Goal: Task Accomplishment & Management: Use online tool/utility

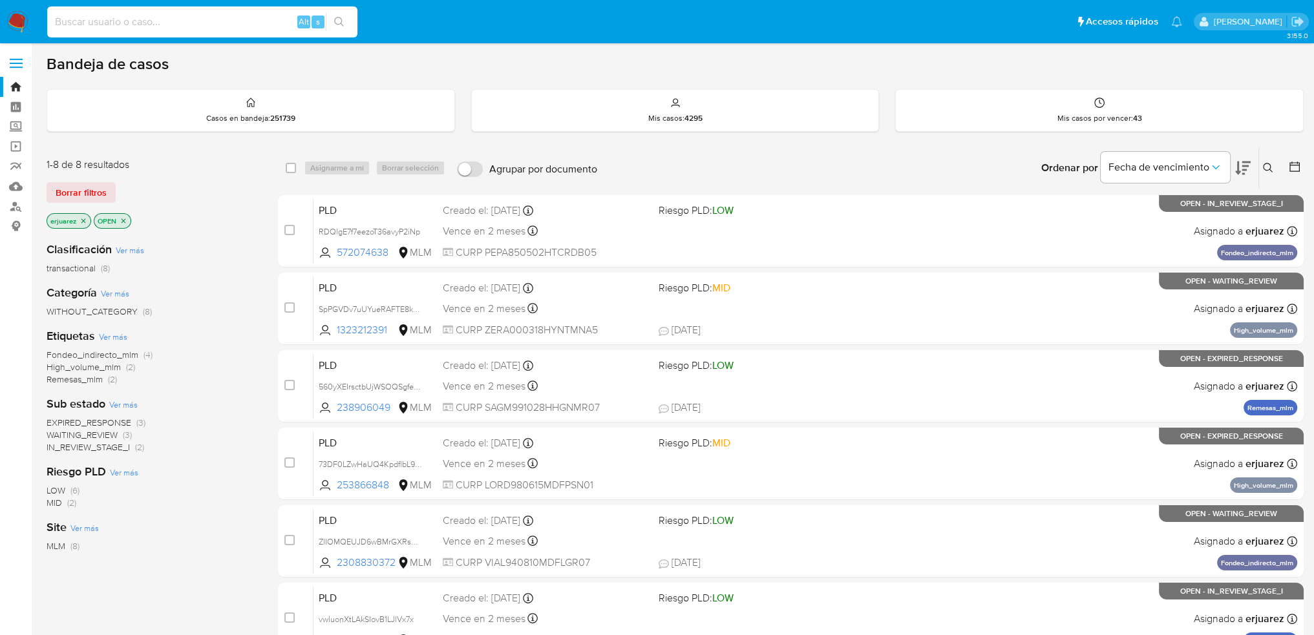
click at [105, 23] on input at bounding box center [202, 22] width 310 height 17
paste input "2044356710"
type input "2044356710"
click at [336, 25] on icon "search-icon" at bounding box center [339, 22] width 10 height 10
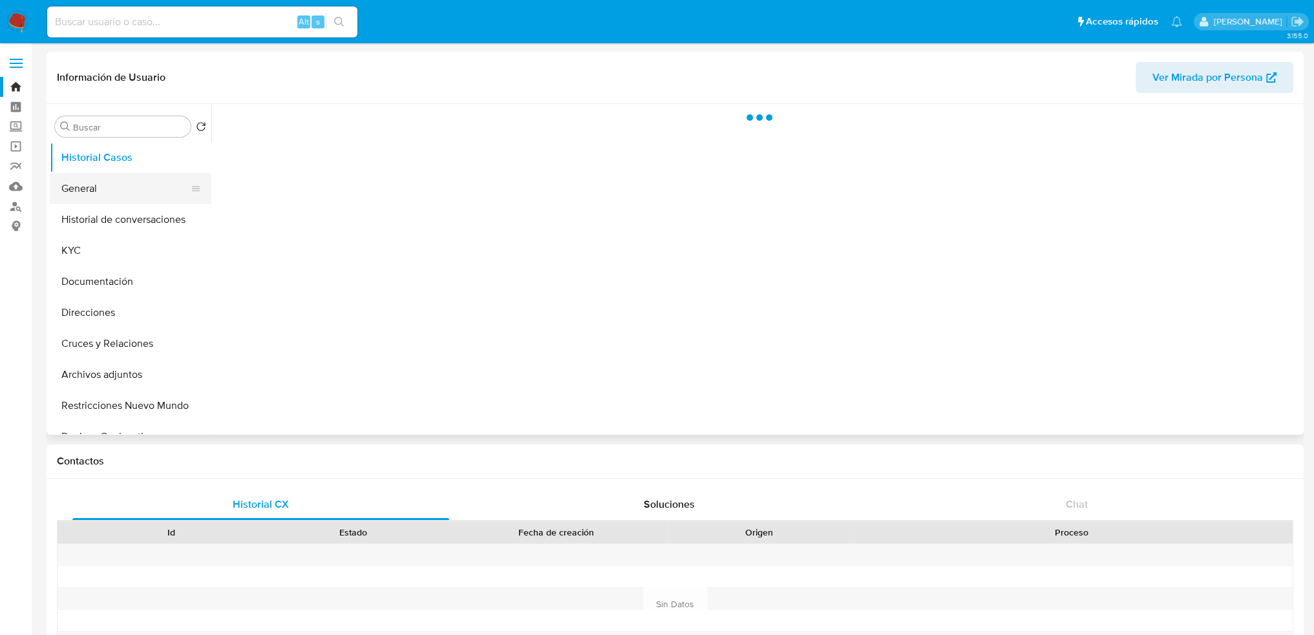
click at [101, 196] on button "General" at bounding box center [125, 188] width 151 height 31
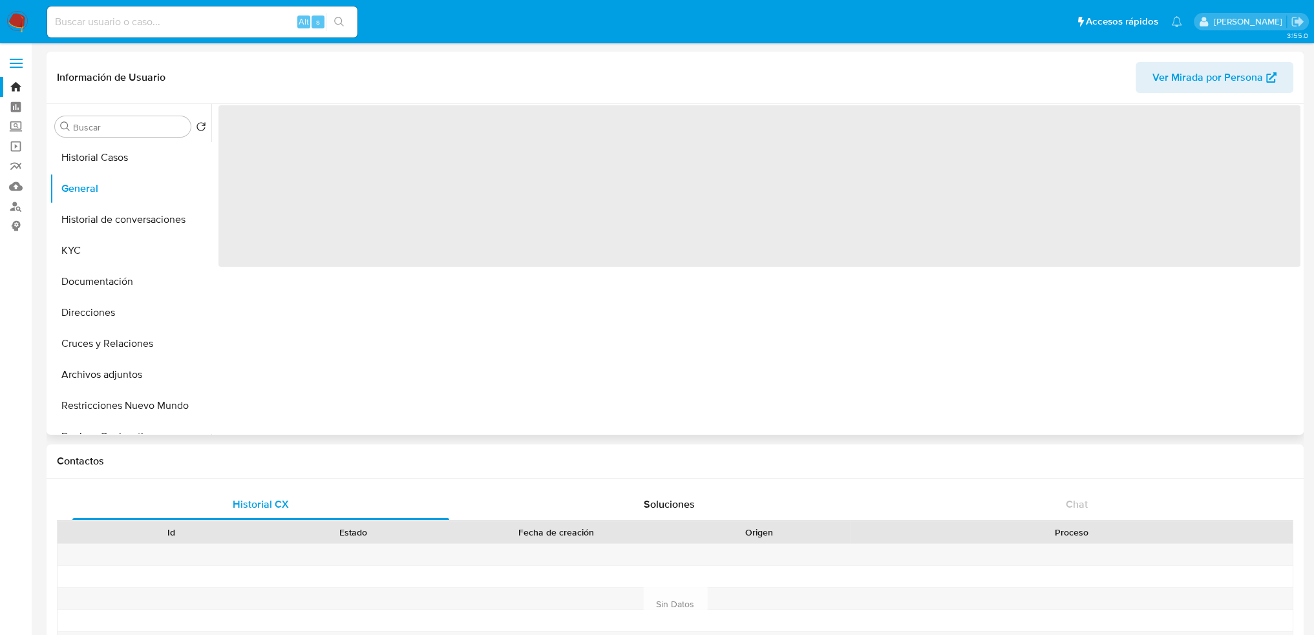
select select "10"
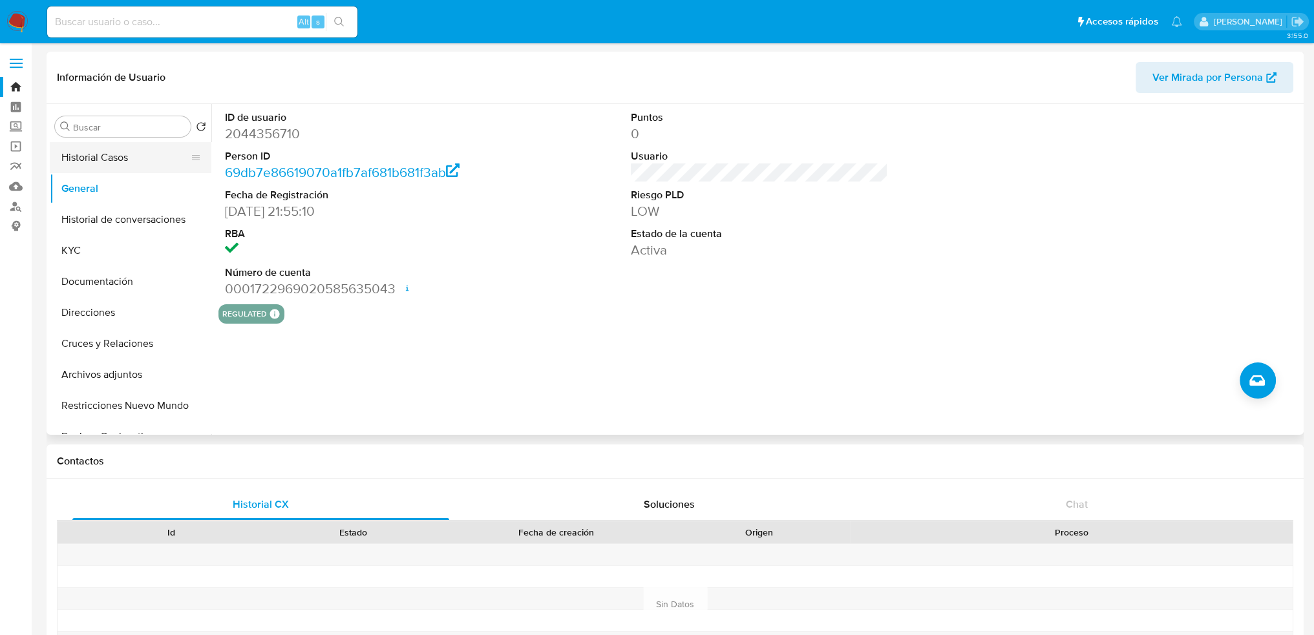
drag, startPoint x: 107, startPoint y: 161, endPoint x: 236, endPoint y: 1, distance: 205.5
click at [109, 160] on button "Historial Casos" at bounding box center [131, 157] width 162 height 31
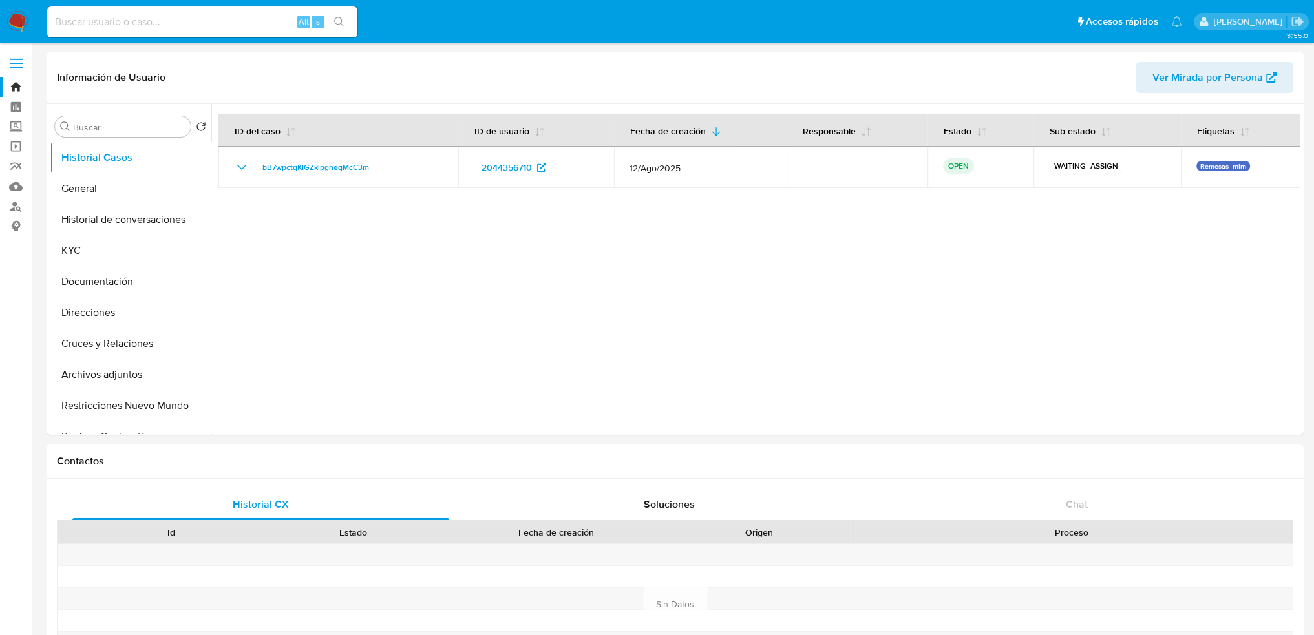
click at [201, 16] on input at bounding box center [202, 22] width 310 height 17
paste input "2244678753"
type input "2244678753"
click at [339, 20] on icon "search-icon" at bounding box center [339, 22] width 10 height 10
select select "10"
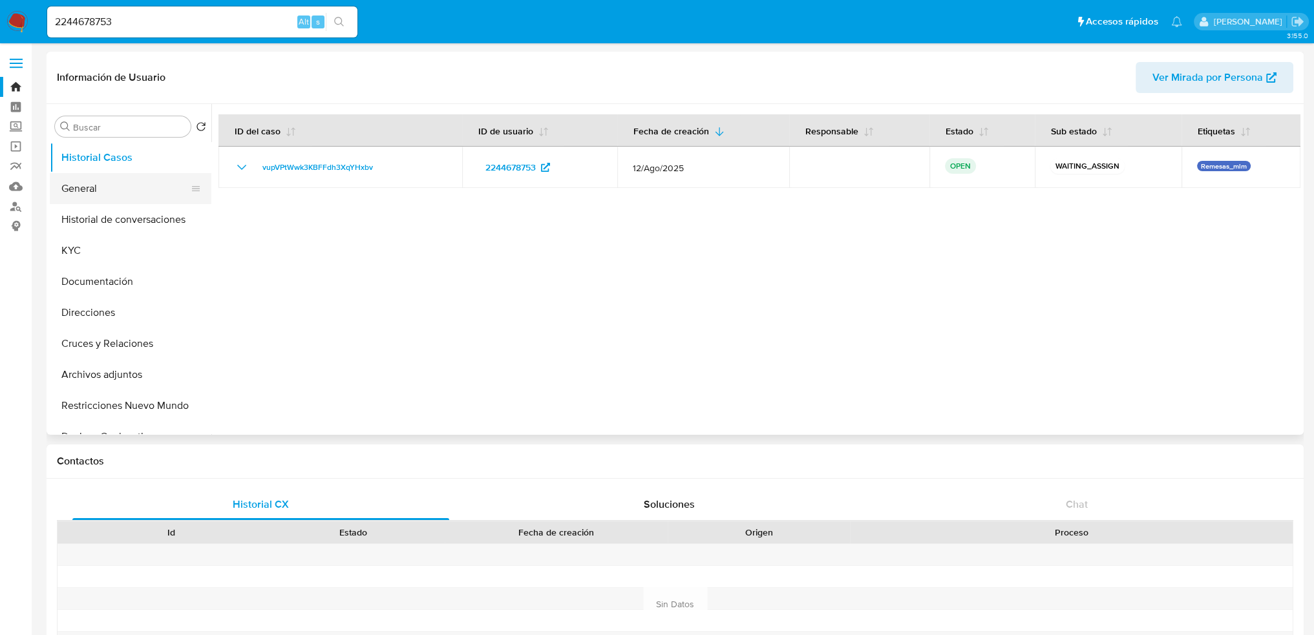
click at [88, 178] on button "General" at bounding box center [125, 188] width 151 height 31
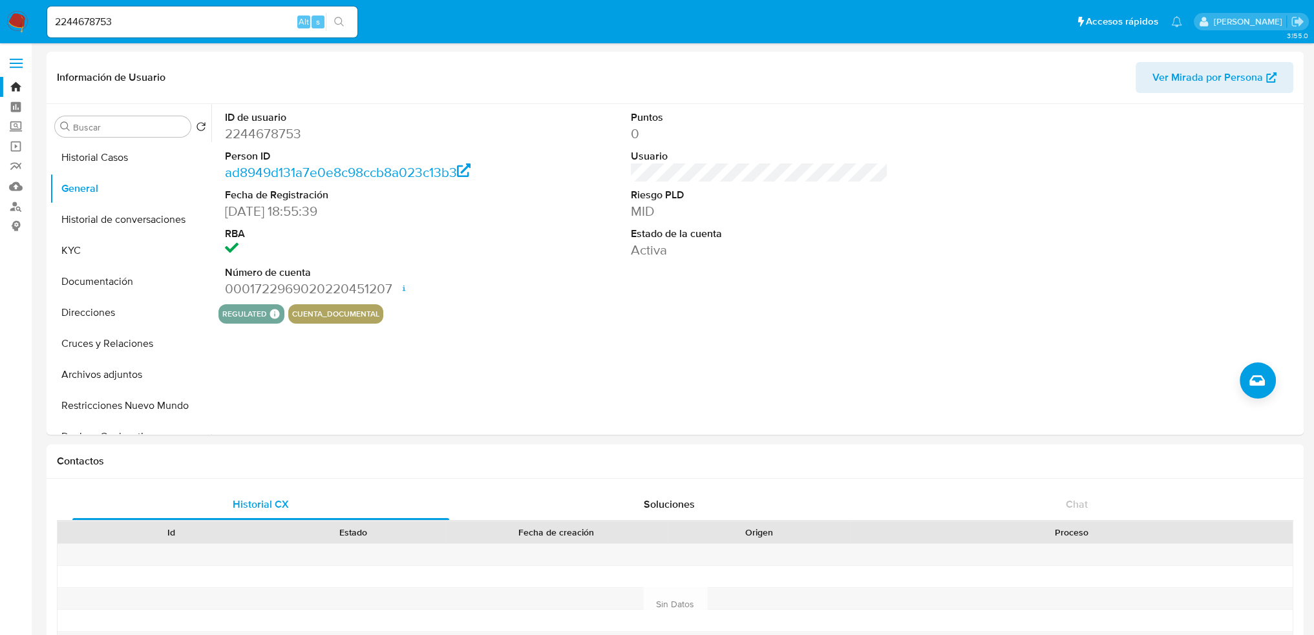
drag, startPoint x: -54, startPoint y: 20, endPoint x: -47, endPoint y: 22, distance: 8.0
paste input "083998331"
type input "2083998331"
click at [339, 17] on icon "search-icon" at bounding box center [339, 22] width 10 height 10
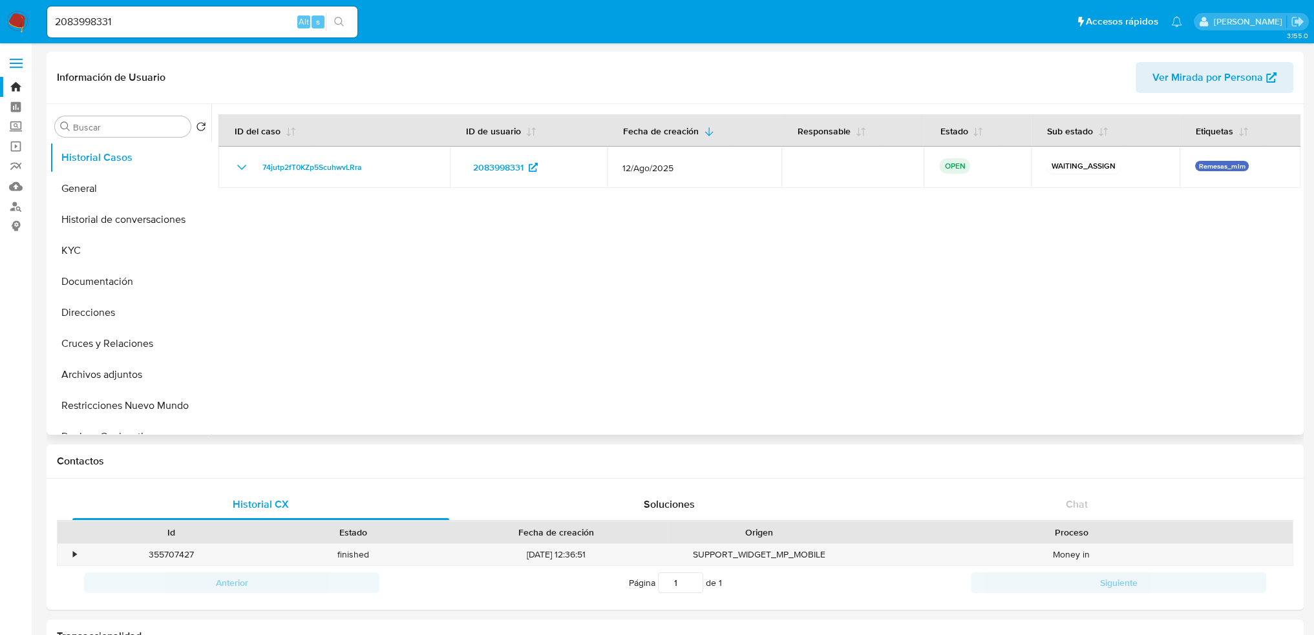
select select "10"
click at [129, 191] on button "General" at bounding box center [125, 188] width 151 height 31
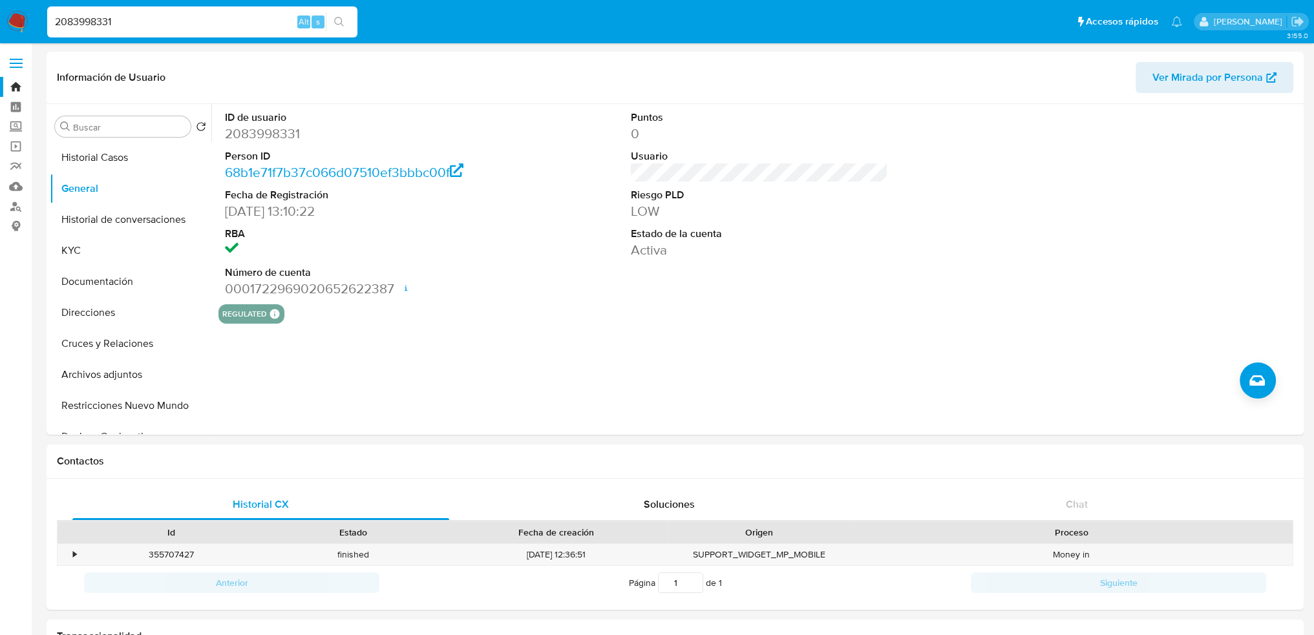
drag, startPoint x: 39, startPoint y: 5, endPoint x: 301, endPoint y: 39, distance: 264.7
click at [29, 3] on nav "Pausado Ver notificaciones 2083998331 Alt s Accesos rápidos Presiona las siguie…" at bounding box center [657, 21] width 1314 height 43
paste input "386358470"
type input "386358470"
click at [337, 17] on icon "search-icon" at bounding box center [339, 22] width 10 height 10
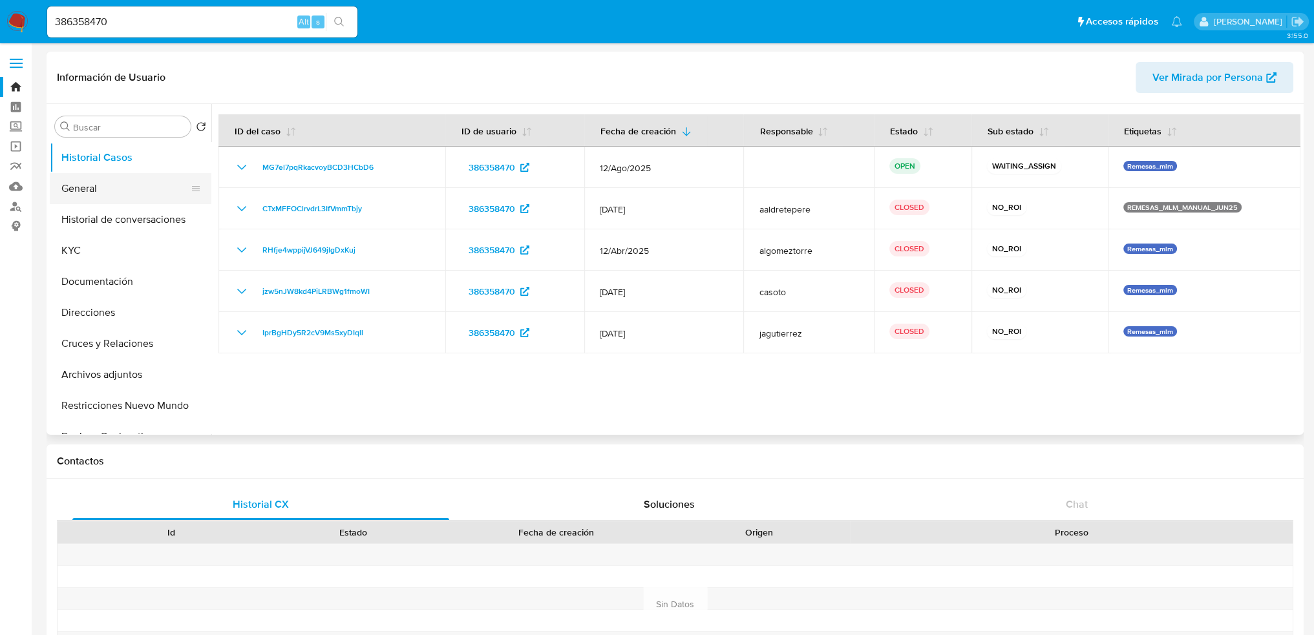
select select "10"
drag, startPoint x: 165, startPoint y: 222, endPoint x: 234, endPoint y: 234, distance: 69.6
click at [165, 222] on button "Historial de conversaciones" at bounding box center [131, 219] width 162 height 31
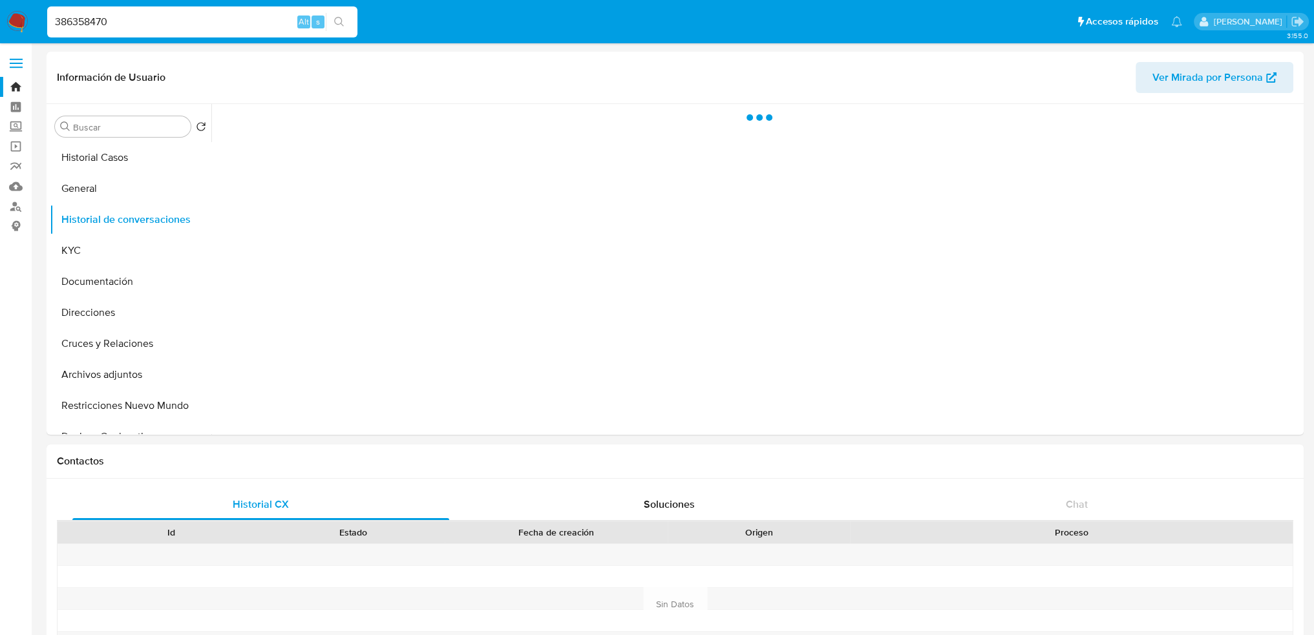
drag, startPoint x: 140, startPoint y: 24, endPoint x: -16, endPoint y: 6, distance: 157.4
paste input "30658058"
type input "330658058"
click at [338, 19] on icon "search-icon" at bounding box center [339, 22] width 10 height 10
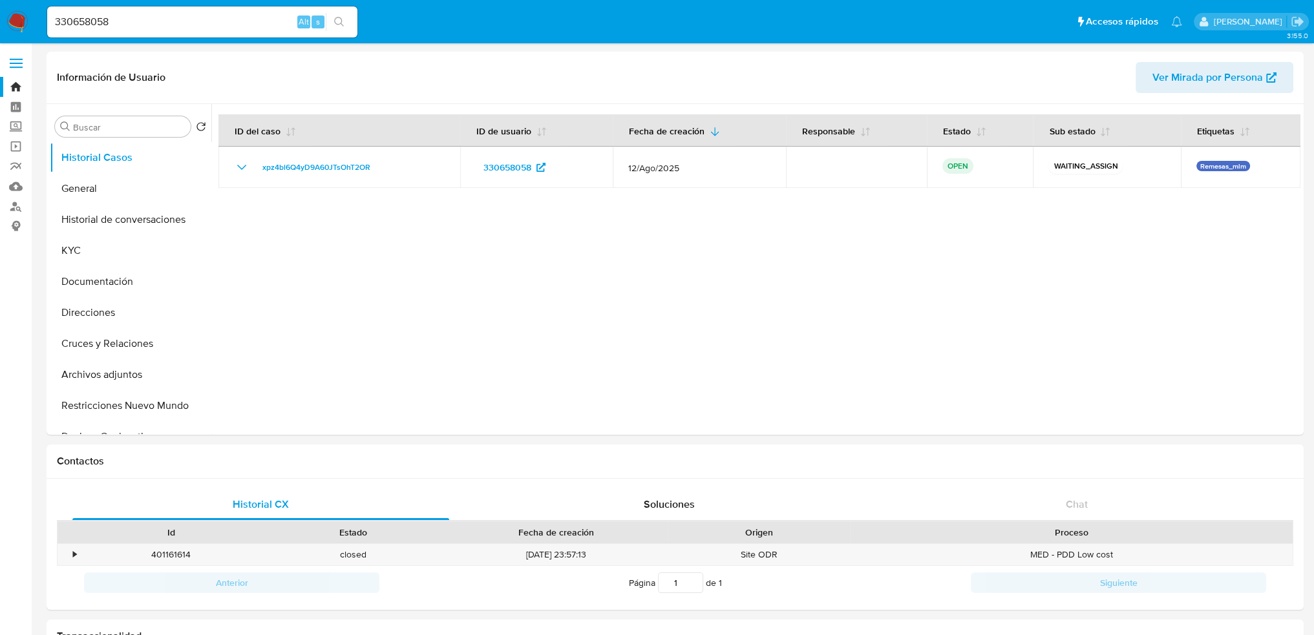
select select "10"
drag, startPoint x: -23, startPoint y: 7, endPoint x: -32, endPoint y: 5, distance: 8.6
click at [89, 178] on button "General" at bounding box center [125, 188] width 151 height 31
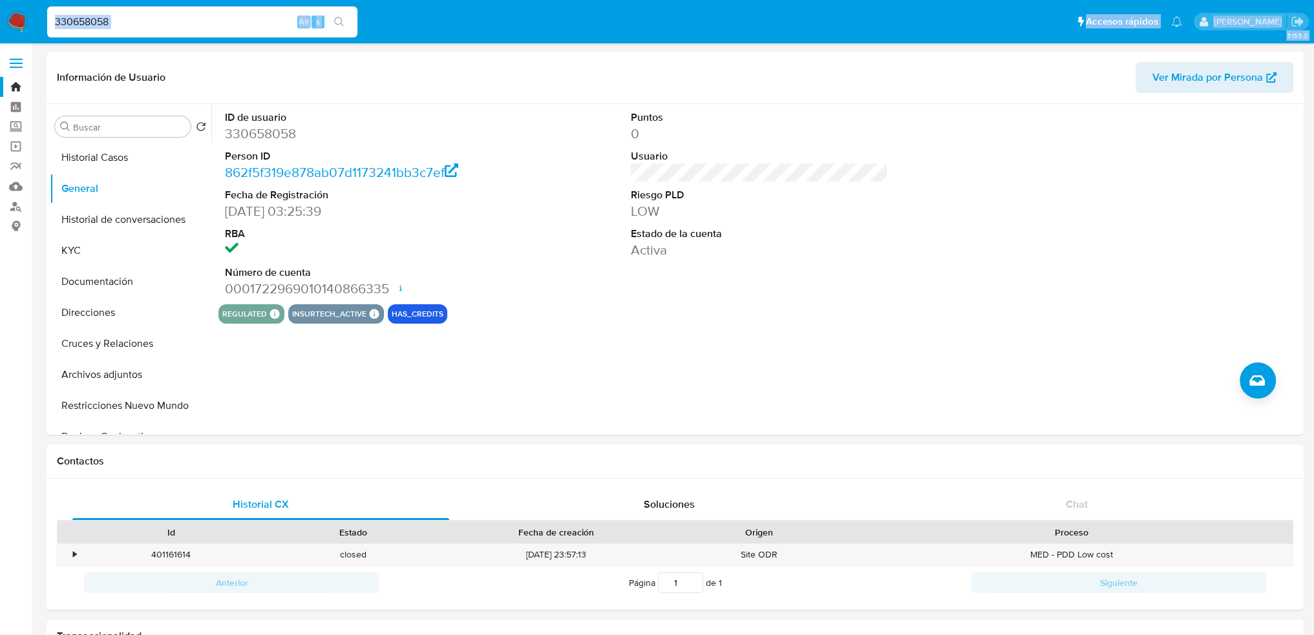
click at [158, 18] on input "330658058" at bounding box center [202, 22] width 310 height 17
click at [0, 14] on nav "Pausado Ver notificaciones 330658058 Alt s Accesos rápidos Presiona las siguien…" at bounding box center [657, 21] width 1314 height 43
paste input "643465769"
type input "643465769"
click at [334, 20] on icon "search-icon" at bounding box center [339, 22] width 10 height 10
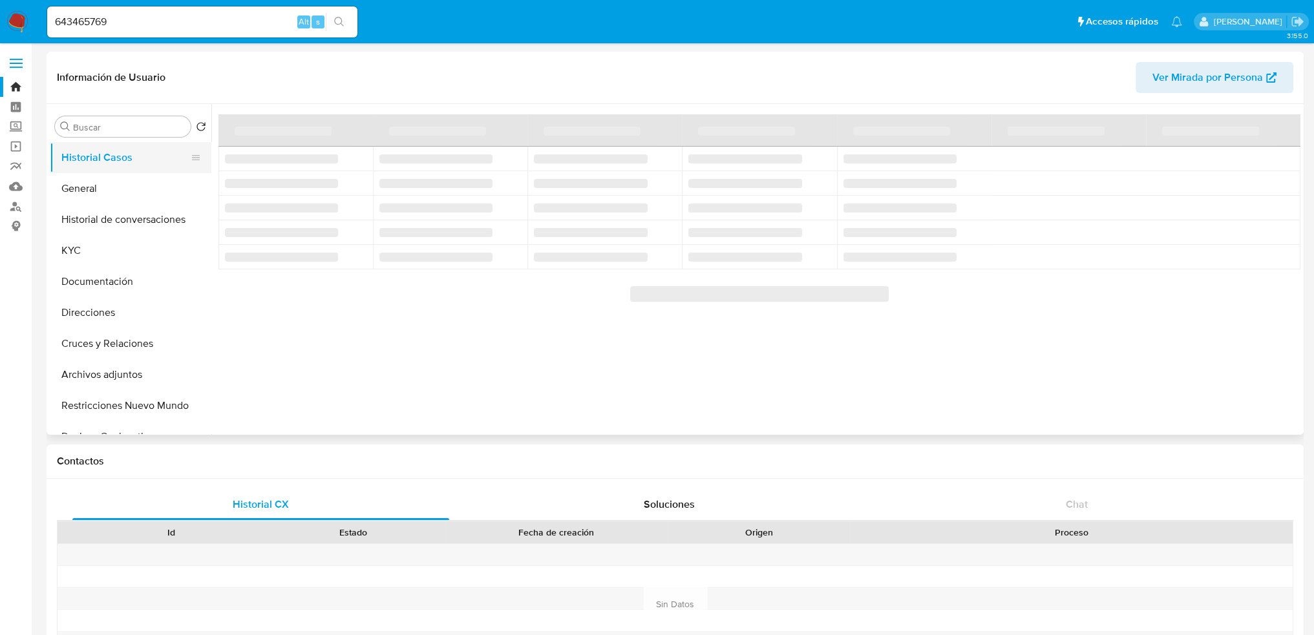
select select "10"
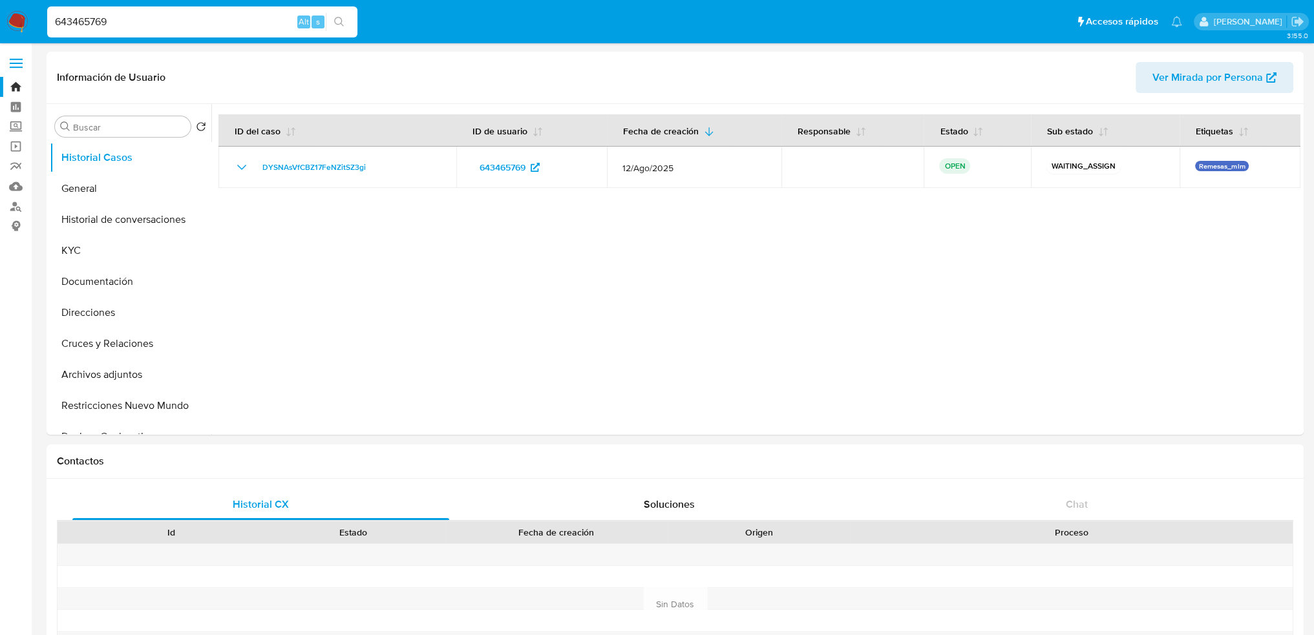
drag, startPoint x: 134, startPoint y: 21, endPoint x: 18, endPoint y: 25, distance: 116.4
click at [0, 21] on nav "Pausado Ver notificaciones 643465769 Alt s Accesos rápidos Presiona las siguien…" at bounding box center [657, 21] width 1314 height 43
paste input "423063285"
type input "423063285"
click at [339, 15] on button "search-icon" at bounding box center [339, 22] width 27 height 18
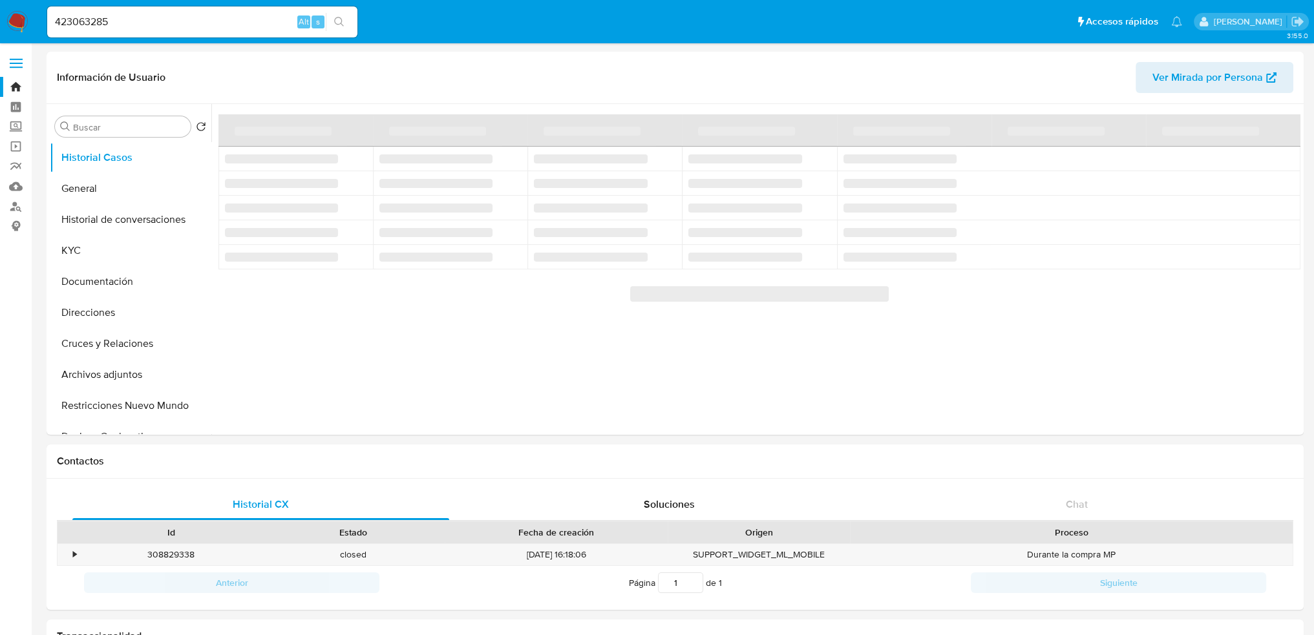
select select "10"
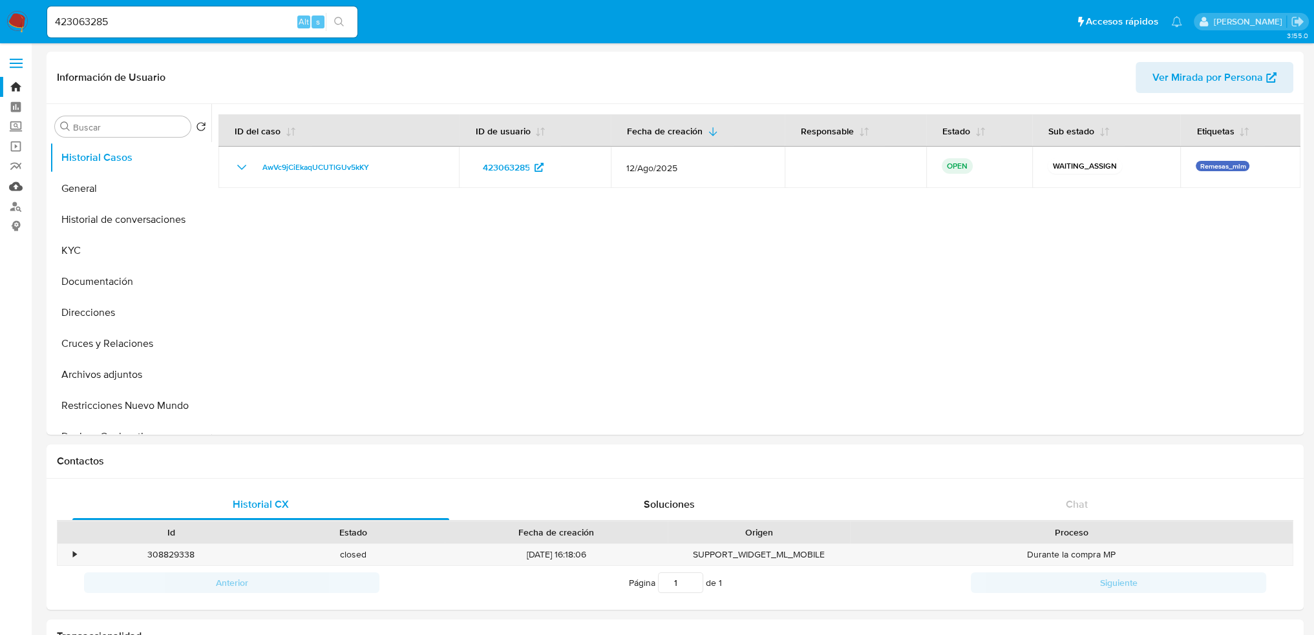
drag, startPoint x: 19, startPoint y: 188, endPoint x: 1, endPoint y: 192, distance: 19.1
click at [19, 188] on link "Mulan" at bounding box center [77, 186] width 154 height 20
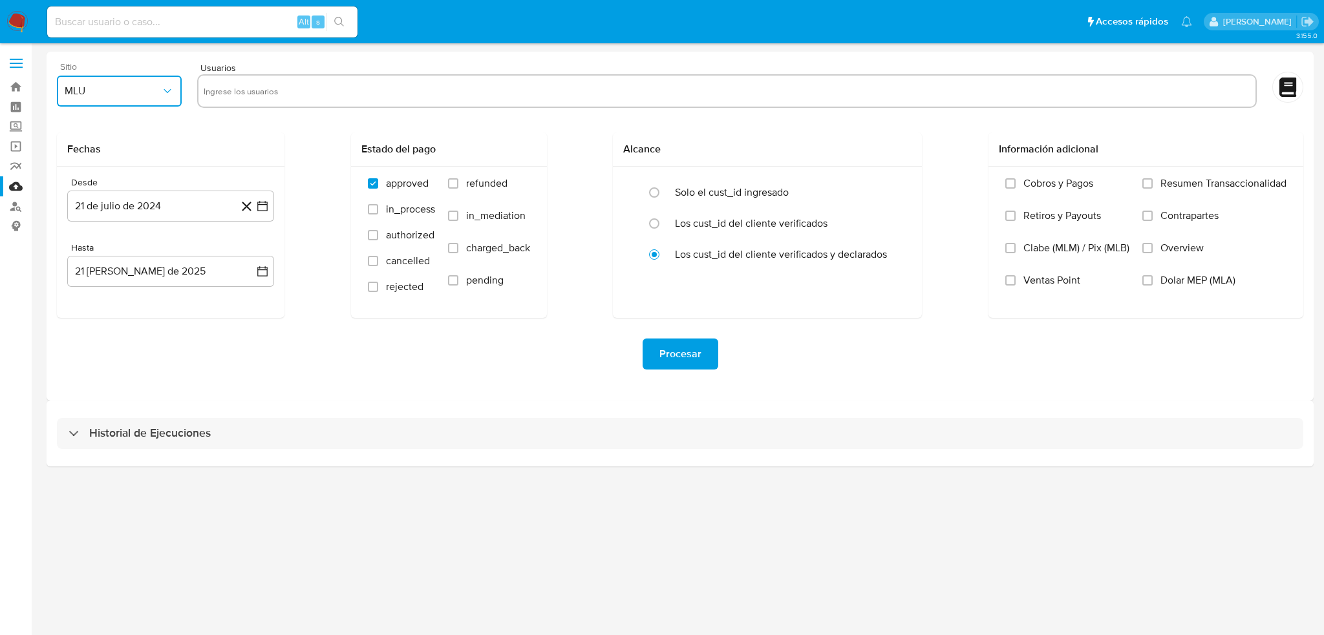
click at [107, 91] on span "MLU" at bounding box center [113, 91] width 96 height 13
drag, startPoint x: 100, startPoint y: 281, endPoint x: 119, endPoint y: 257, distance: 30.9
click at [103, 276] on div "MLM" at bounding box center [115, 281] width 101 height 31
drag, startPoint x: 243, startPoint y: 85, endPoint x: 0, endPoint y: 114, distance: 244.8
click at [233, 87] on input "text" at bounding box center [727, 91] width 1046 height 21
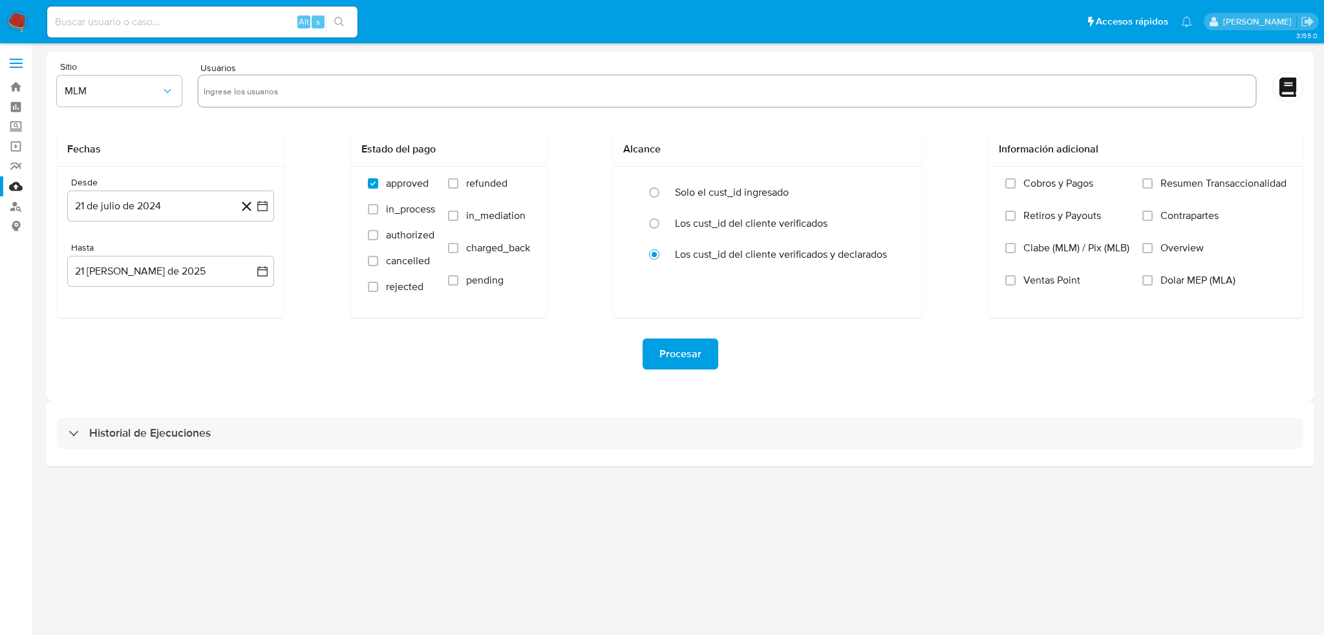
click at [222, 80] on div at bounding box center [726, 91] width 1059 height 34
click at [230, 94] on input "text" at bounding box center [727, 91] width 1046 height 21
paste input "2044356710"
type input "2044356710"
click at [351, 89] on input "text" at bounding box center [769, 91] width 961 height 21
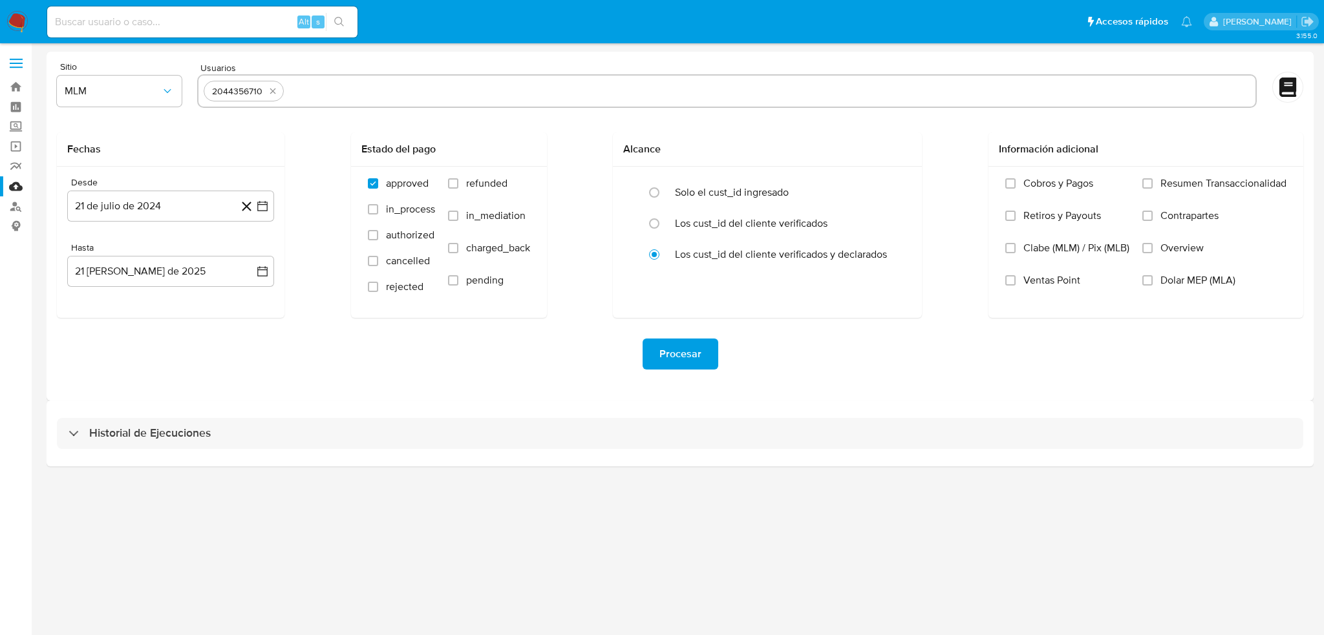
paste input "2244678753"
type input "2244678753"
click at [393, 89] on input "text" at bounding box center [812, 91] width 876 height 21
paste input "2083998331"
type input "2083998331"
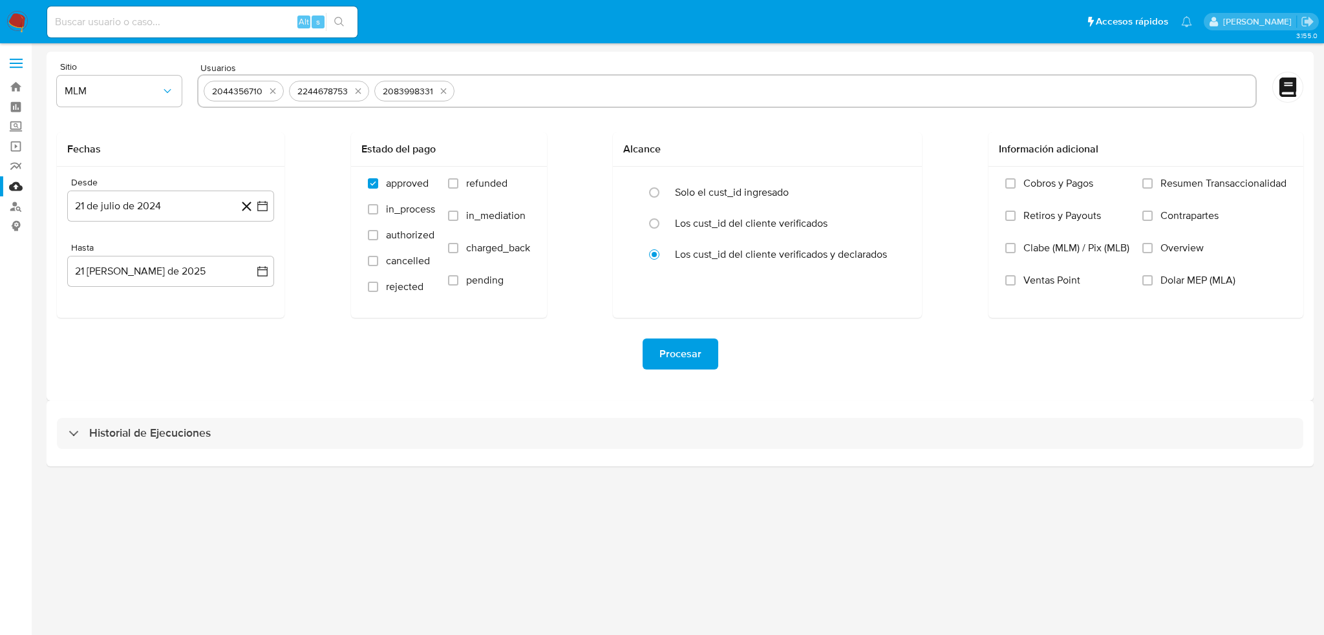
click at [501, 111] on div "Sitio MLM Usuarios 2044356710 2244678753 2083998331" at bounding box center [680, 87] width 1246 height 50
click at [496, 87] on input "text" at bounding box center [855, 91] width 791 height 21
paste input "423063285"
type input "423063285"
click at [573, 107] on div "2044356710 2244678753 2083998331 423063285" at bounding box center [726, 91] width 1059 height 34
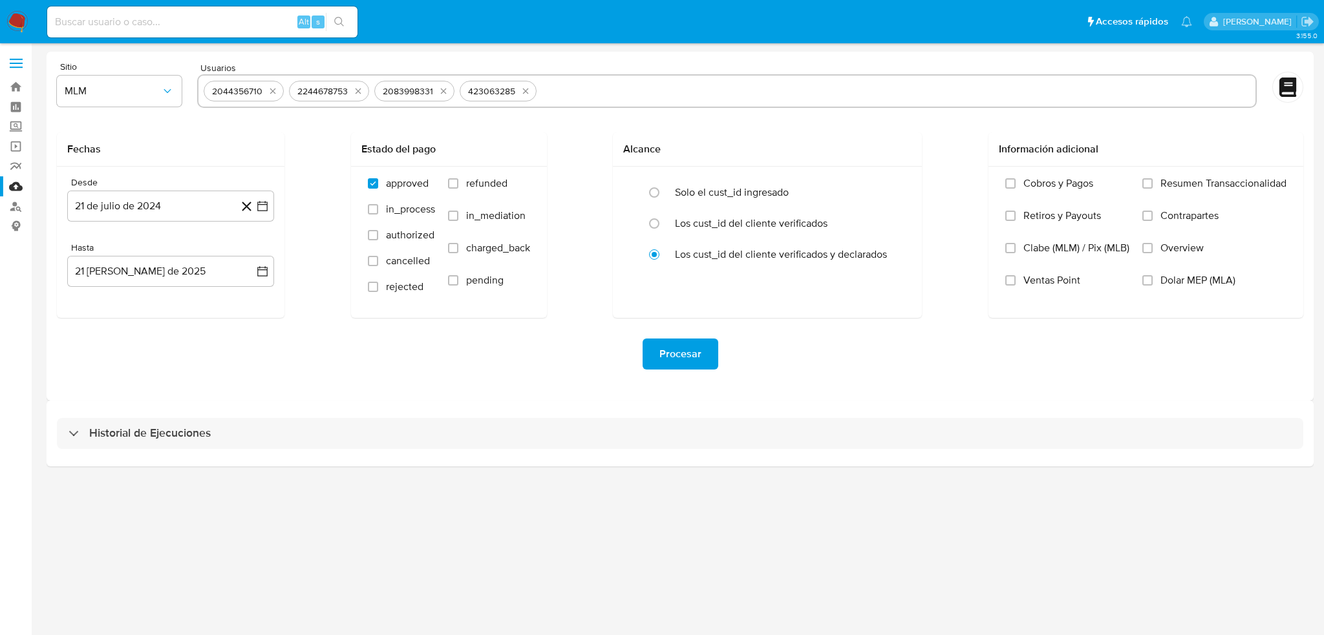
click at [573, 98] on input "text" at bounding box center [896, 91] width 708 height 21
paste input "330658058"
type input "330658058"
click at [664, 82] on input "text" at bounding box center [937, 91] width 626 height 21
paste input "643465769"
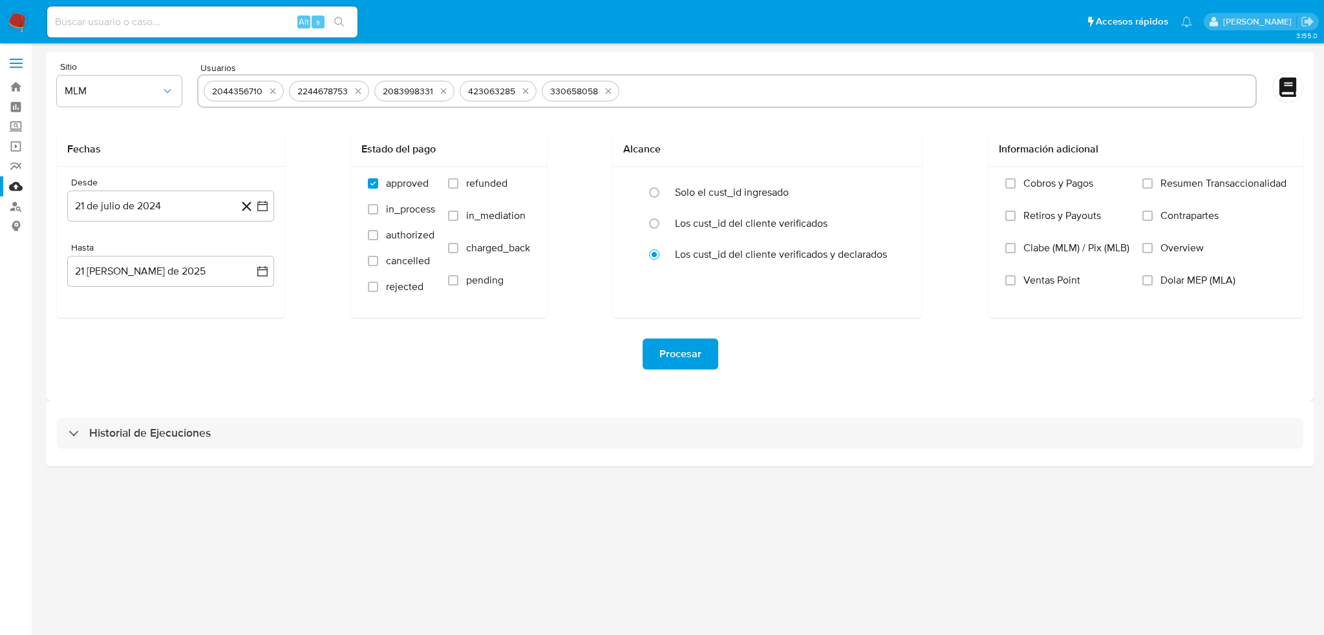
type input "643465769"
click at [263, 206] on icon "button" at bounding box center [262, 206] width 13 height 13
click at [251, 250] on icon "Mes siguiente" at bounding box center [251, 253] width 16 height 16
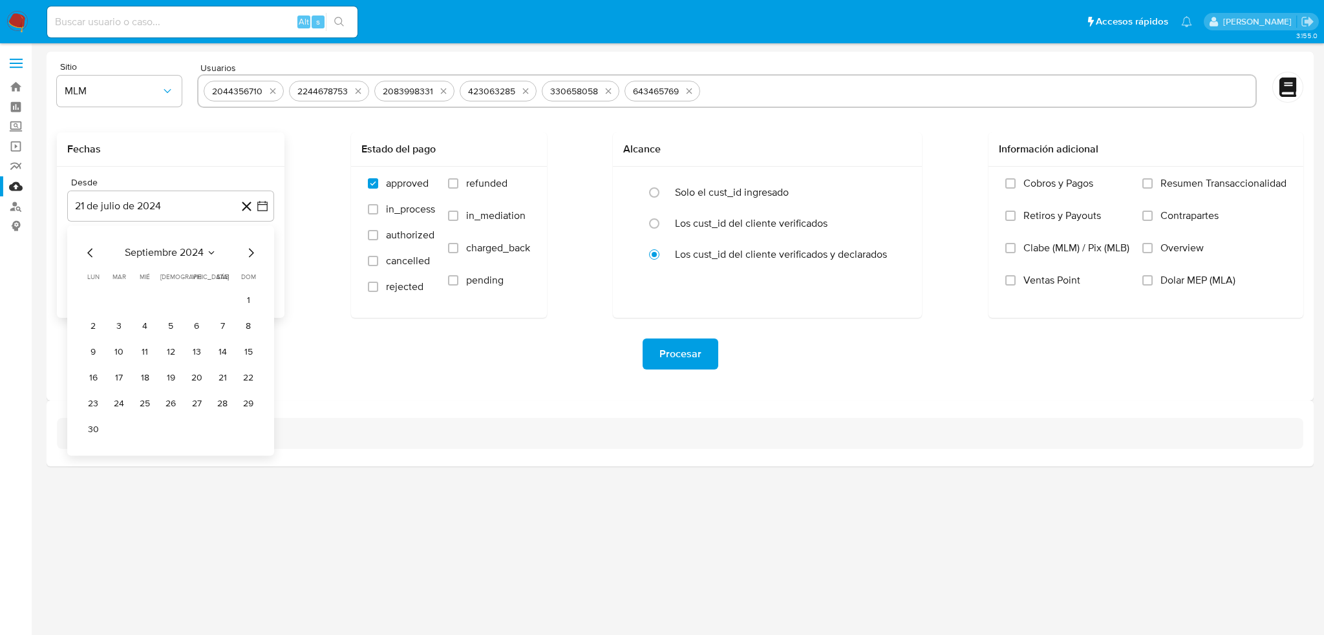
click at [251, 250] on icon "Mes siguiente" at bounding box center [251, 253] width 16 height 16
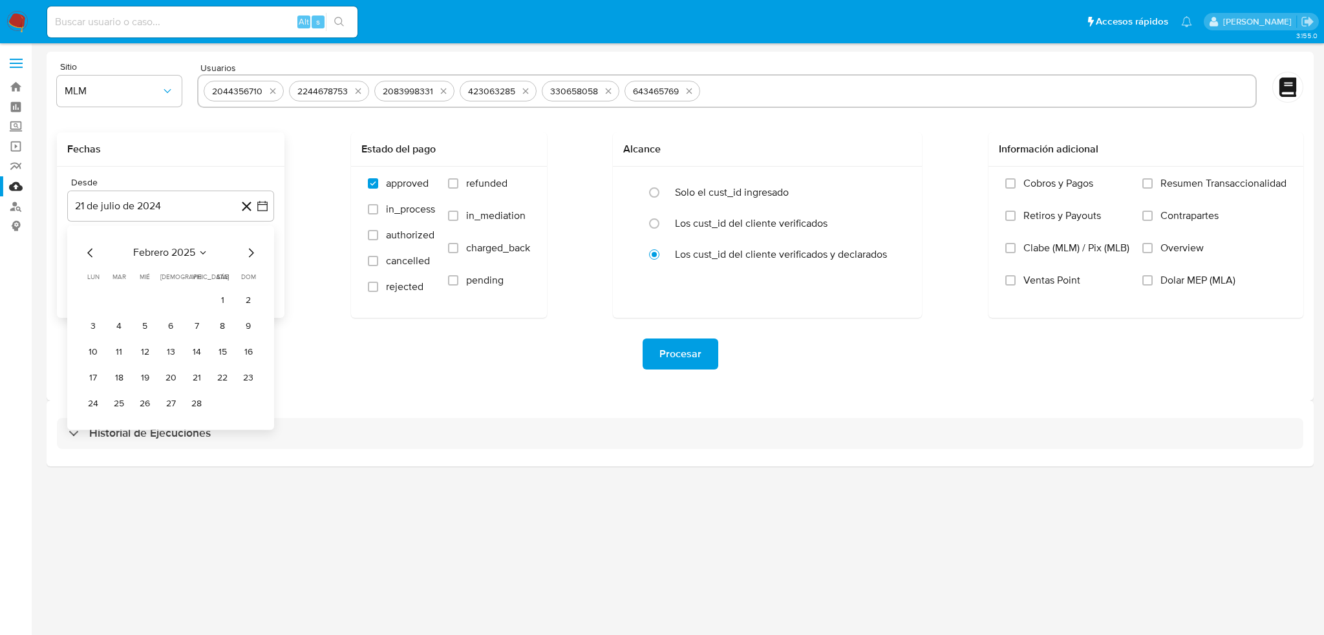
click at [251, 250] on icon "Mes siguiente" at bounding box center [251, 253] width 16 height 16
click at [90, 250] on icon "Mes anterior" at bounding box center [91, 253] width 16 height 16
click at [228, 302] on button "1" at bounding box center [222, 300] width 21 height 21
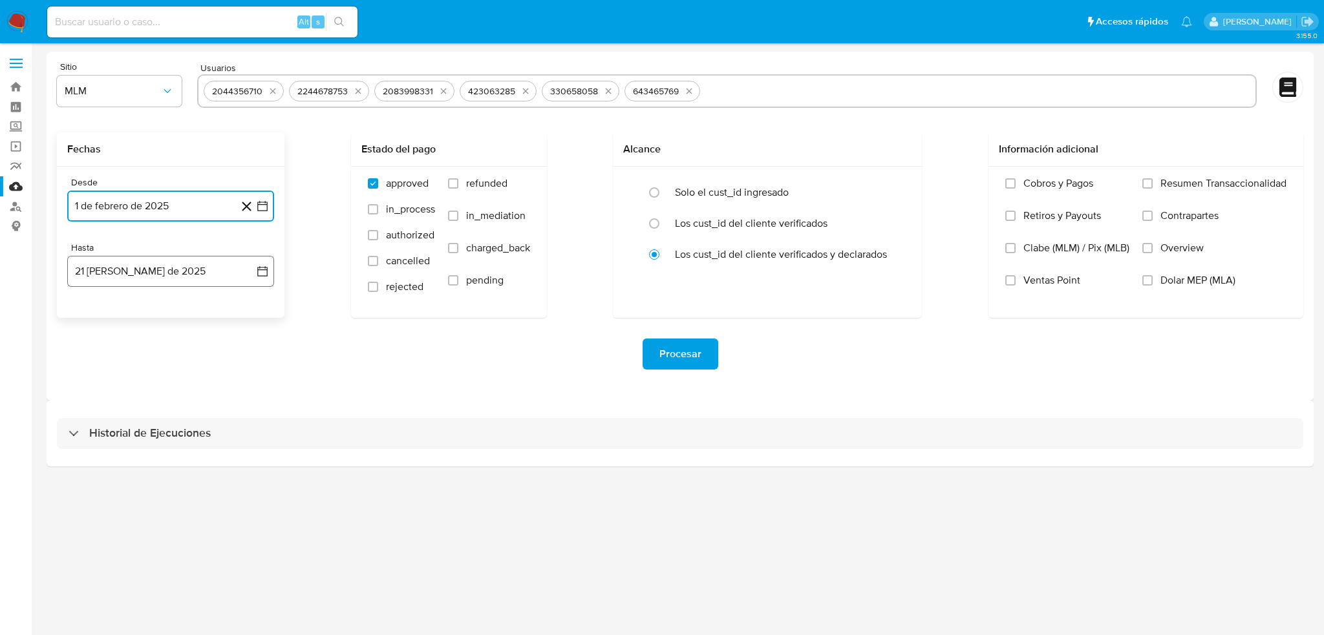
click at [267, 274] on button "21 de agosto de 2025" at bounding box center [170, 271] width 207 height 31
click at [83, 317] on icon "Mes anterior" at bounding box center [91, 318] width 16 height 16
click at [169, 465] on button "31" at bounding box center [170, 469] width 21 height 21
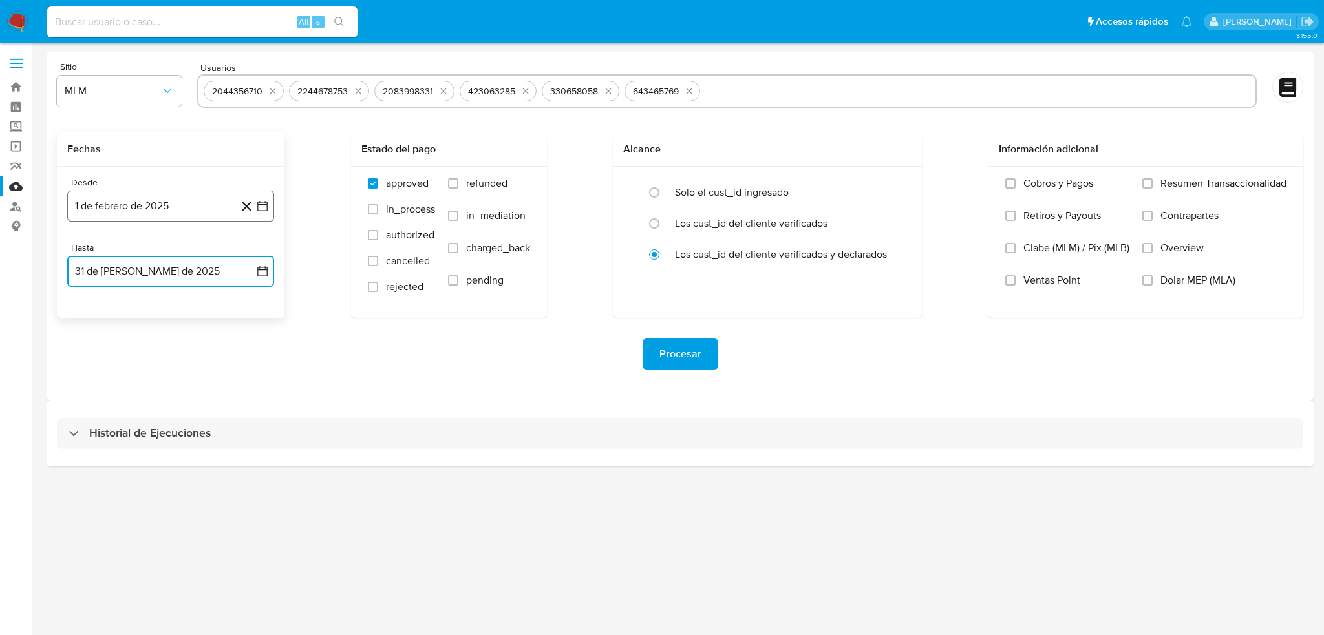
click at [264, 205] on icon "button" at bounding box center [262, 206] width 13 height 13
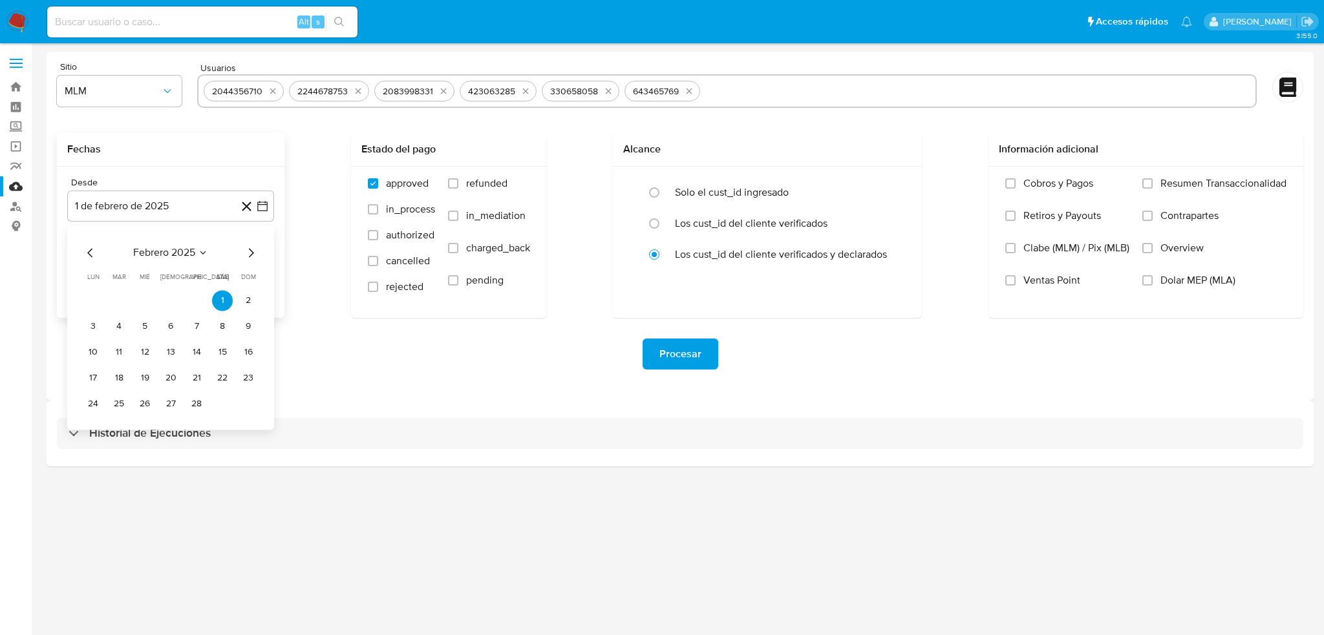
click at [254, 253] on icon "Mes siguiente" at bounding box center [251, 253] width 16 height 16
click at [120, 302] on button "1" at bounding box center [119, 300] width 21 height 21
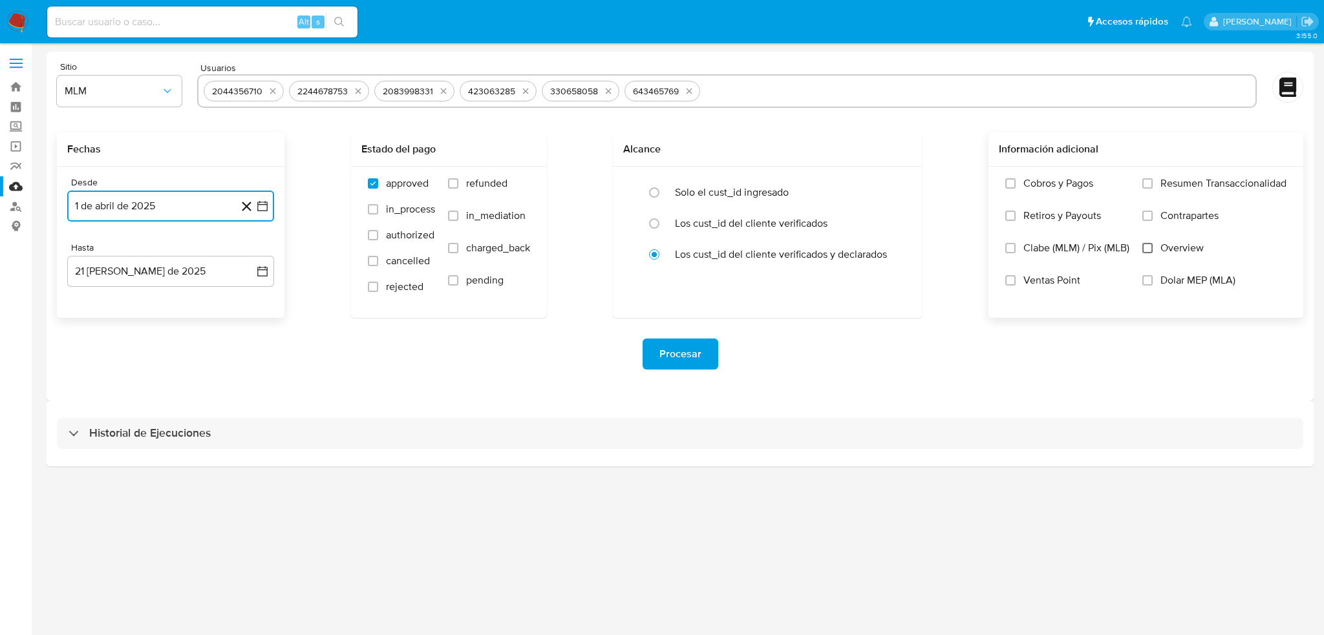
click at [1147, 248] on input "Overview" at bounding box center [1147, 248] width 10 height 10
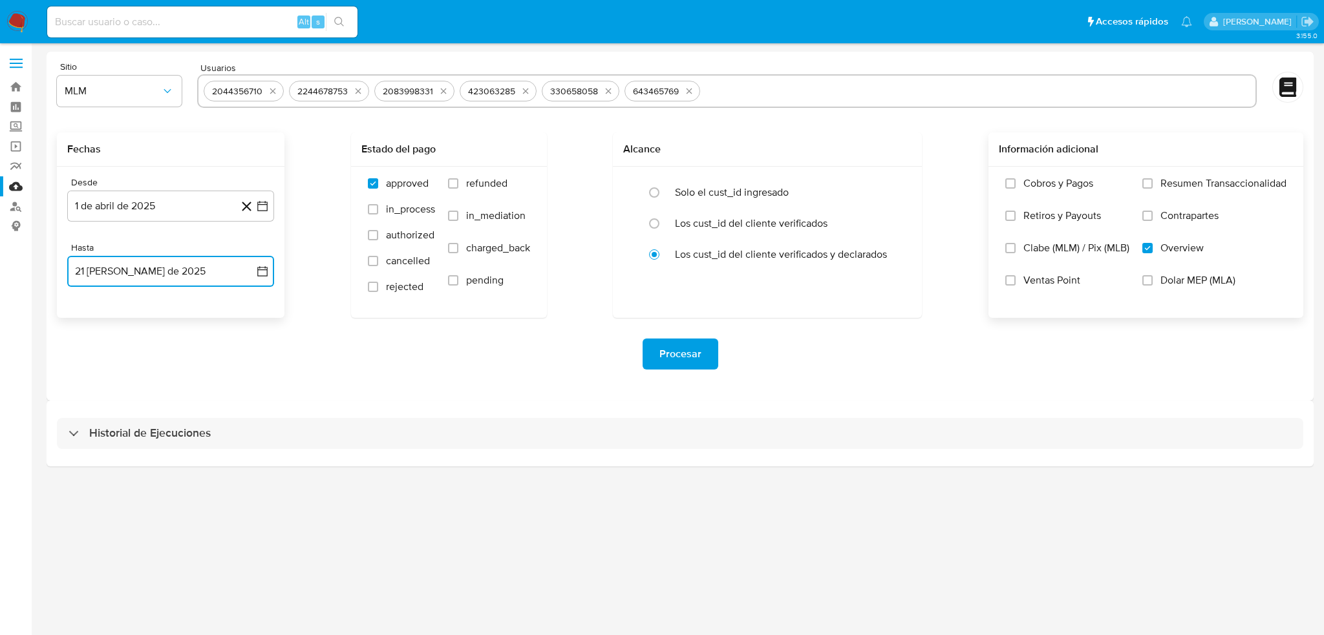
click at [264, 276] on icon "button" at bounding box center [262, 271] width 13 height 13
drag, startPoint x: 91, startPoint y: 321, endPoint x: 127, endPoint y: 348, distance: 44.7
click at [90, 321] on icon "Mes anterior" at bounding box center [91, 318] width 16 height 16
click at [174, 472] on button "31" at bounding box center [170, 469] width 21 height 21
click at [701, 349] on button "Procesar" at bounding box center [680, 354] width 76 height 31
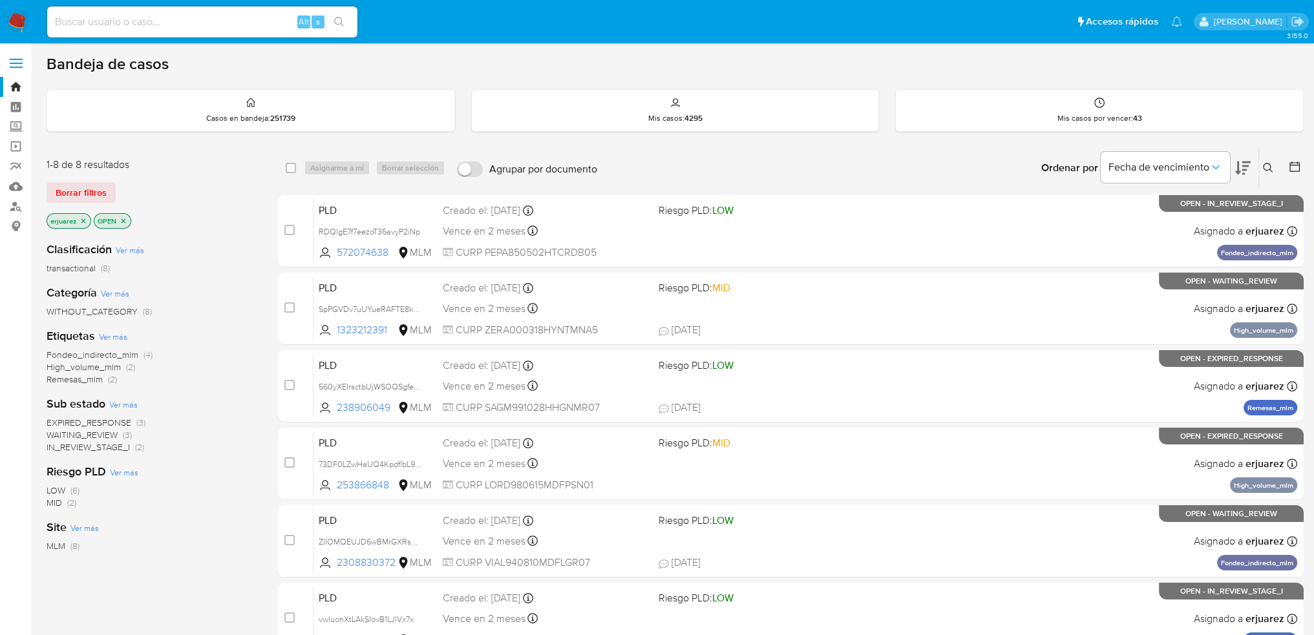
click at [103, 419] on span "EXPIRED_RESPONSE" at bounding box center [89, 422] width 85 height 13
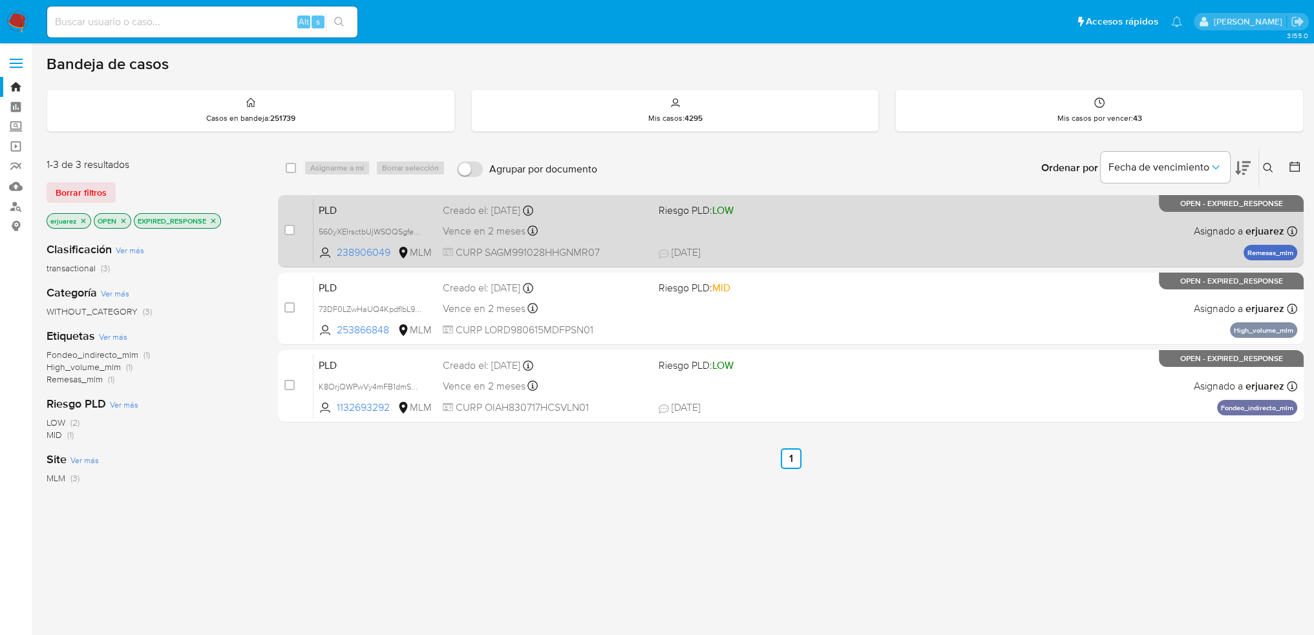
click at [365, 221] on div "PLD 560yXEIrsctbUjWSOQSgfeZS 238906049 MLM Riesgo PLD: LOW Creado el: 12/08/202…" at bounding box center [805, 230] width 984 height 65
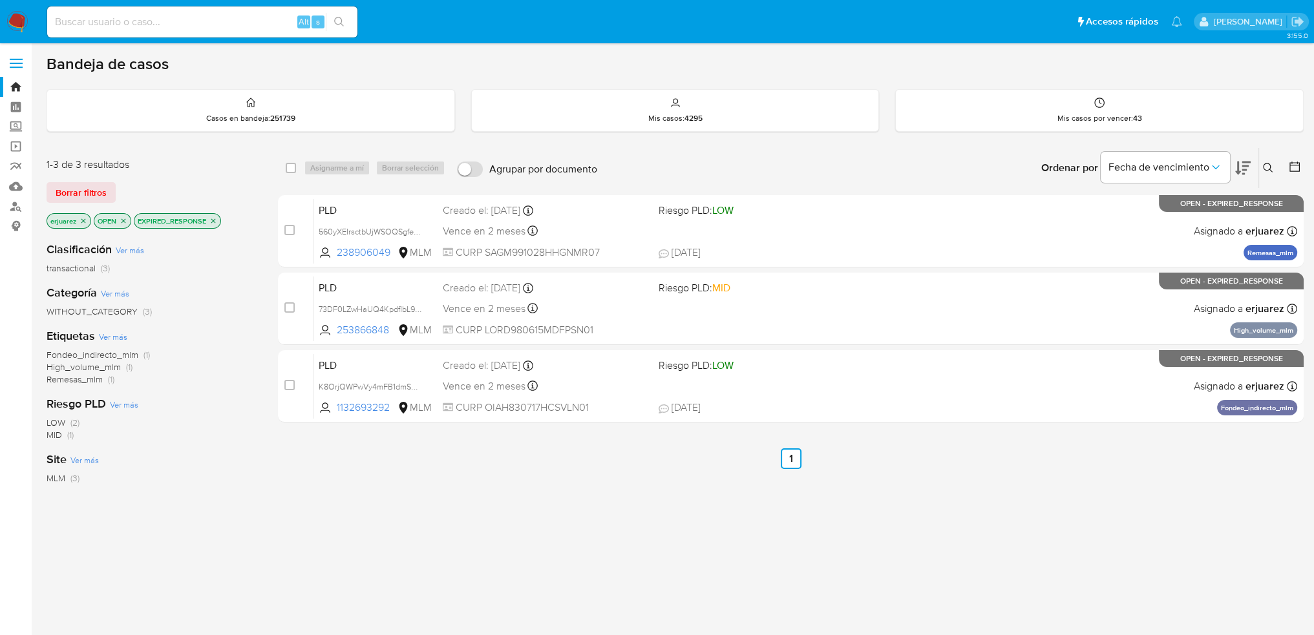
drag, startPoint x: 343, startPoint y: 229, endPoint x: 72, endPoint y: 305, distance: 281.4
click at [342, 228] on span "560yXEIrsctbUjWSOQSgfeZS" at bounding box center [371, 231] width 104 height 14
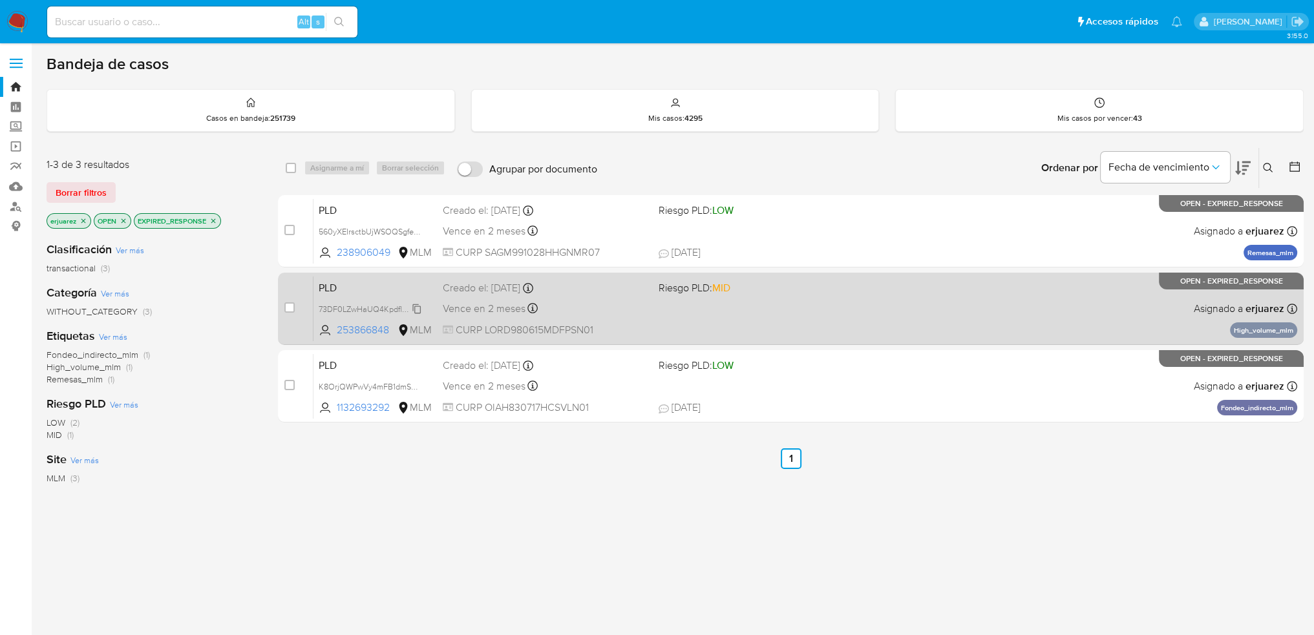
click at [345, 303] on span "73DF0LZwHaUQ4KpdflbL9HFf" at bounding box center [373, 308] width 109 height 14
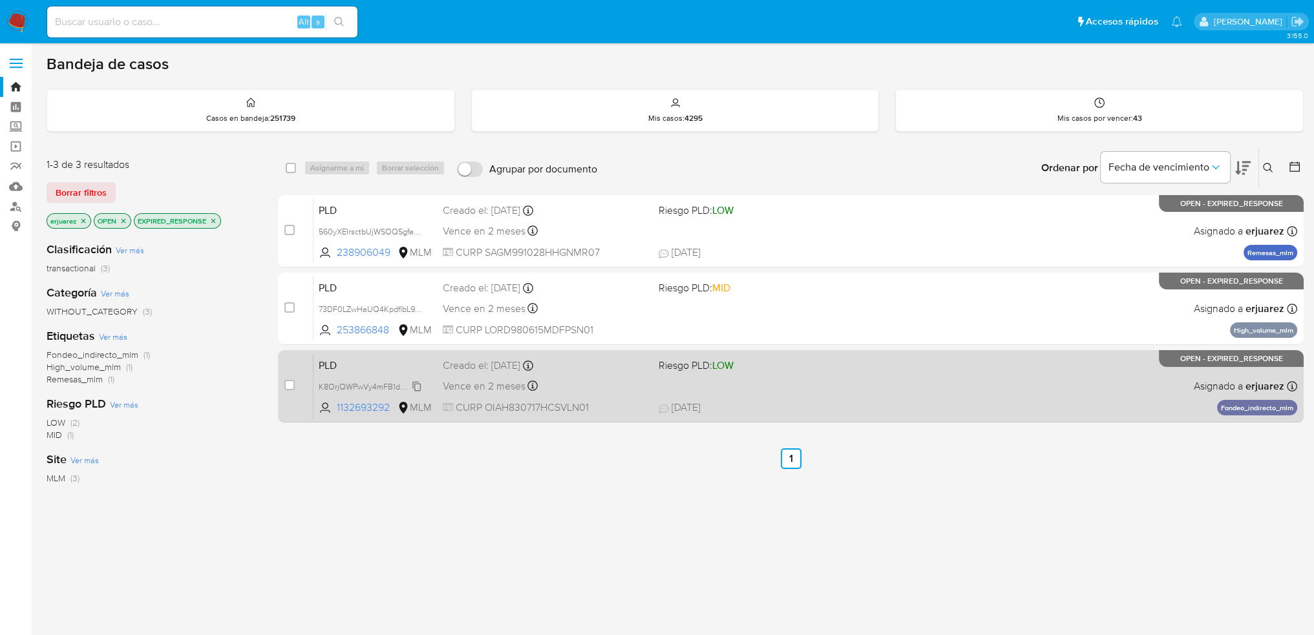
click at [358, 387] on span "K8OrjQWPwVy4mFB1dmSeLrCr" at bounding box center [375, 386] width 112 height 14
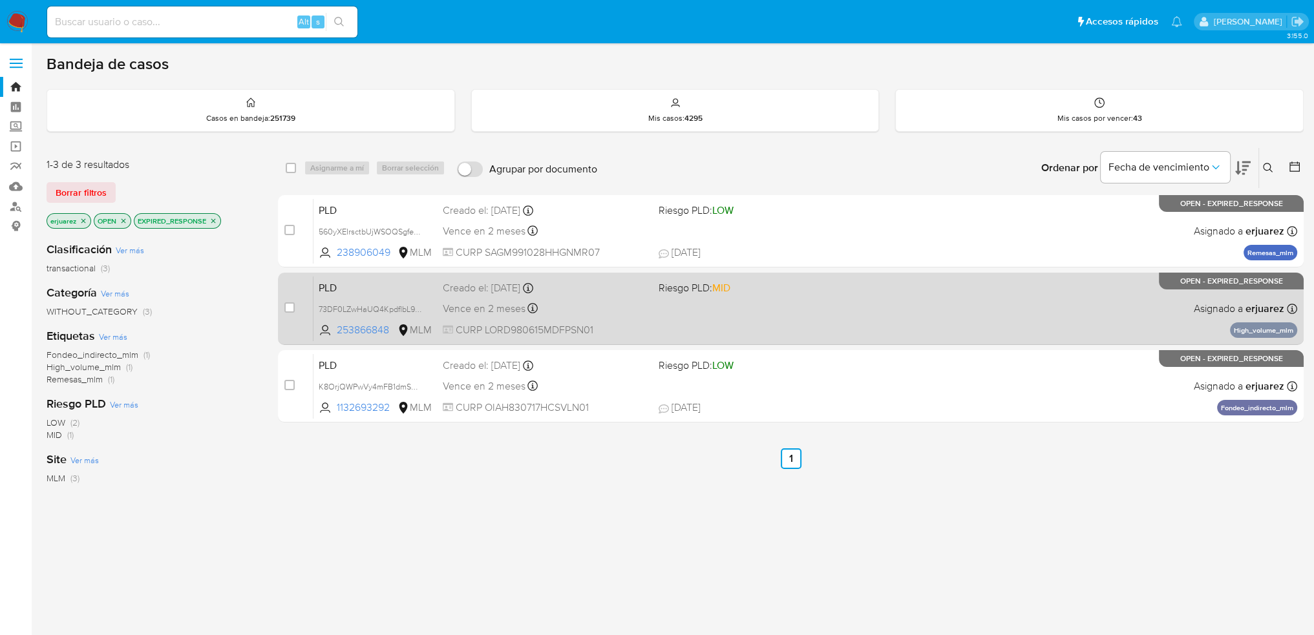
drag, startPoint x: 292, startPoint y: 231, endPoint x: 287, endPoint y: 273, distance: 42.3
click at [292, 232] on input "checkbox" at bounding box center [289, 230] width 10 height 10
checkbox input "true"
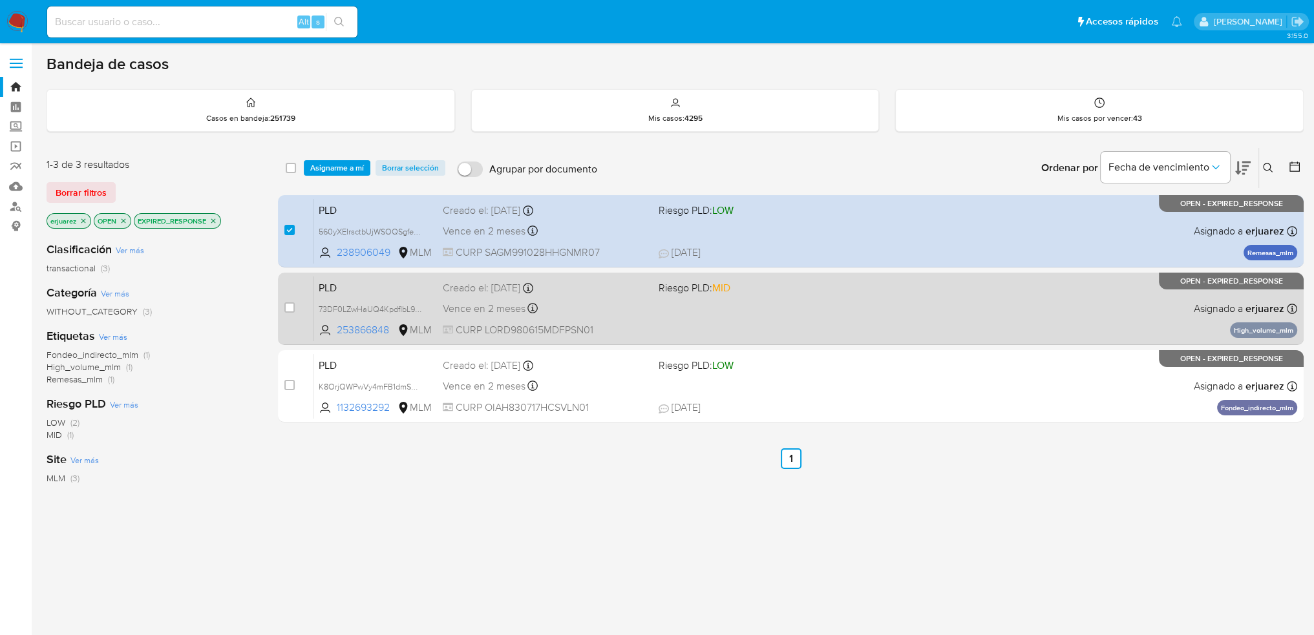
drag, startPoint x: 290, startPoint y: 306, endPoint x: 287, endPoint y: 325, distance: 18.9
click at [290, 307] on input "checkbox" at bounding box center [289, 308] width 10 height 10
checkbox input "true"
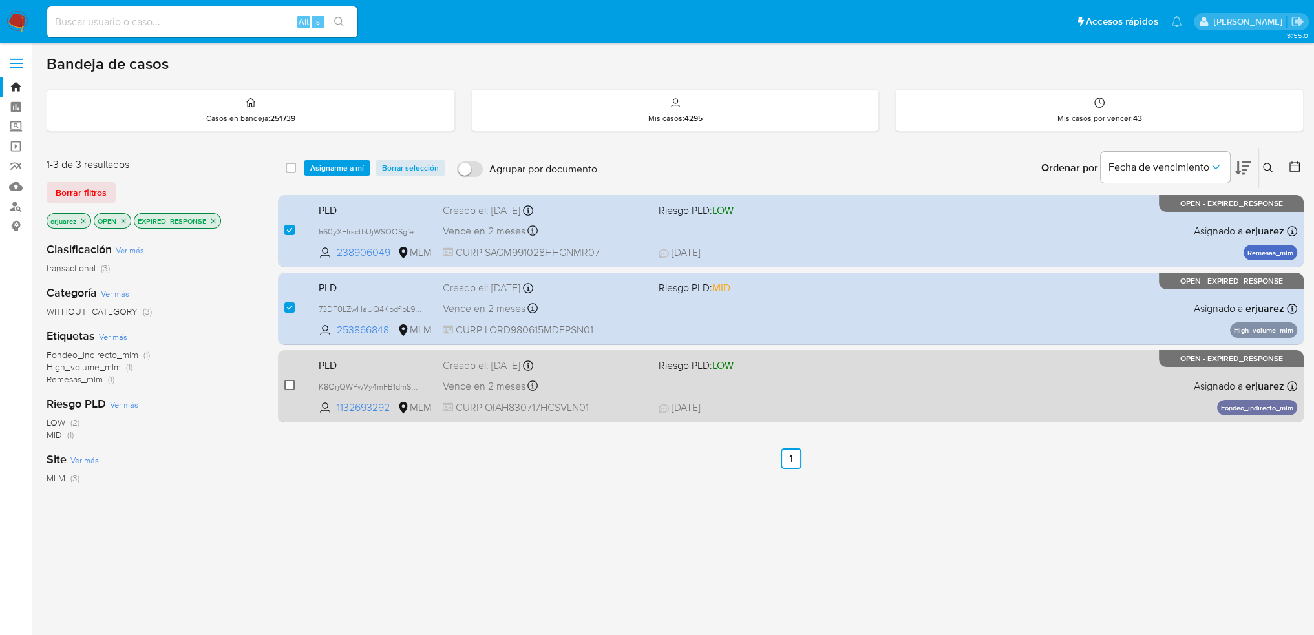
click at [289, 385] on input "checkbox" at bounding box center [289, 385] width 10 height 10
checkbox input "true"
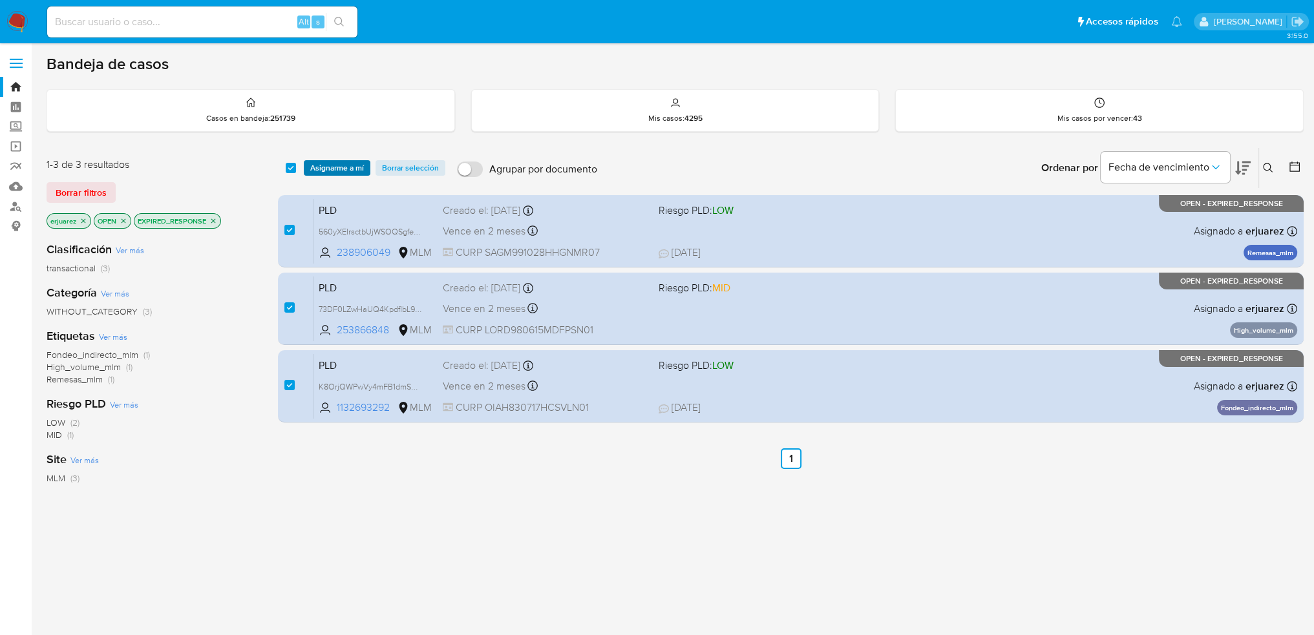
click at [342, 164] on span "Asignarme a mí" at bounding box center [337, 168] width 54 height 13
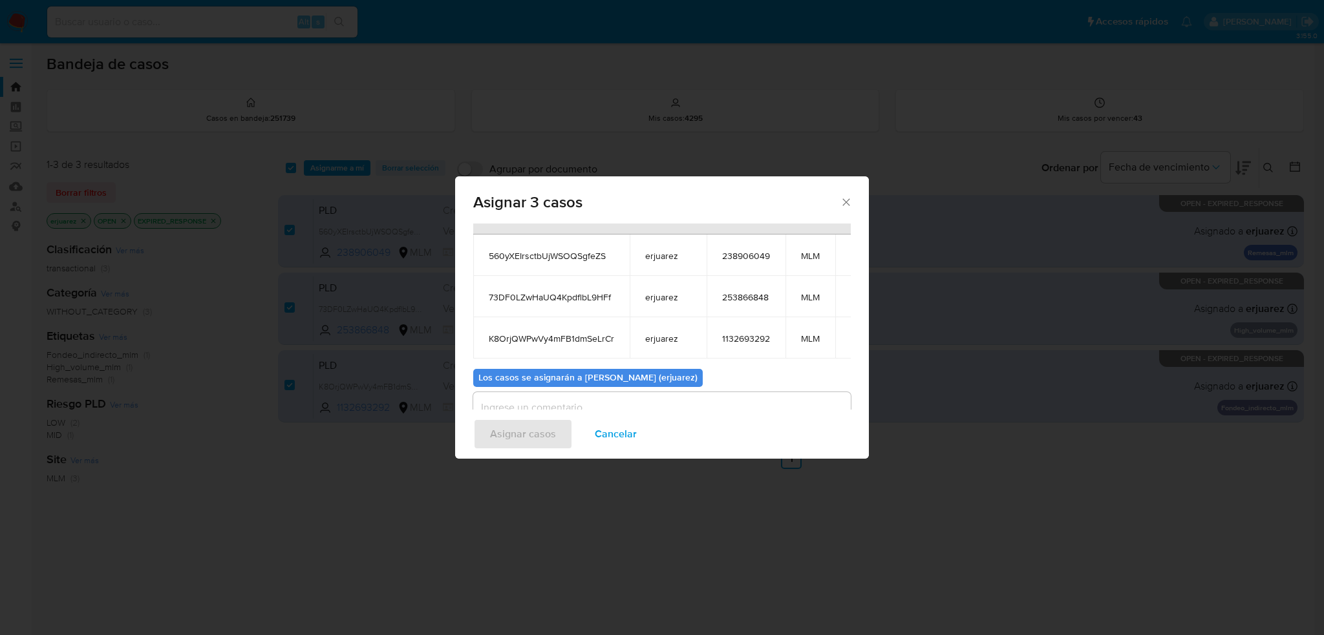
scroll to position [114, 0]
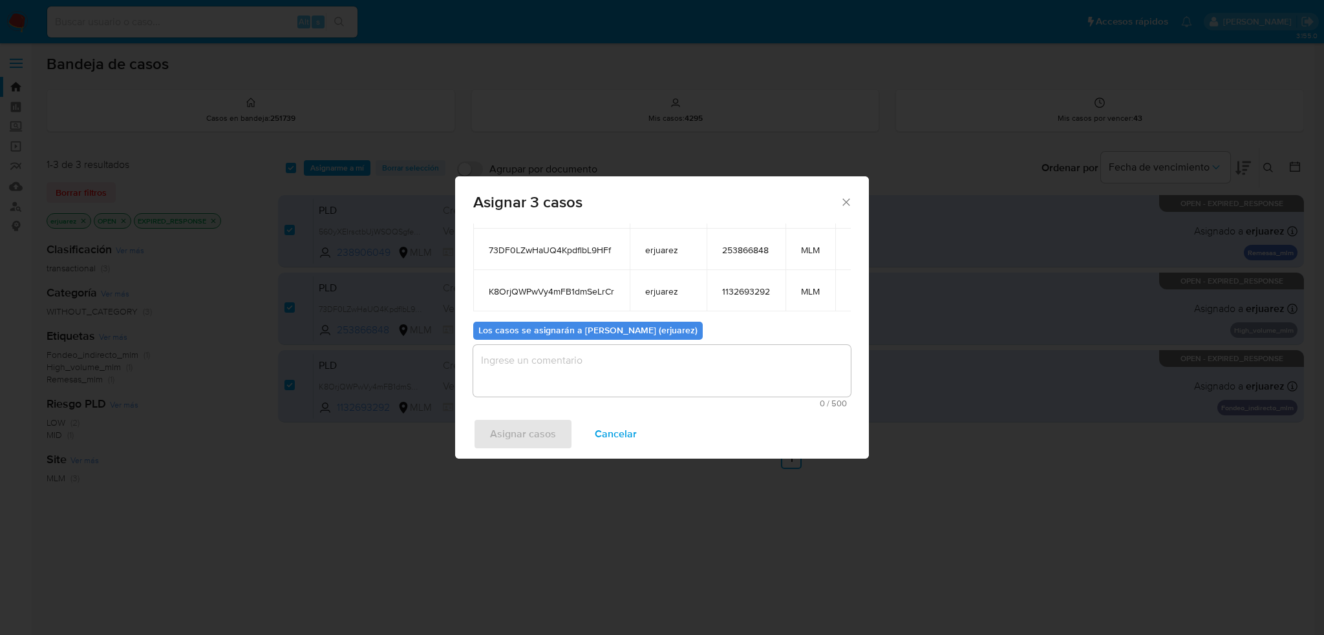
click at [582, 379] on textarea "assign-modal" at bounding box center [661, 371] width 377 height 52
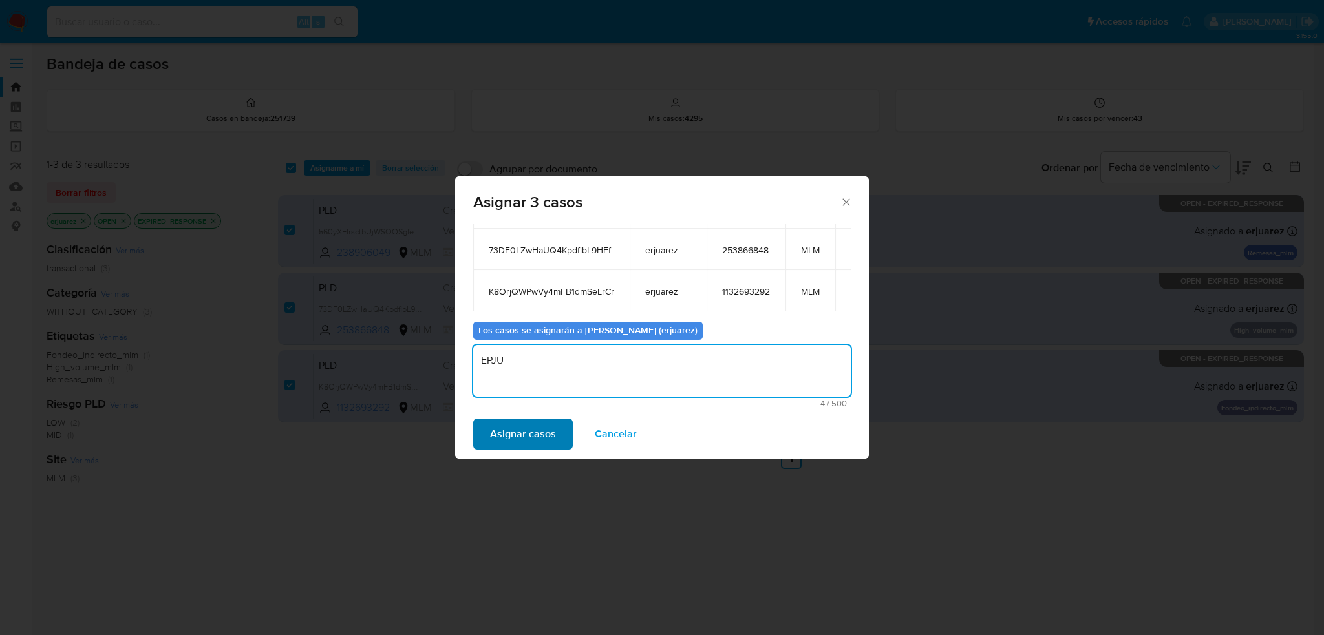
type textarea "EPJU"
click at [549, 434] on span "Asignar casos" at bounding box center [523, 434] width 66 height 28
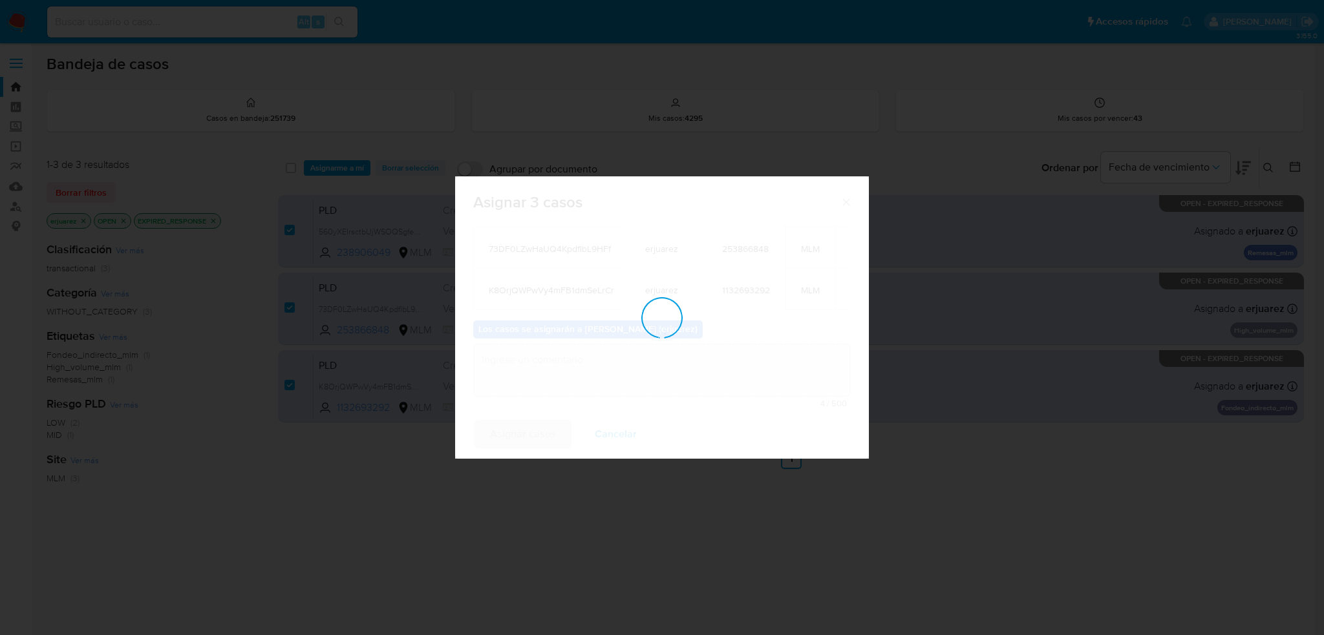
checkbox input "false"
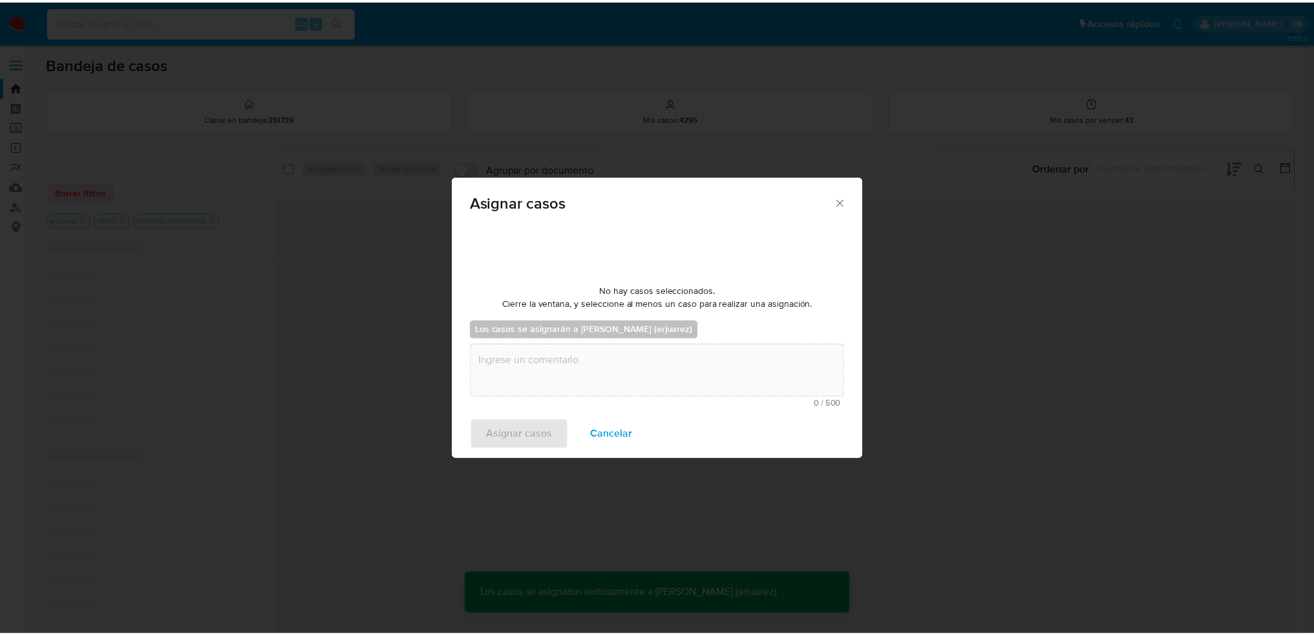
scroll to position [78, 0]
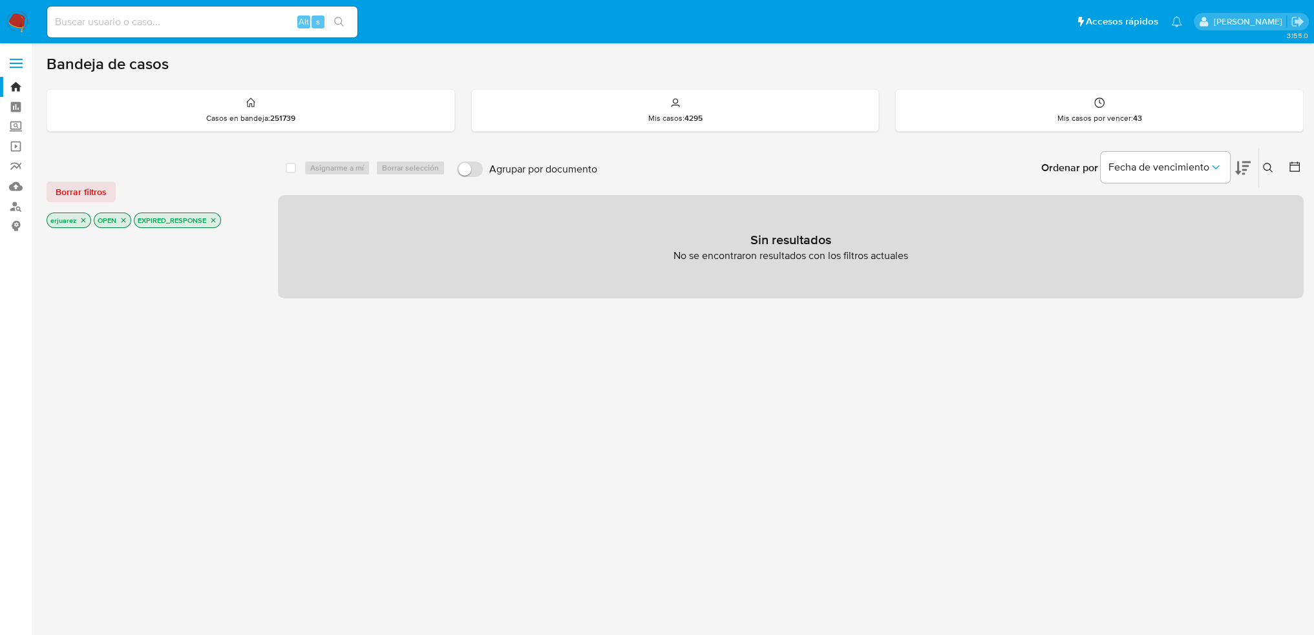
click at [13, 22] on img at bounding box center [17, 22] width 22 height 22
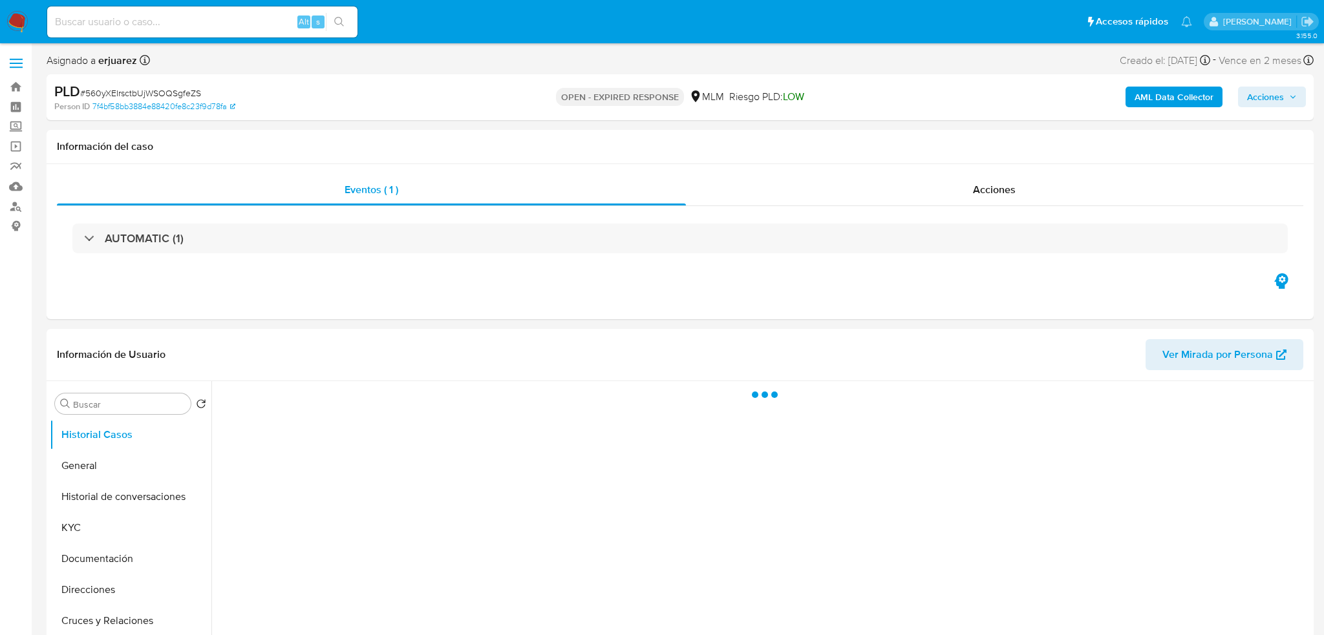
select select "10"
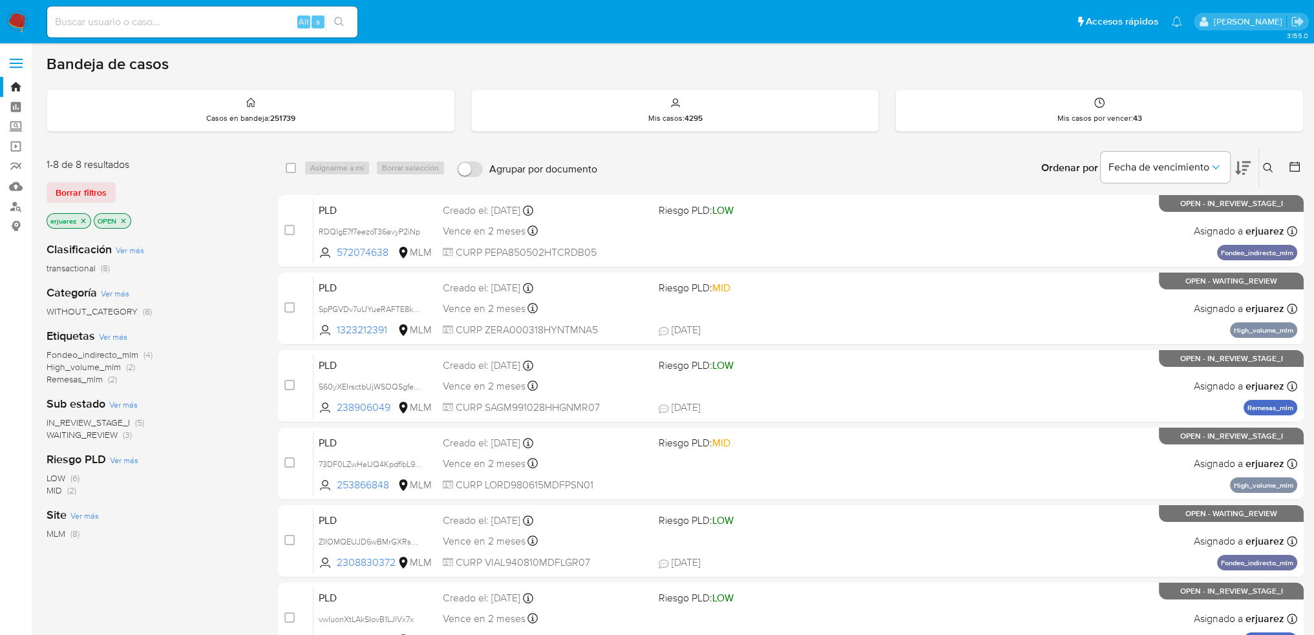
click at [1269, 164] on icon at bounding box center [1268, 168] width 10 height 10
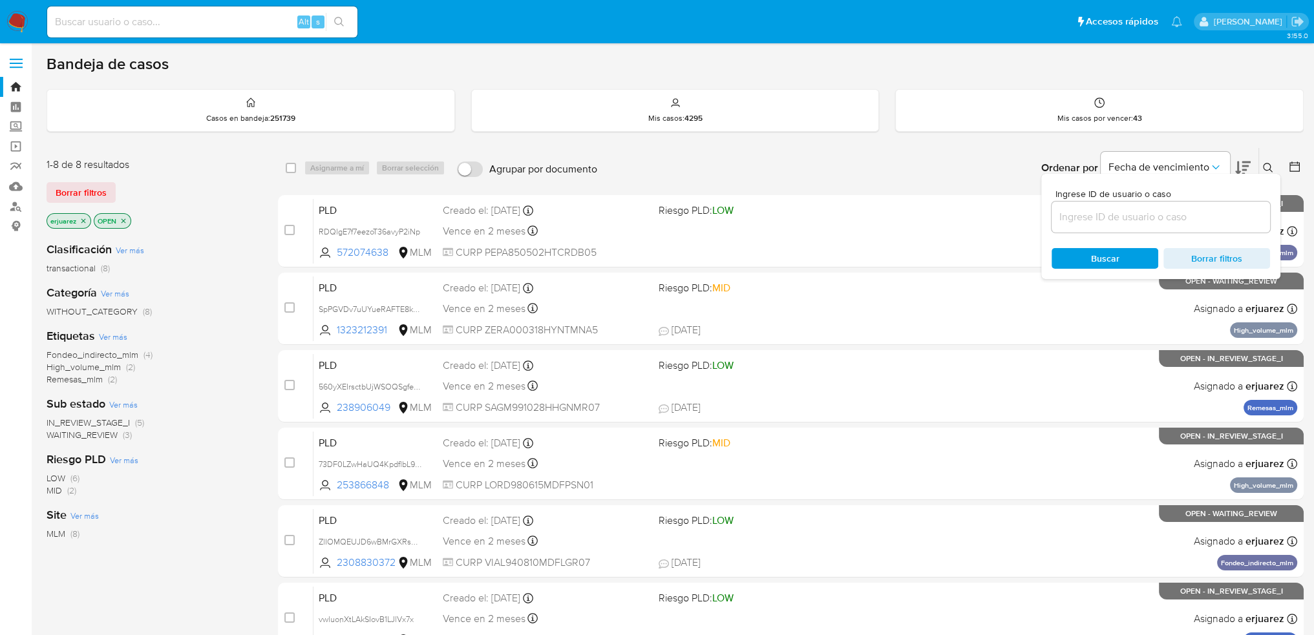
click at [1154, 215] on input at bounding box center [1161, 217] width 218 height 17
type input "560yXEIrsctbUjWSOQSgfeZS"
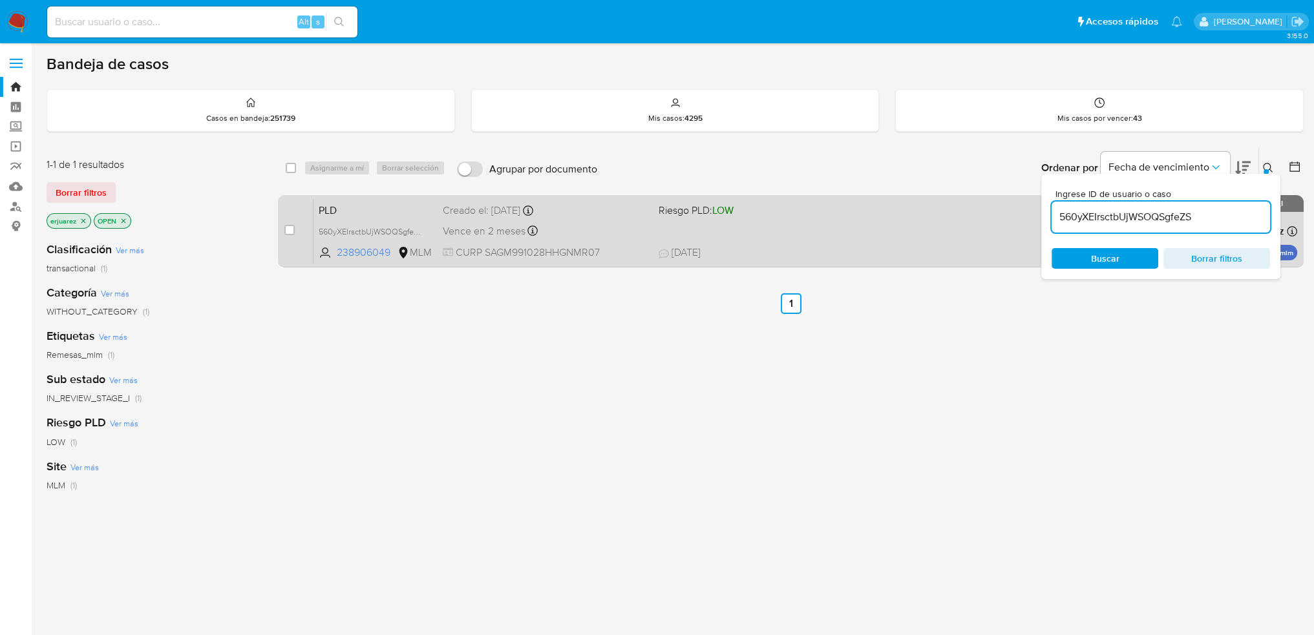
click at [752, 229] on div "PLD 560yXEIrsctbUjWSOQSgfeZS 238906049 MLM Riesgo PLD: LOW Creado el: [DATE] Cr…" at bounding box center [805, 230] width 984 height 65
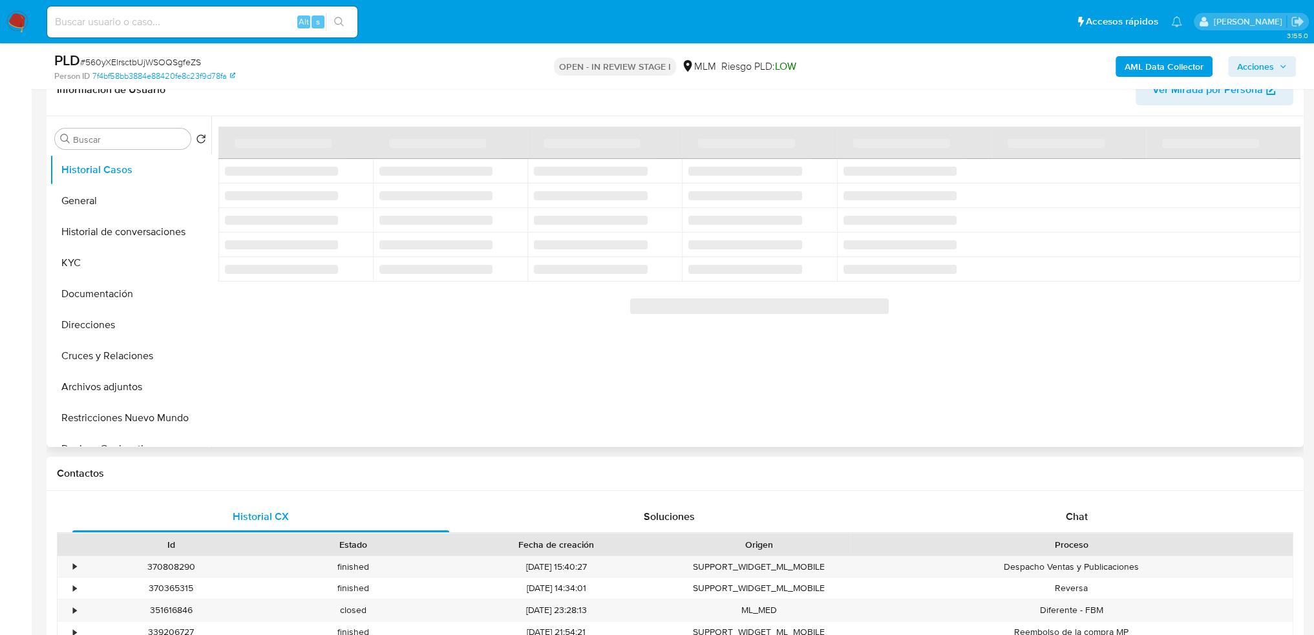
scroll to position [259, 0]
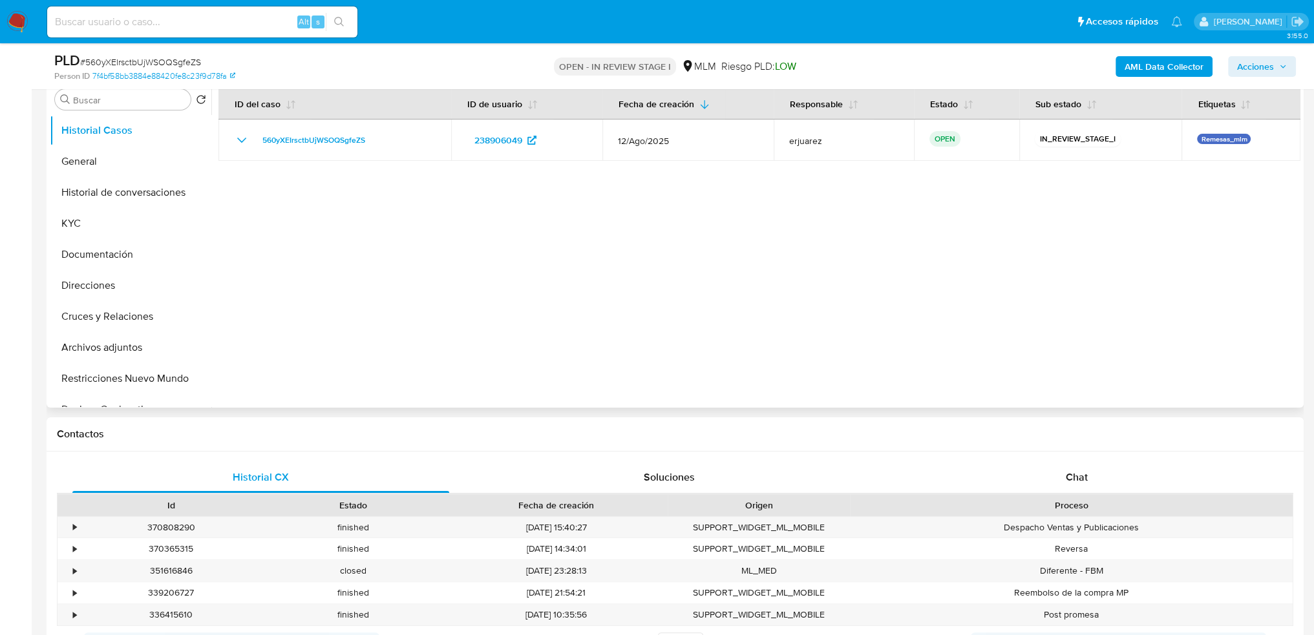
select select "10"
click at [1071, 481] on span "Chat" at bounding box center [1077, 477] width 22 height 15
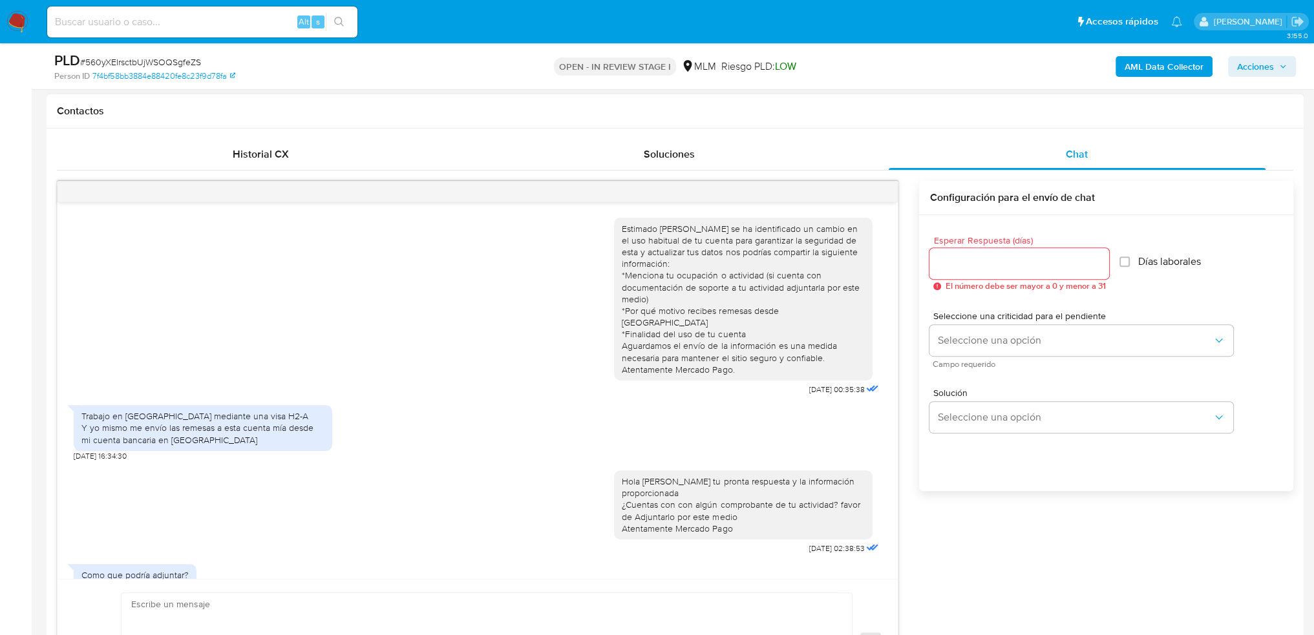
scroll to position [412, 0]
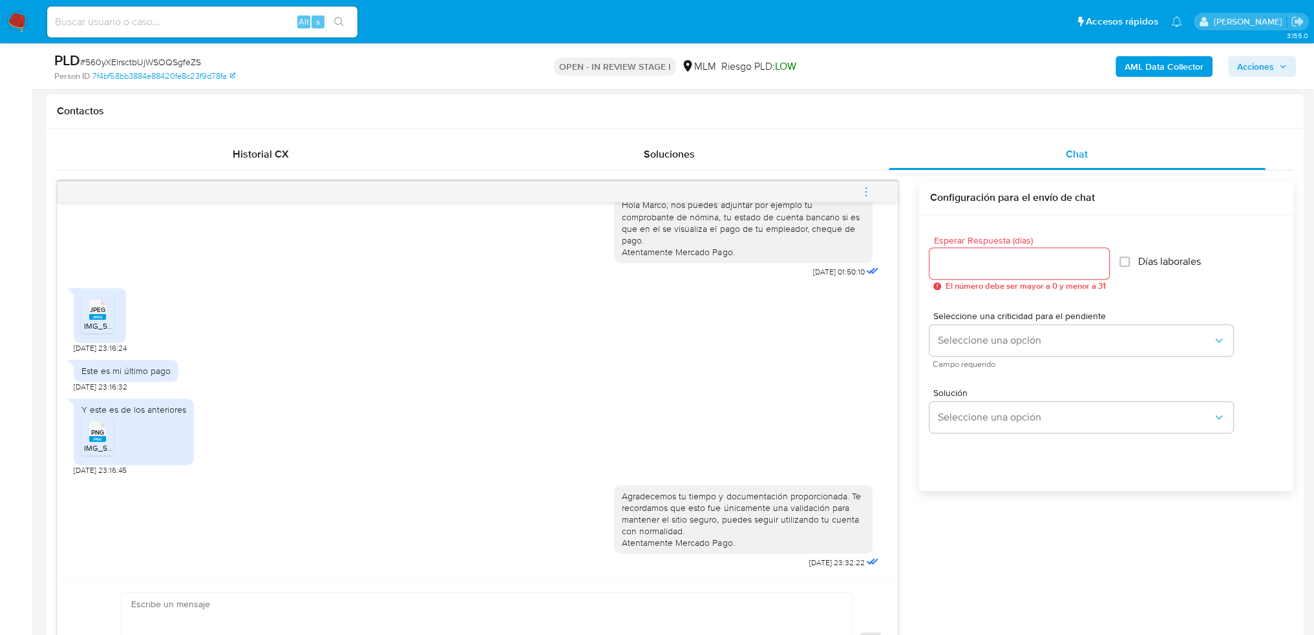
click at [866, 192] on icon "menu-action" at bounding box center [866, 192] width 12 height 12
click at [778, 168] on li "Cerrar conversación" at bounding box center [779, 166] width 133 height 23
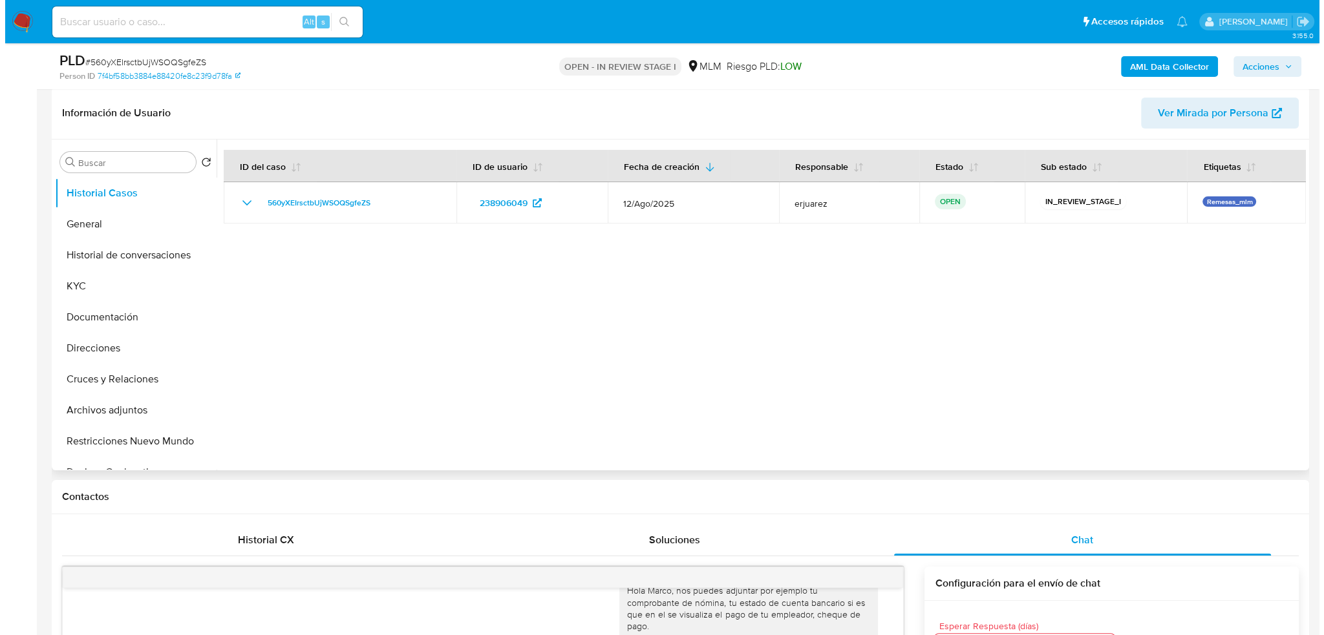
scroll to position [194, 0]
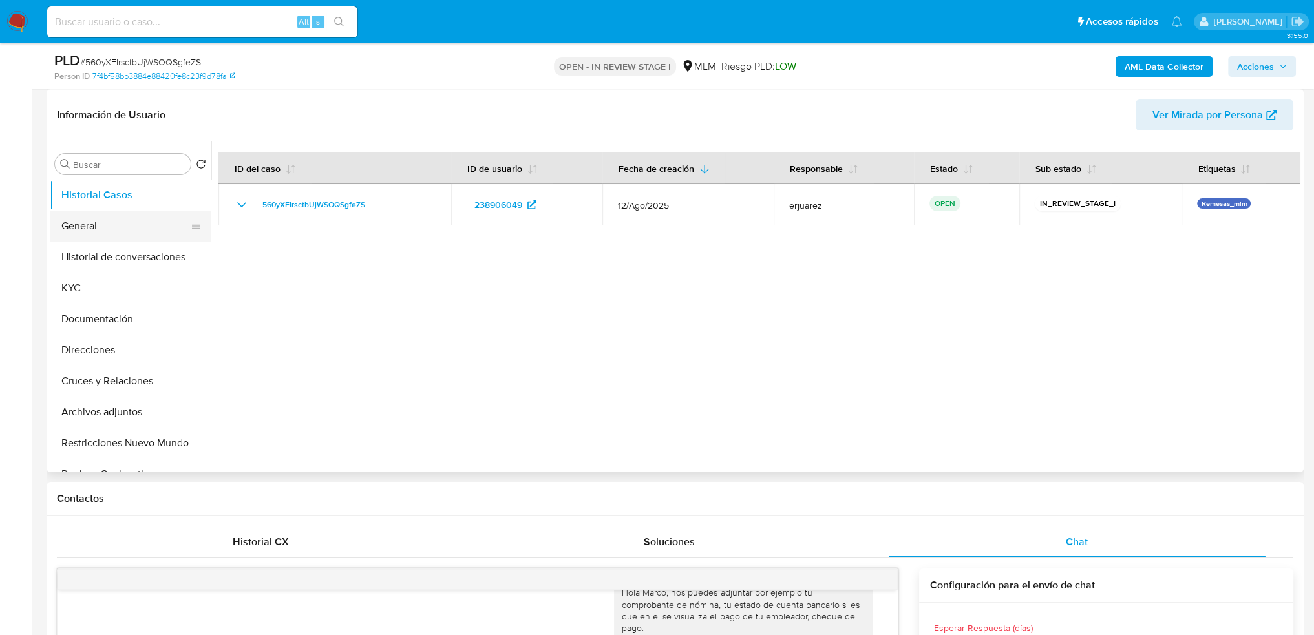
click at [90, 228] on button "General" at bounding box center [125, 226] width 151 height 31
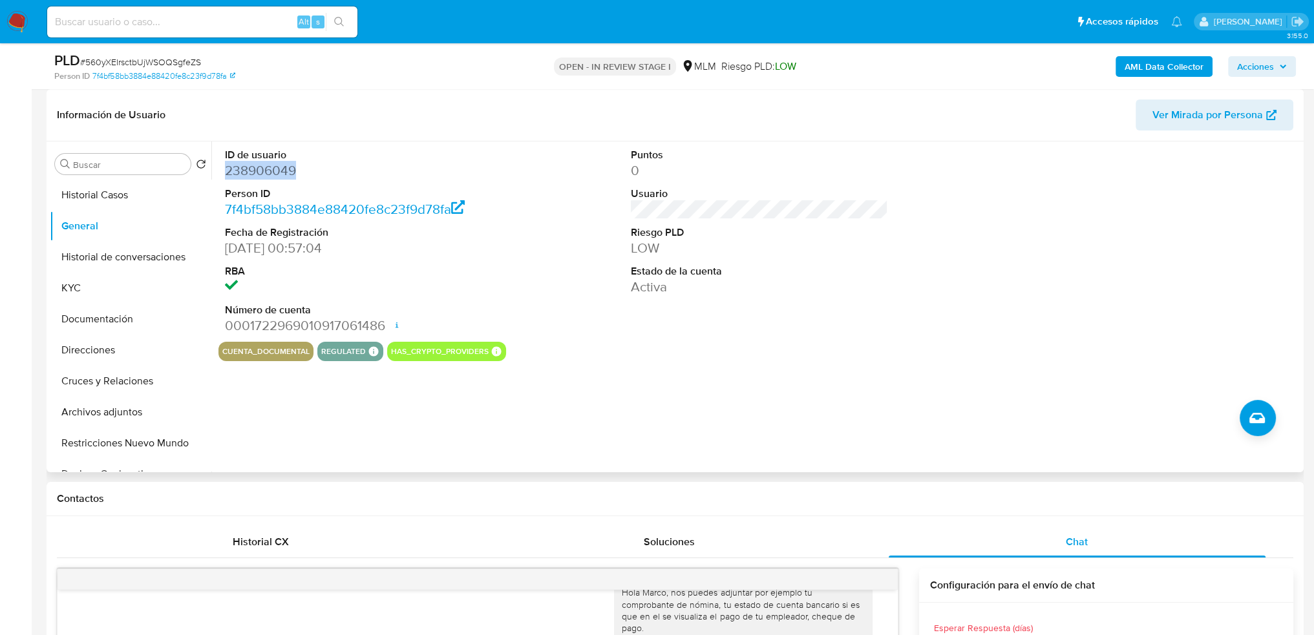
drag, startPoint x: 257, startPoint y: 173, endPoint x: 228, endPoint y: 173, distance: 29.7
click at [228, 173] on dd "238906049" at bounding box center [354, 171] width 258 height 18
click at [125, 201] on button "Historial Casos" at bounding box center [125, 195] width 151 height 31
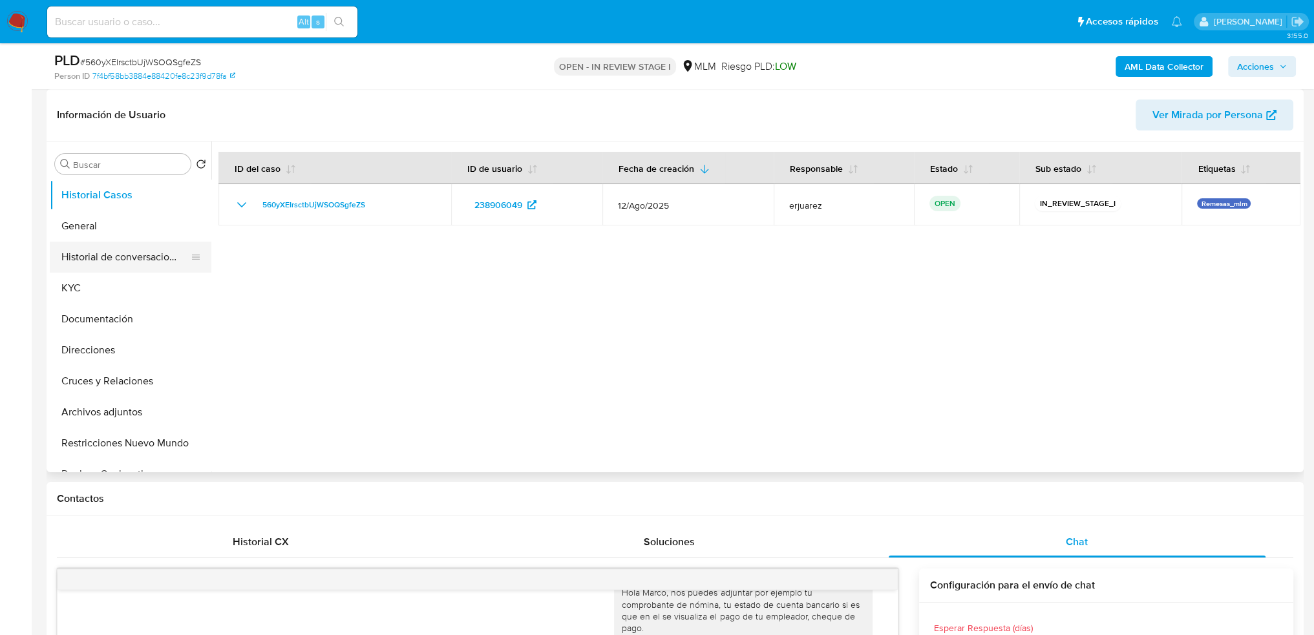
click at [152, 262] on button "Historial de conversaciones" at bounding box center [125, 257] width 151 height 31
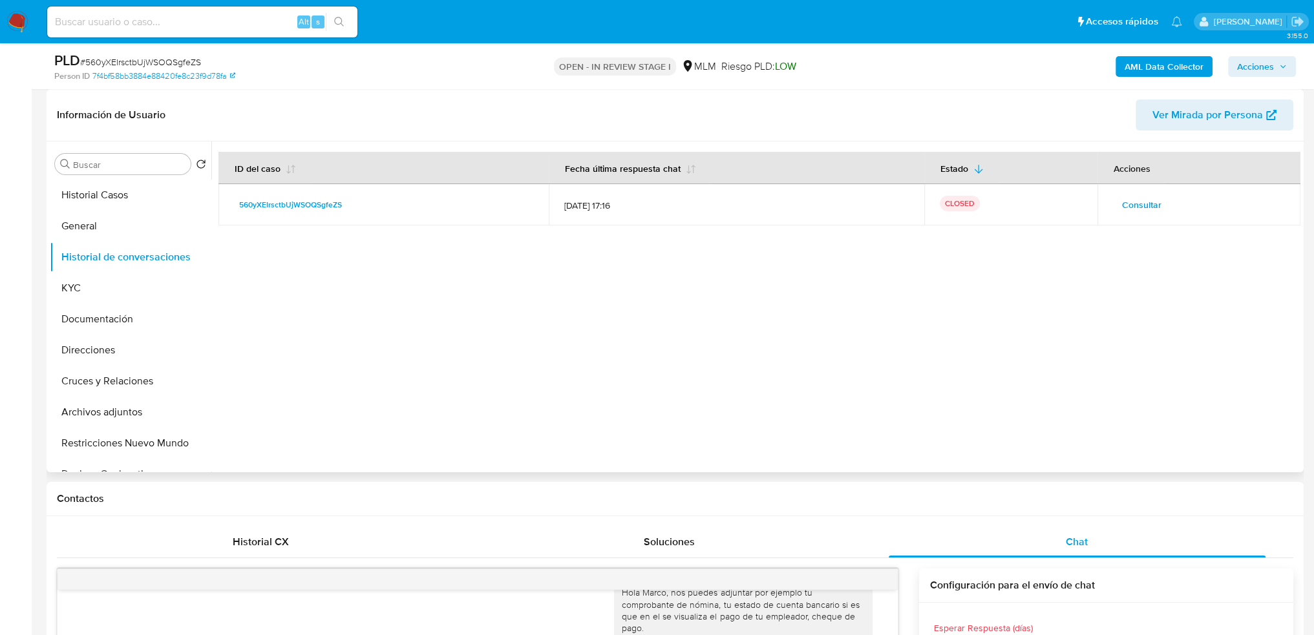
click at [1127, 205] on span "Consultar" at bounding box center [1141, 205] width 39 height 18
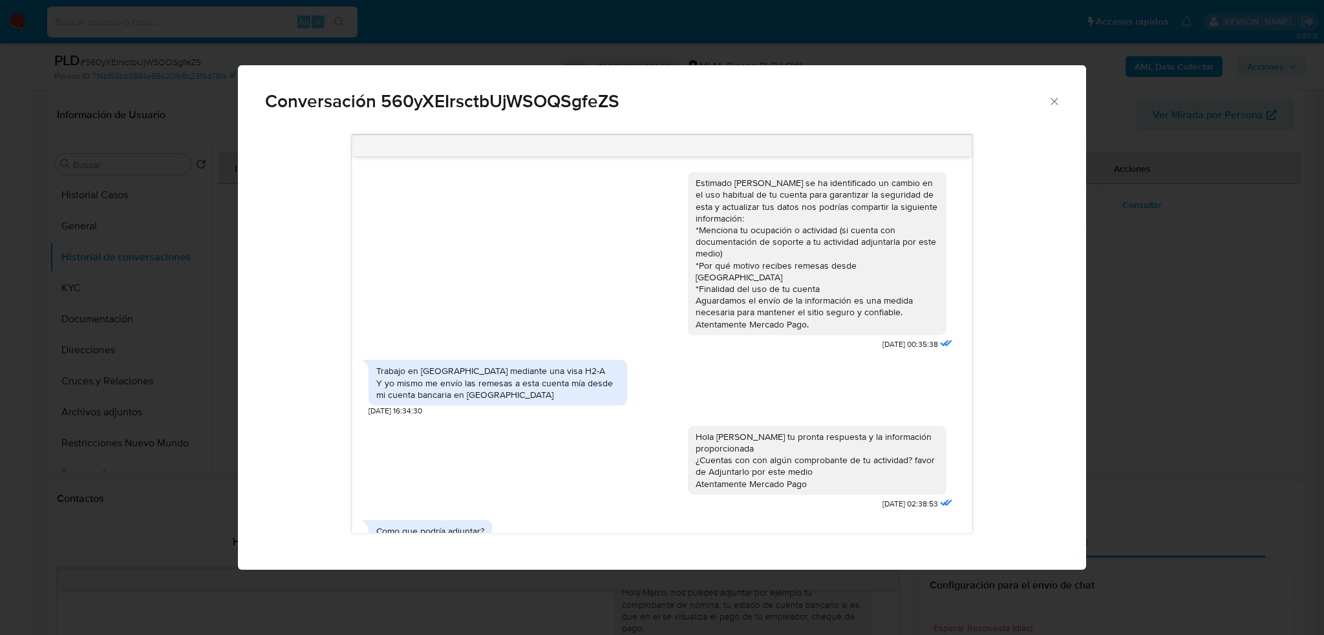
scroll to position [323, 0]
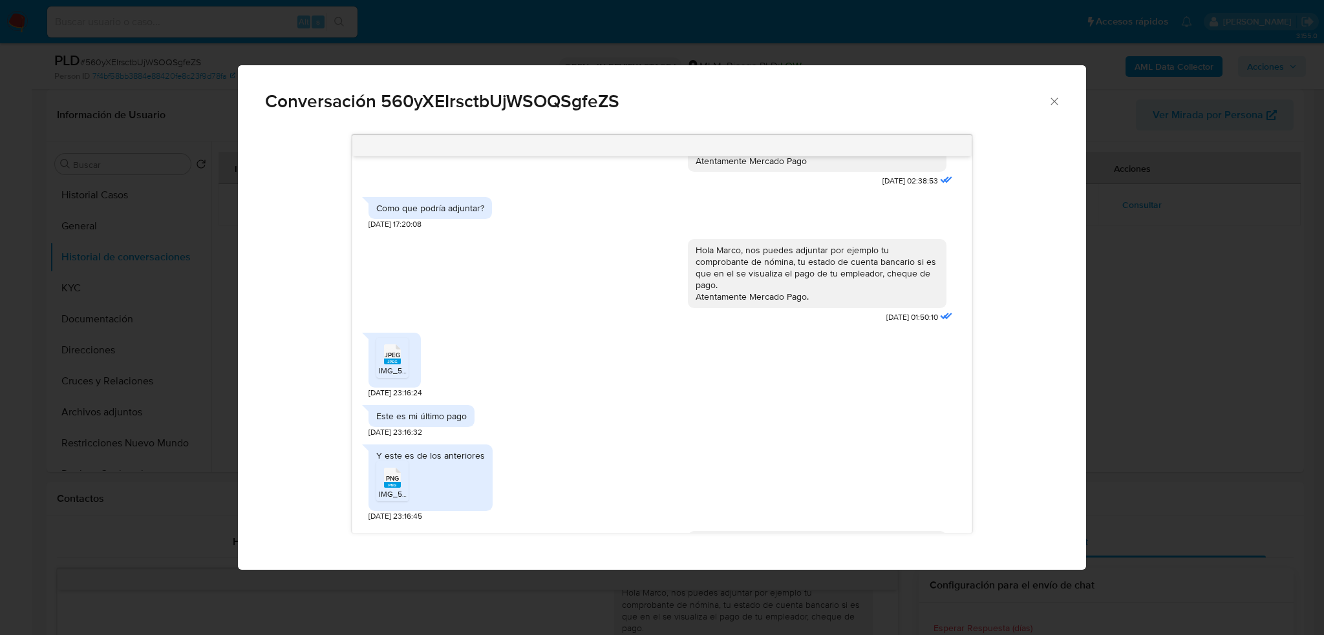
click at [385, 352] on span "JPEG" at bounding box center [393, 355] width 16 height 8
click at [396, 493] on span "IMG_5908.png" at bounding box center [405, 494] width 52 height 11
click at [390, 365] on span "IMG_5909.jpeg" at bounding box center [406, 370] width 54 height 11
click at [389, 478] on span "PNG" at bounding box center [392, 478] width 13 height 8
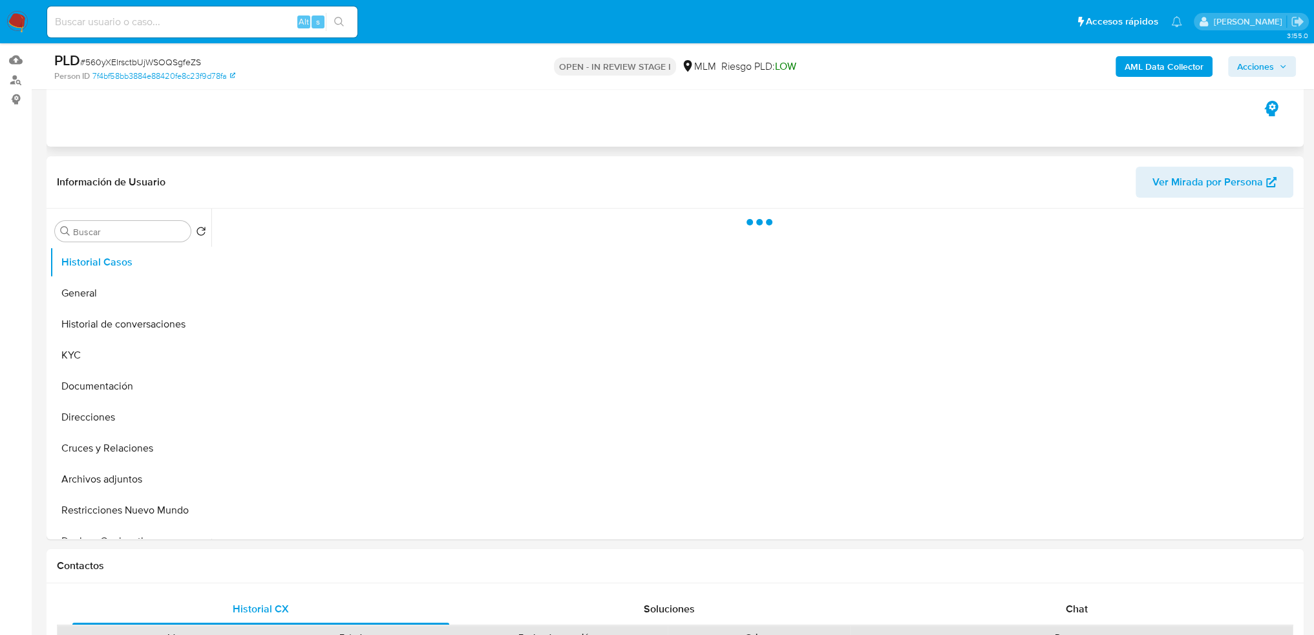
scroll to position [259, 0]
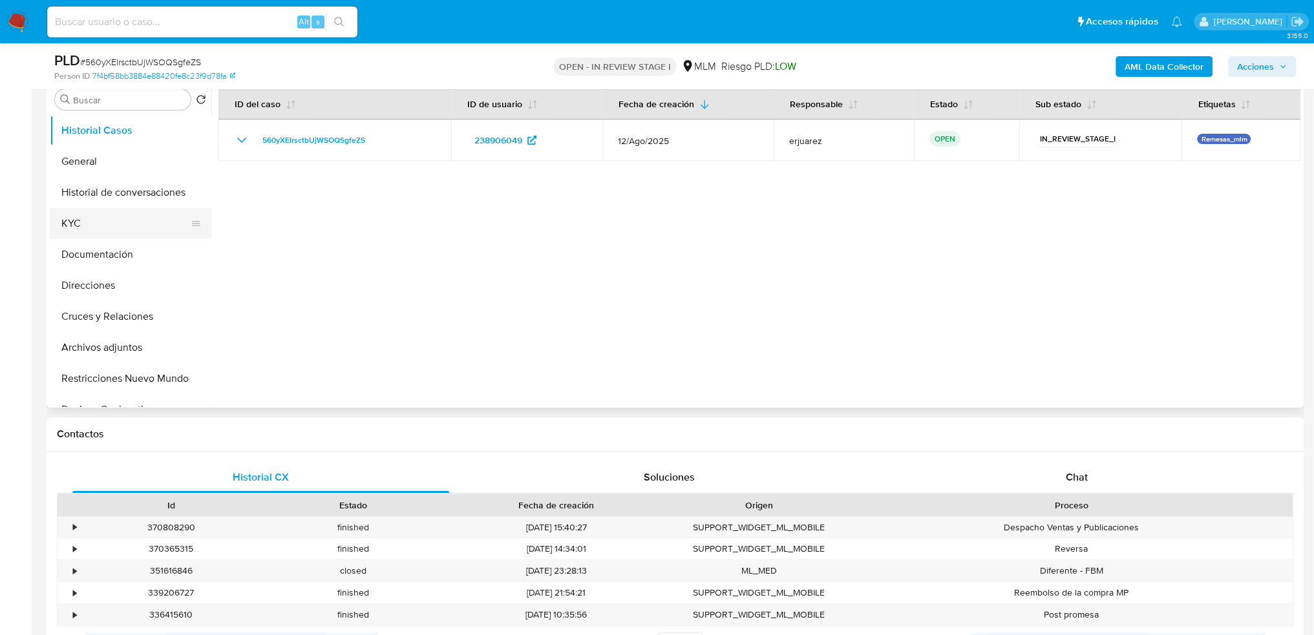
select select "10"
click at [1057, 463] on div "Chat" at bounding box center [1077, 477] width 377 height 31
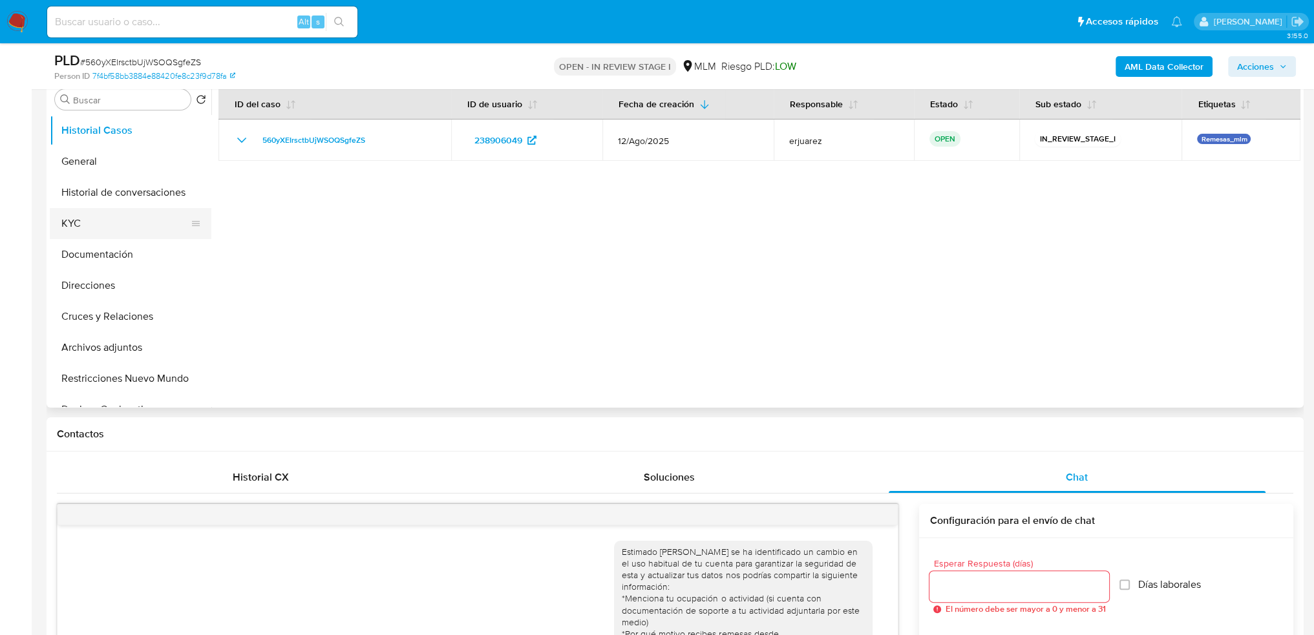
click at [87, 233] on button "KYC" at bounding box center [125, 223] width 151 height 31
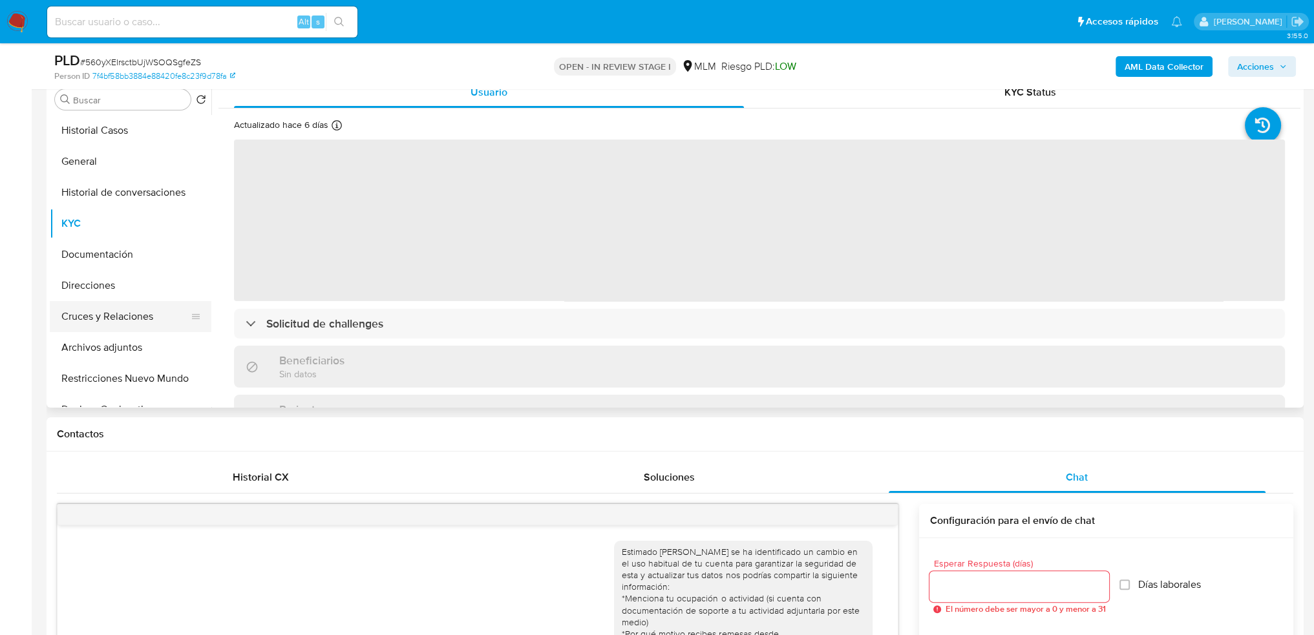
click at [128, 318] on button "Cruces y Relaciones" at bounding box center [125, 316] width 151 height 31
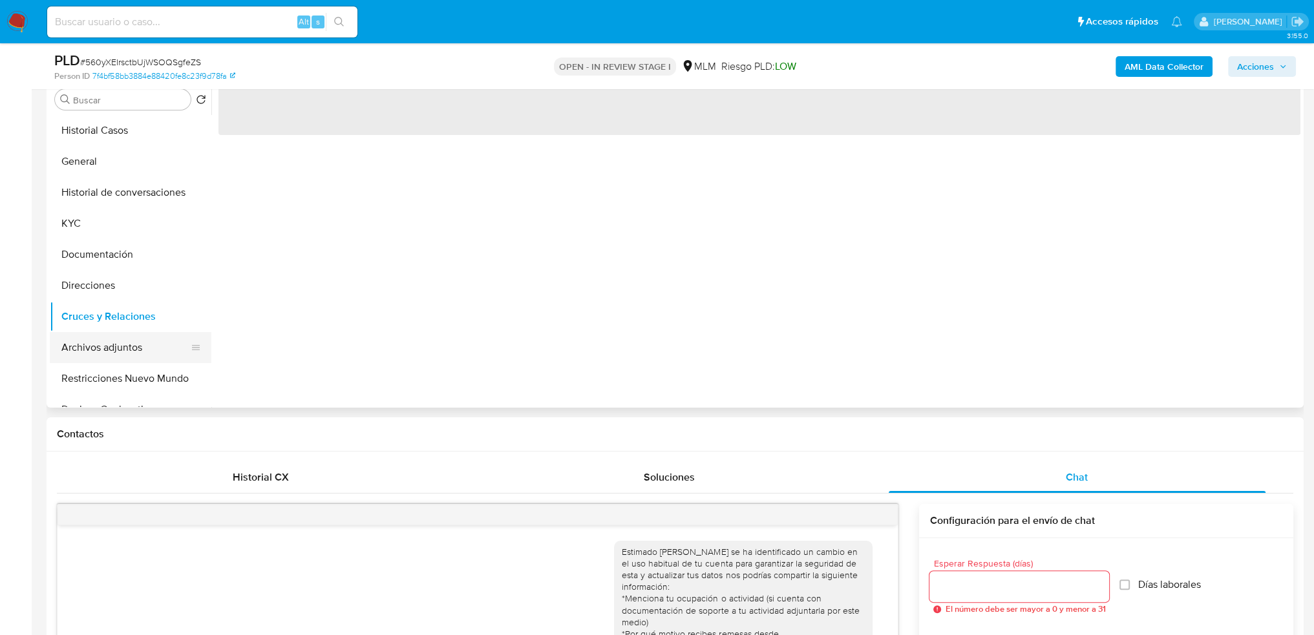
drag, startPoint x: 121, startPoint y: 351, endPoint x: 131, endPoint y: 354, distance: 10.7
click at [121, 351] on button "Archivos adjuntos" at bounding box center [125, 347] width 151 height 31
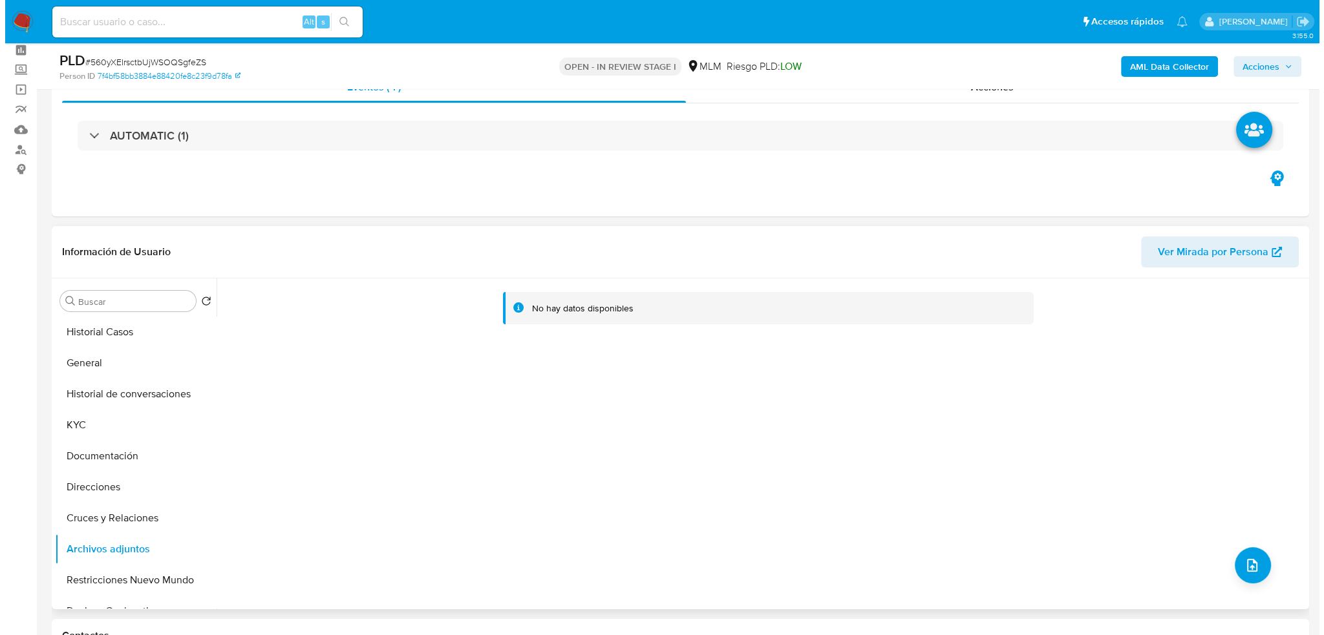
scroll to position [65, 0]
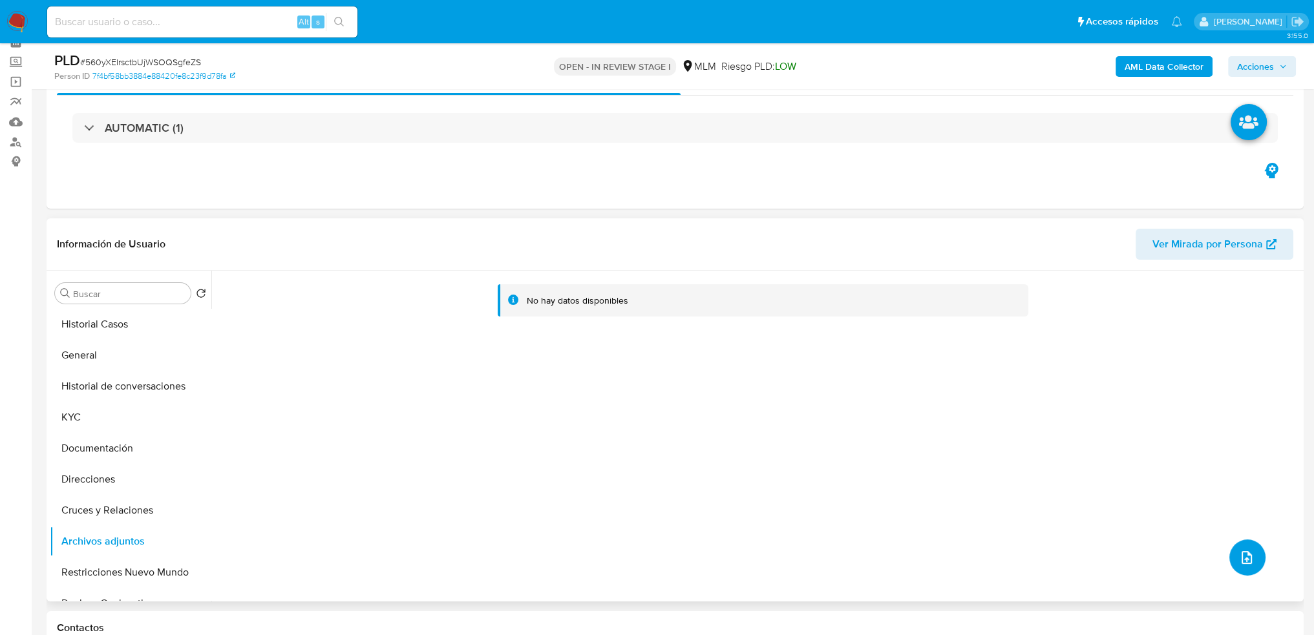
click at [1233, 547] on button "upload-file" at bounding box center [1247, 558] width 36 height 36
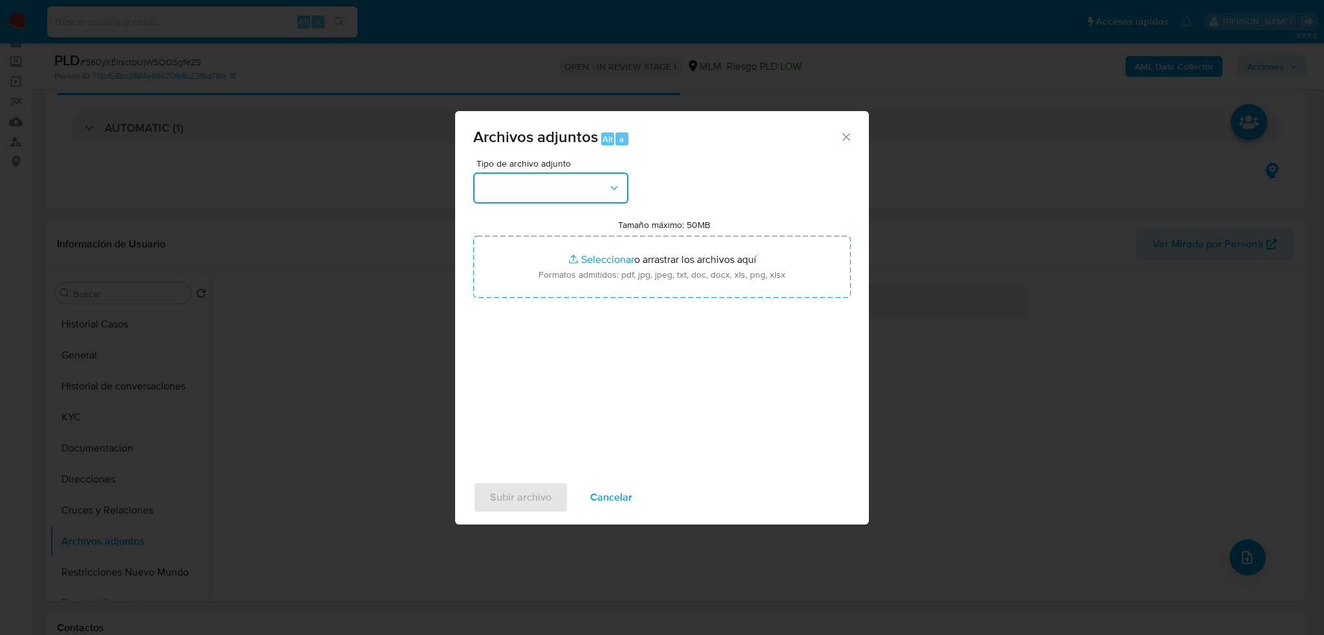
click at [543, 191] on button "button" at bounding box center [550, 188] width 155 height 31
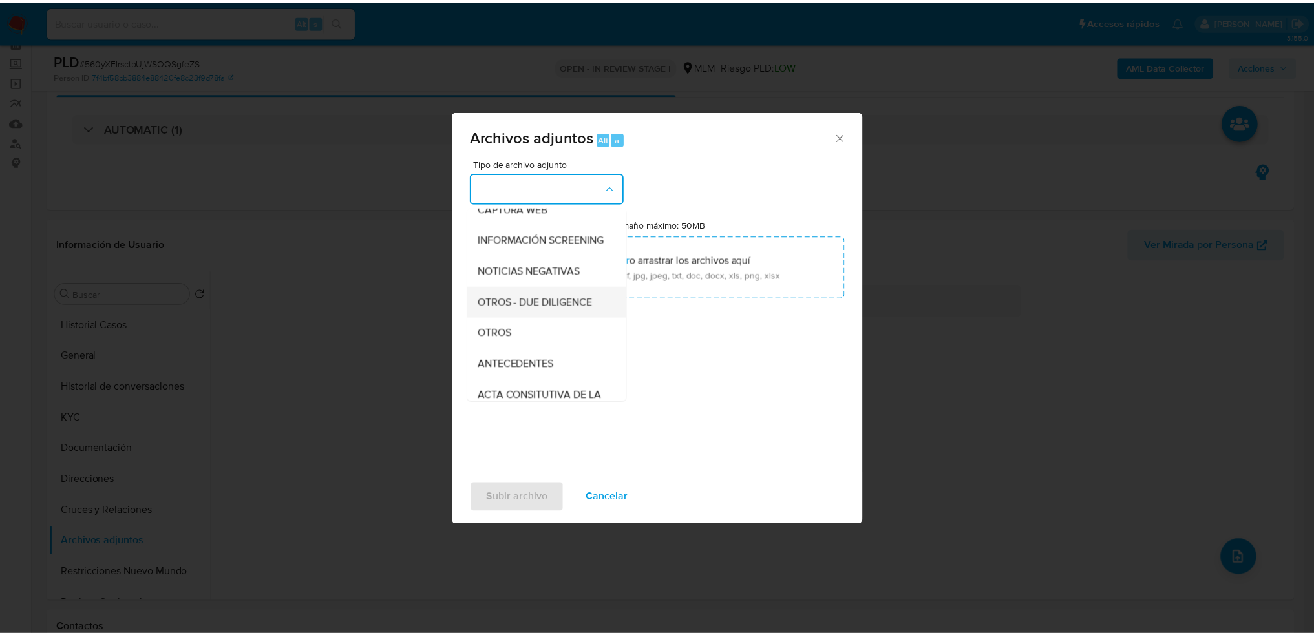
scroll to position [129, 0]
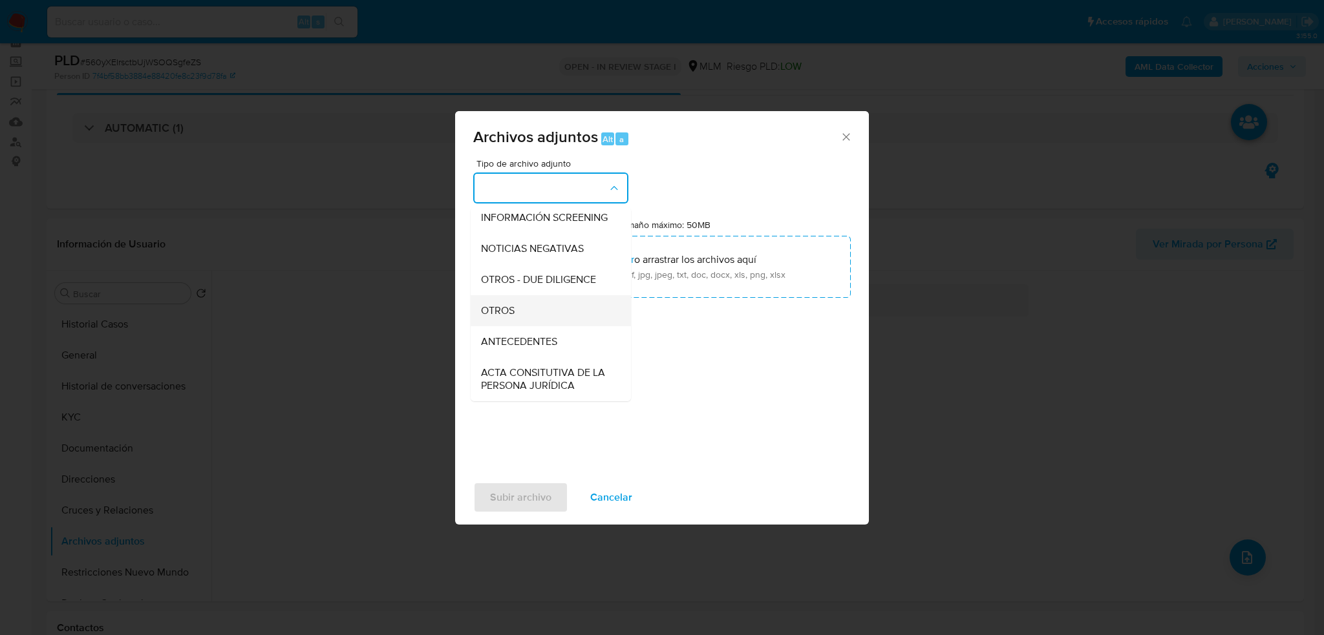
click at [511, 317] on span "OTROS" at bounding box center [498, 310] width 34 height 13
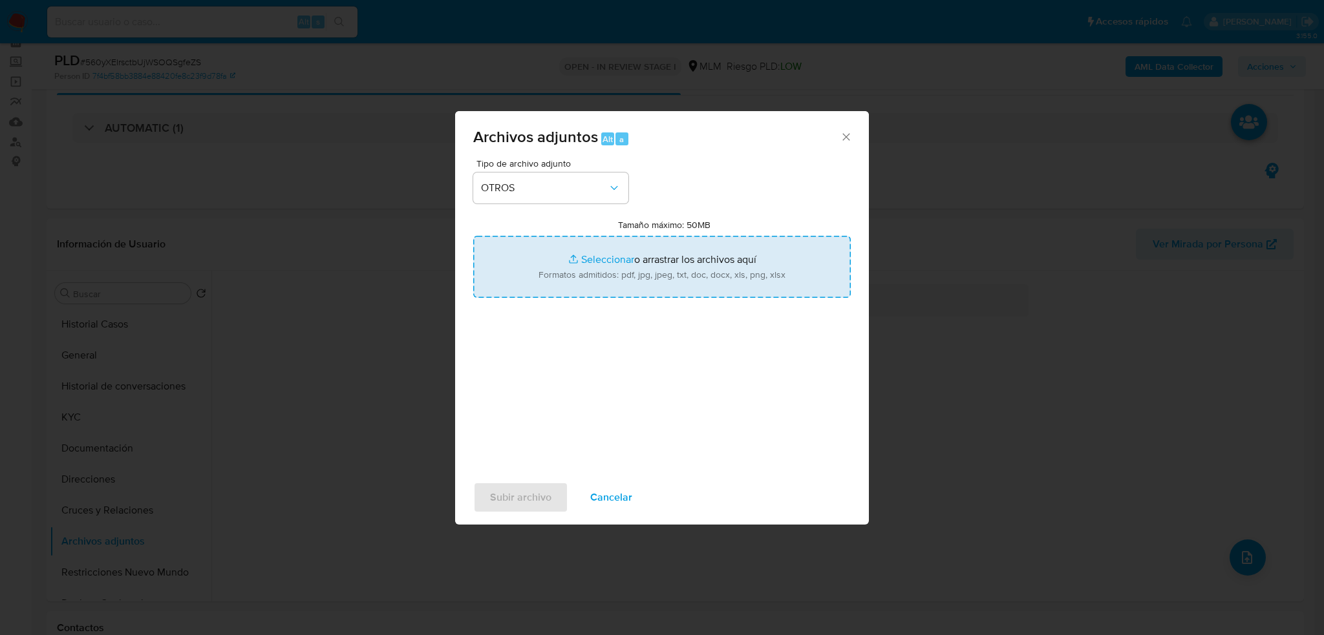
click at [606, 260] on input "Tamaño máximo: 50MB Seleccionar archivos" at bounding box center [661, 267] width 377 height 62
type input "C:\fakepath\238906049_Marco [PERSON_NAME] Gomez_Ago25.pdf"
click at [595, 258] on input "Tamaño máximo: 50MB Seleccionar archivos" at bounding box center [661, 267] width 377 height 62
type input "C:\fakepath\238906049_Marco Alexis Sanchez Gomez_Ago25.xlsx"
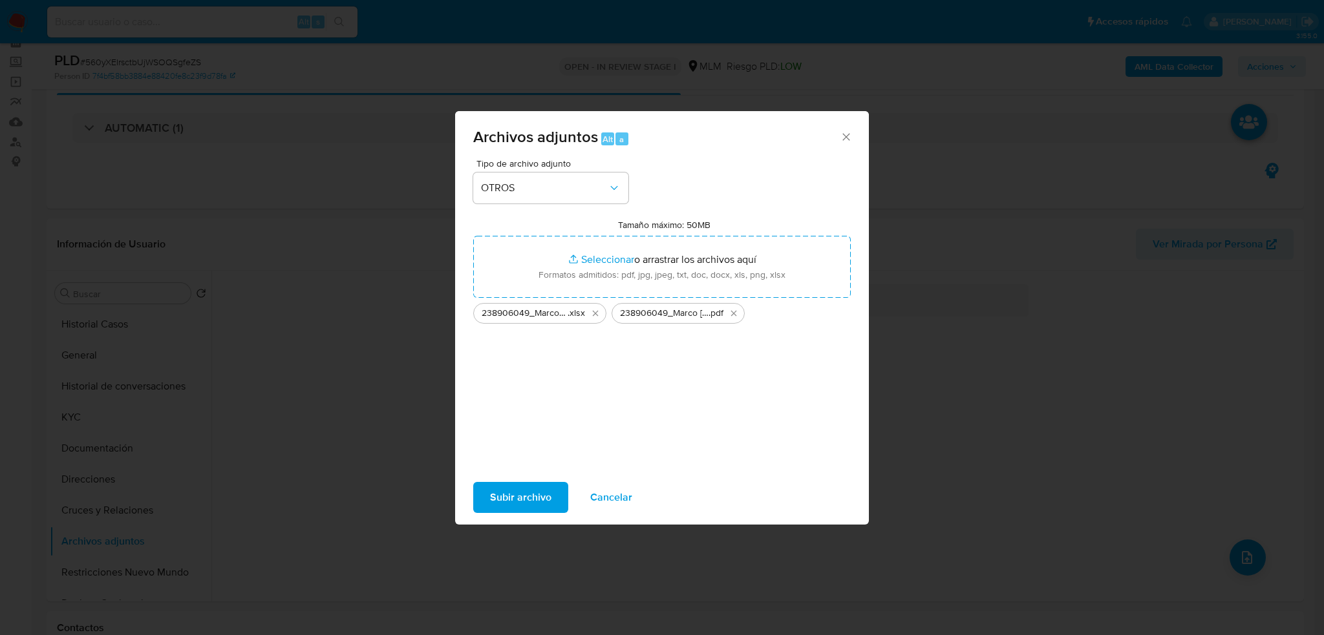
click at [527, 488] on span "Subir archivo" at bounding box center [520, 497] width 61 height 28
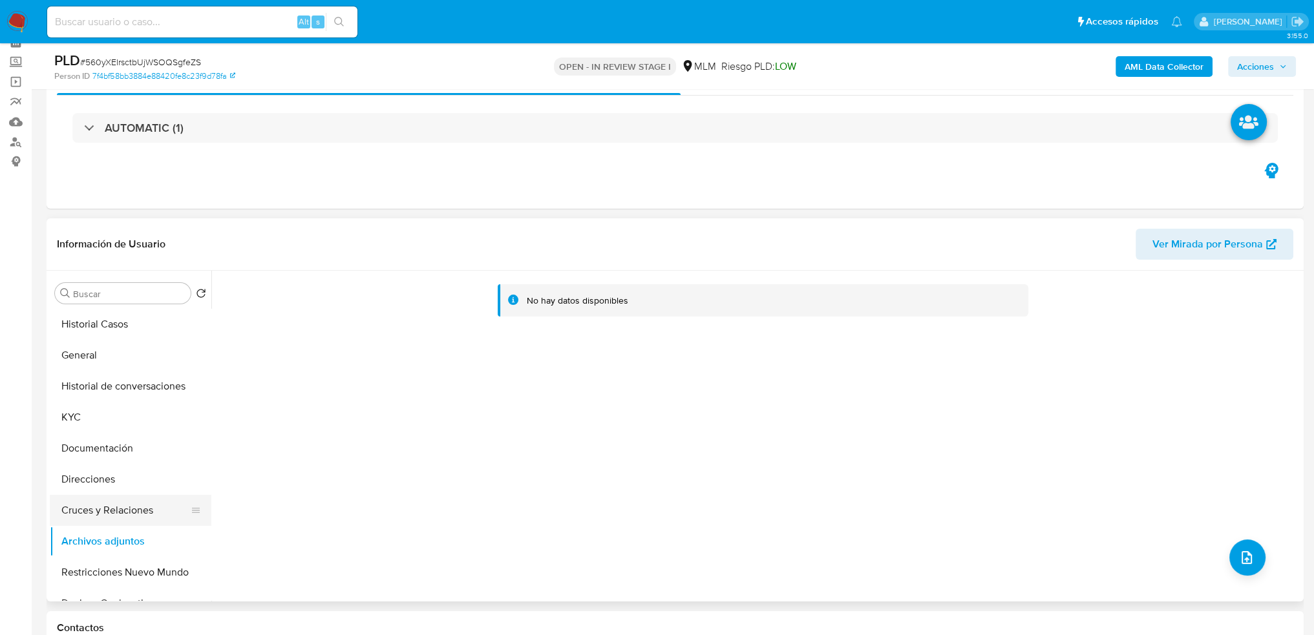
click at [123, 505] on button "Cruces y Relaciones" at bounding box center [125, 510] width 151 height 31
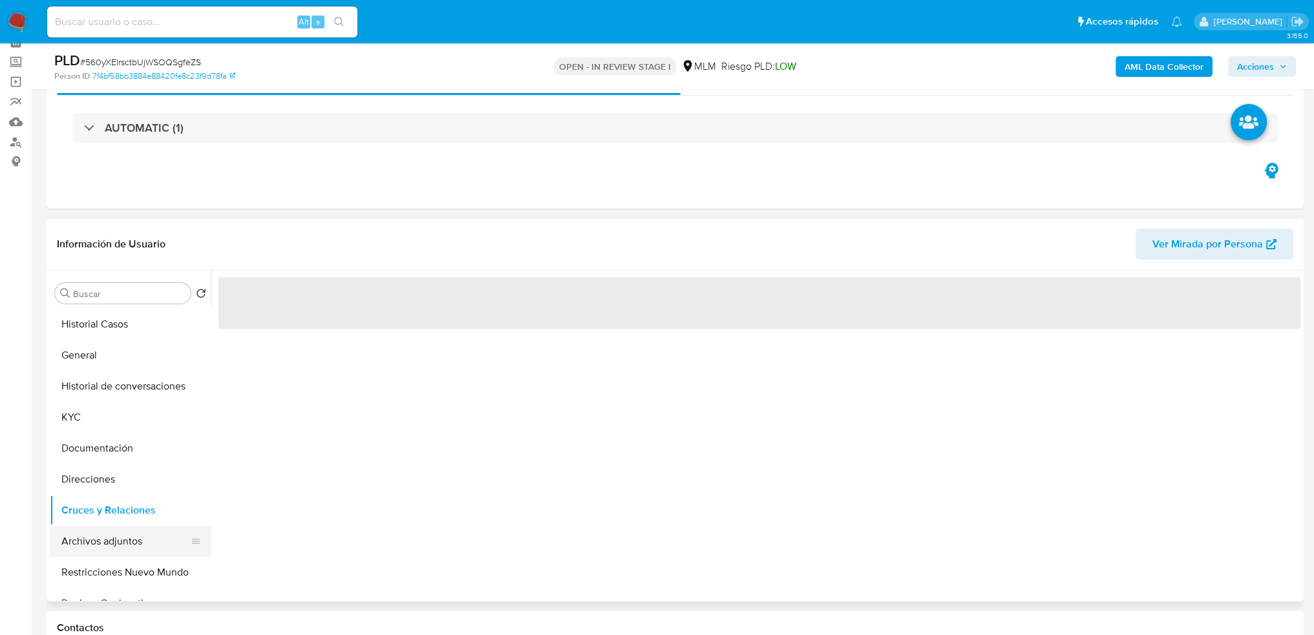
click at [114, 538] on button "Archivos adjuntos" at bounding box center [125, 541] width 151 height 31
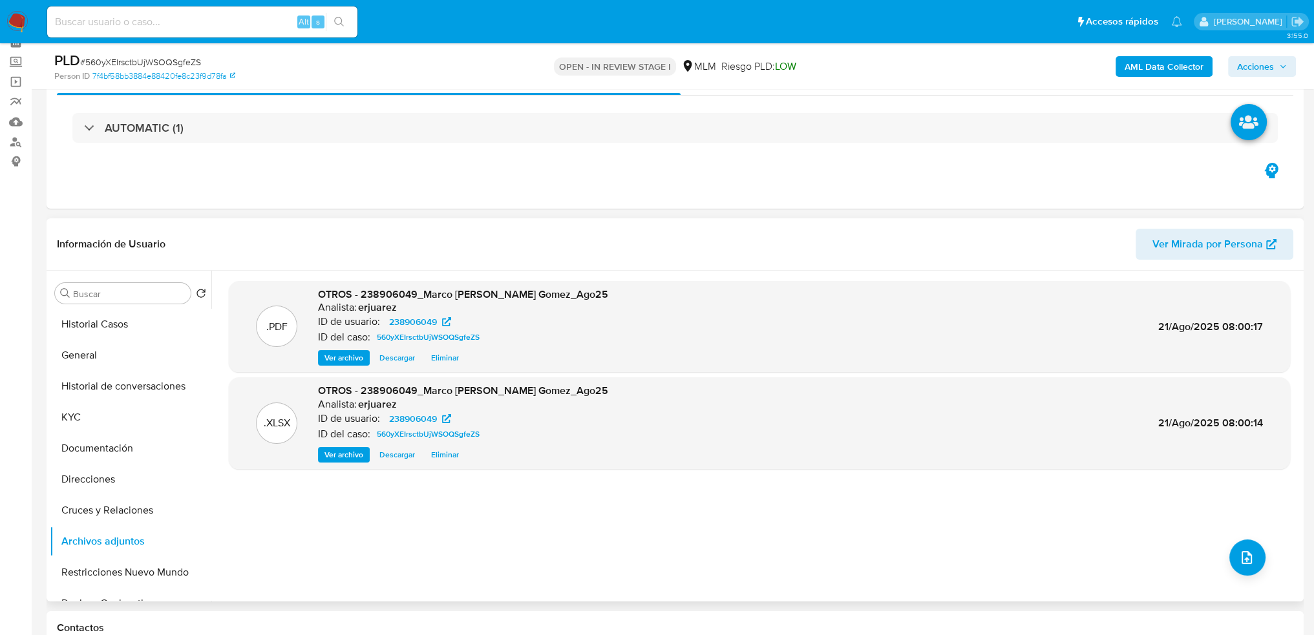
click at [354, 359] on span "Ver archivo" at bounding box center [343, 358] width 39 height 13
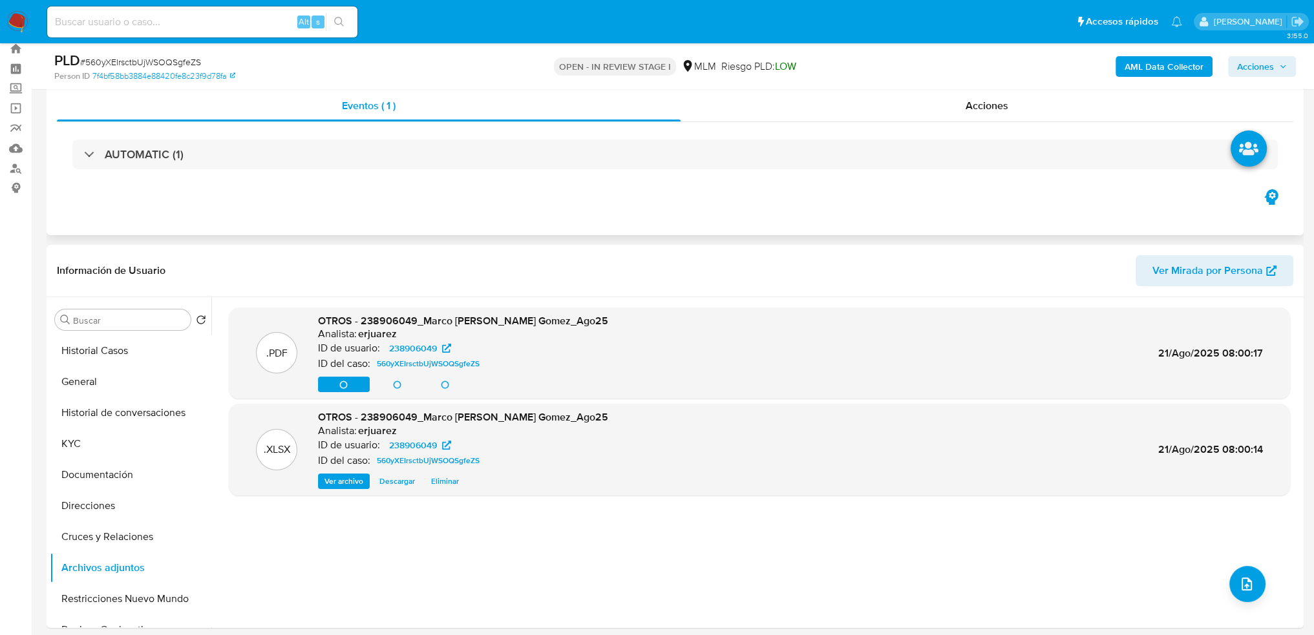
scroll to position [0, 0]
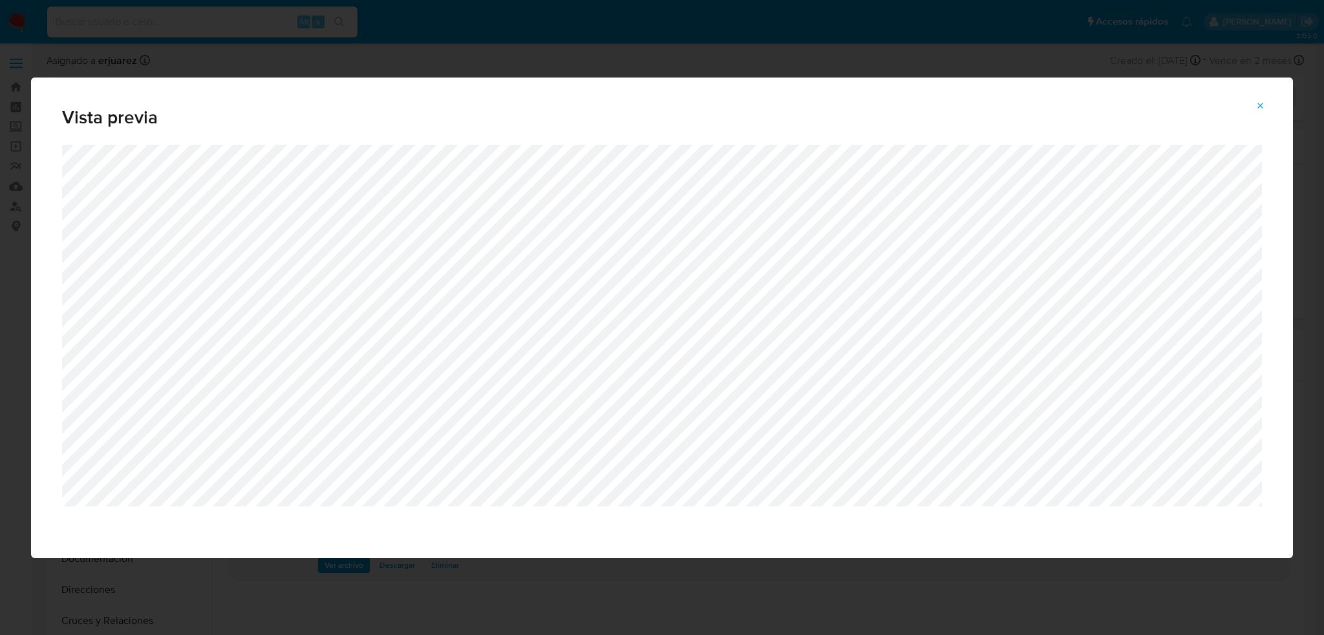
click at [1262, 111] on icon "Attachment preview" at bounding box center [1260, 106] width 10 height 10
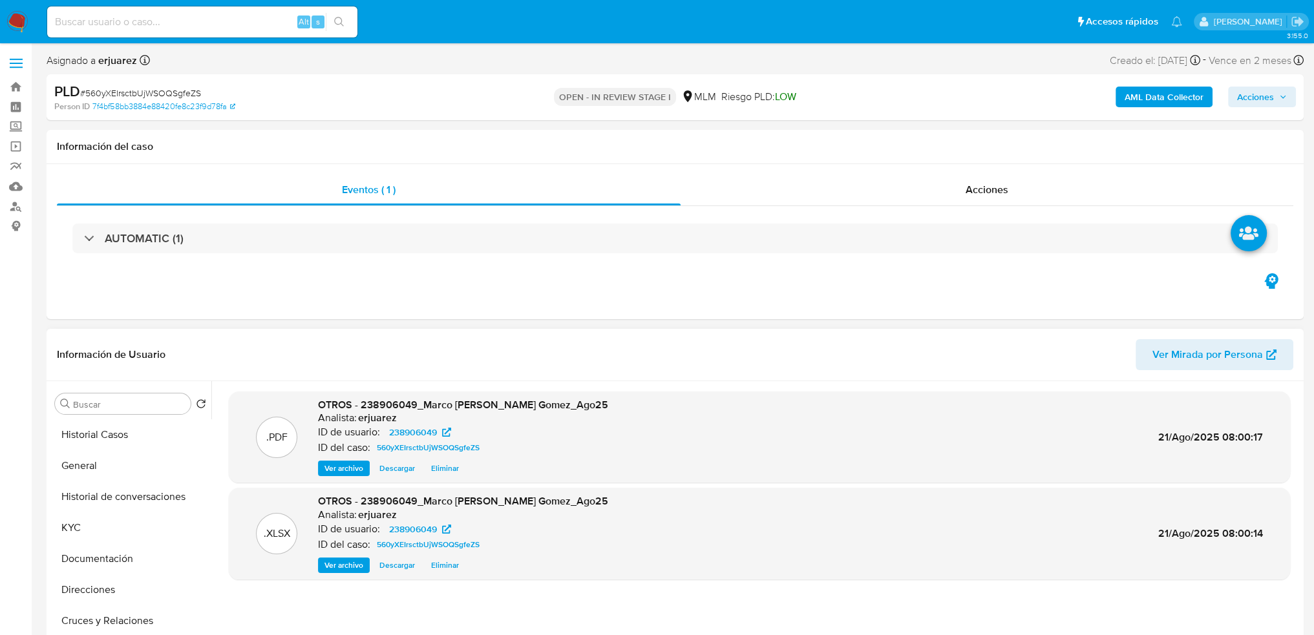
click at [1275, 89] on span "Acciones" at bounding box center [1262, 97] width 50 height 18
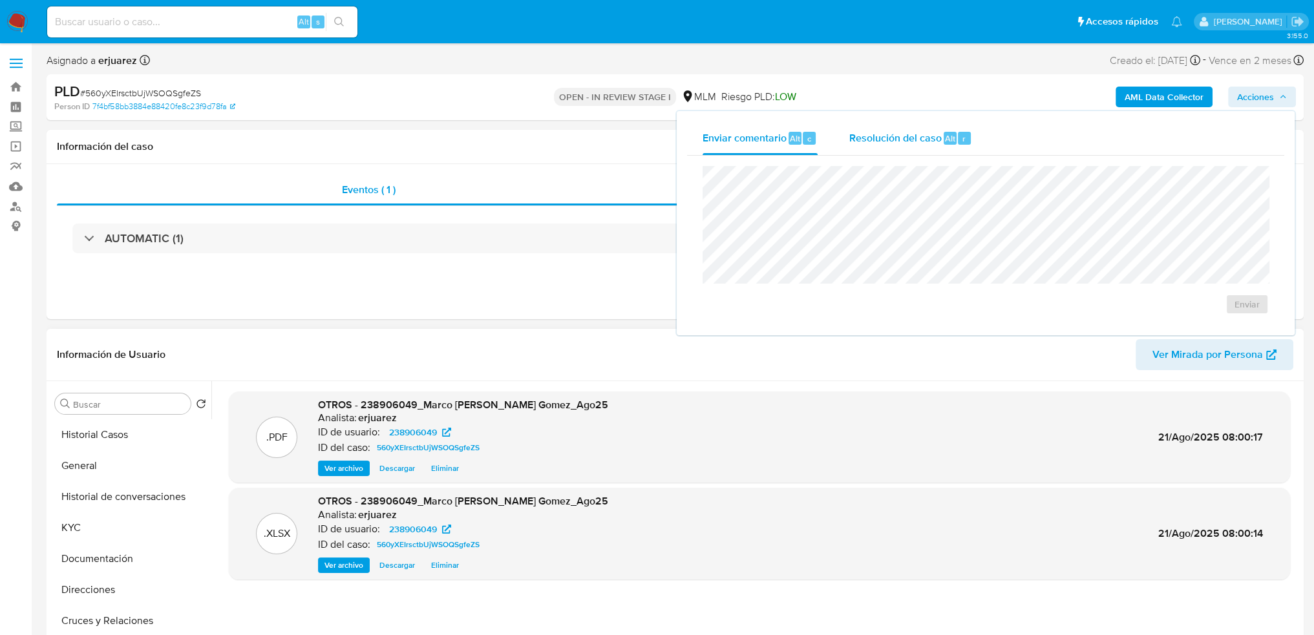
click at [916, 131] on span "Resolución del caso" at bounding box center [895, 138] width 92 height 15
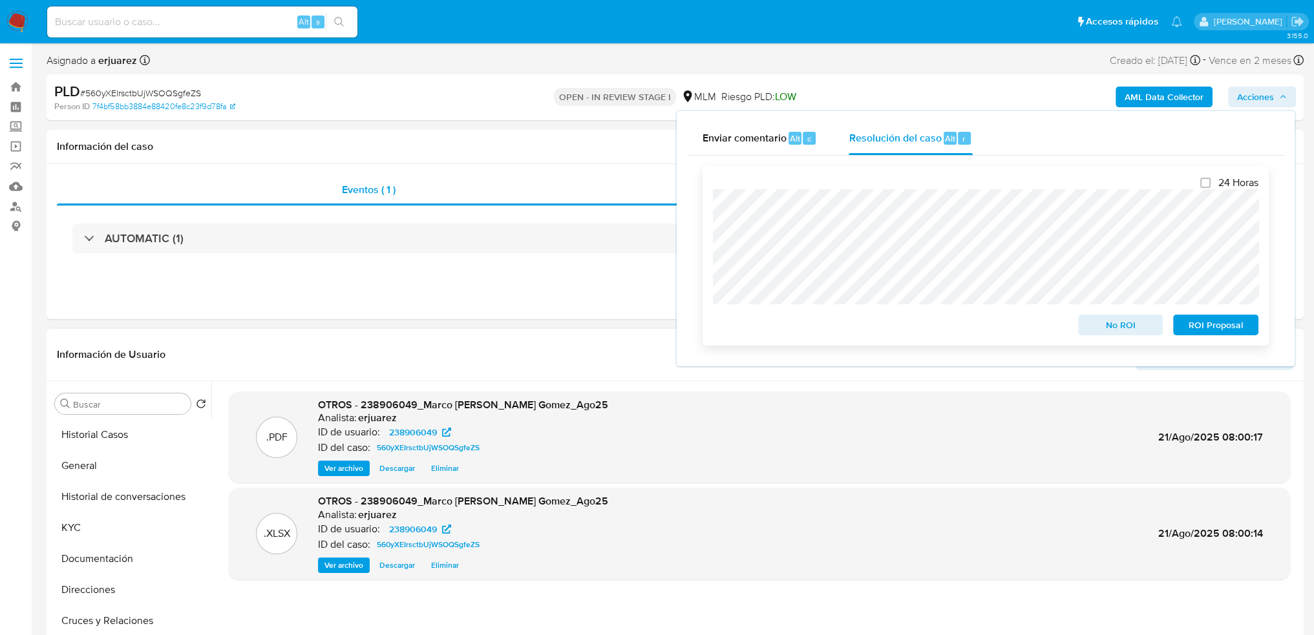
scroll to position [65, 0]
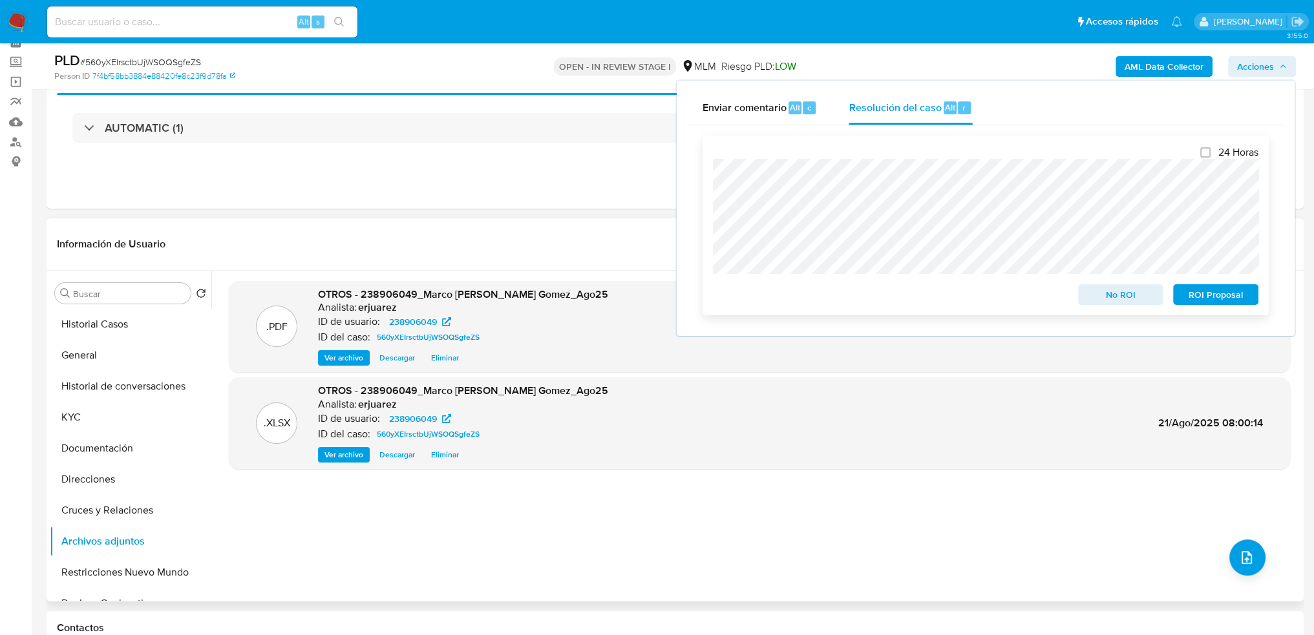
click at [1121, 297] on span "No ROI" at bounding box center [1120, 295] width 67 height 18
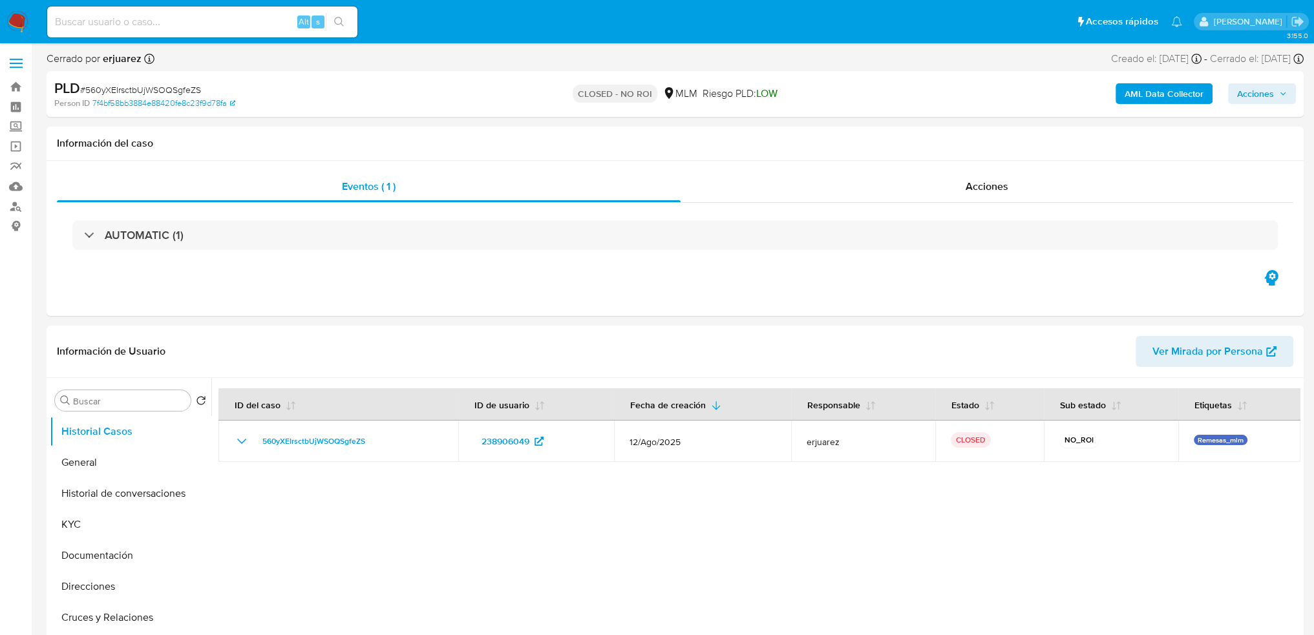
select select "10"
drag, startPoint x: 944, startPoint y: 166, endPoint x: 922, endPoint y: 187, distance: 30.2
click at [933, 178] on div "Eventos ( 1 ) Acciones AUTOMATIC (1)" at bounding box center [675, 238] width 1257 height 155
click at [925, 187] on div "Acciones" at bounding box center [987, 186] width 613 height 31
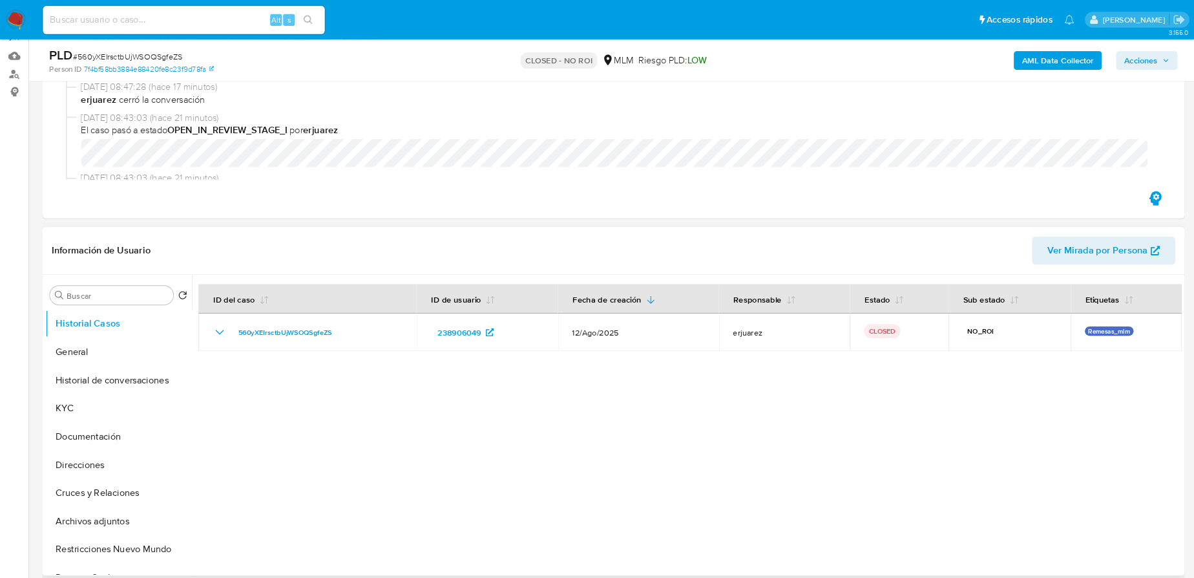
scroll to position [259, 0]
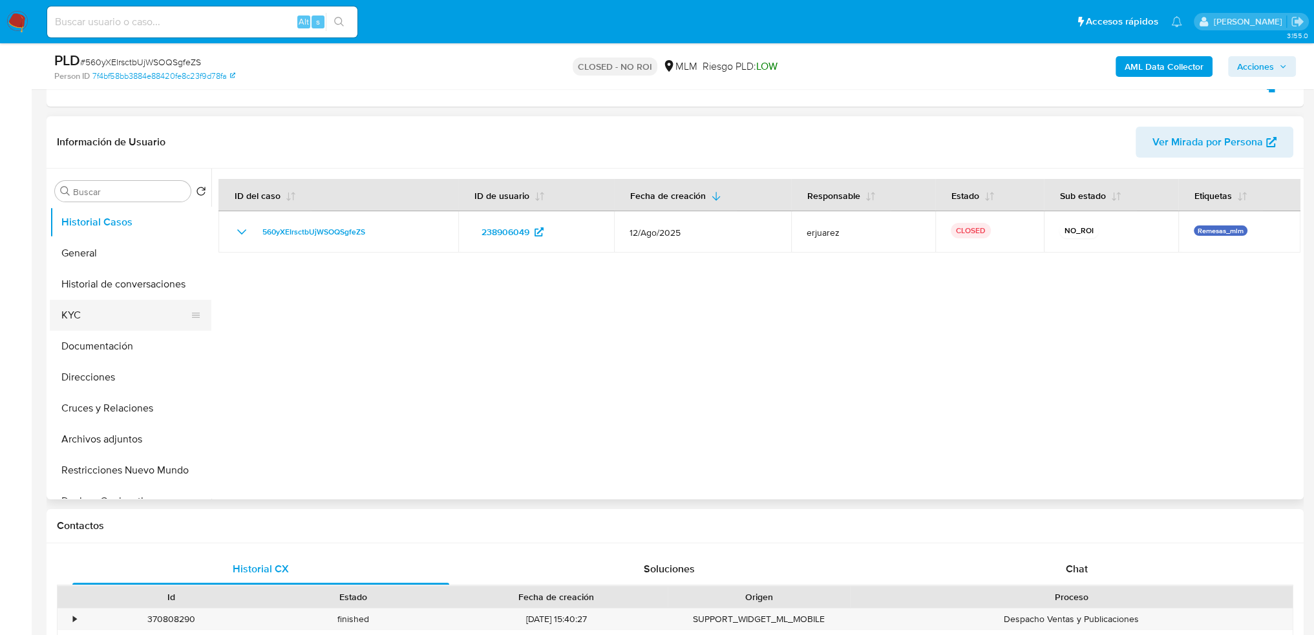
click at [74, 328] on button "KYC" at bounding box center [125, 315] width 151 height 31
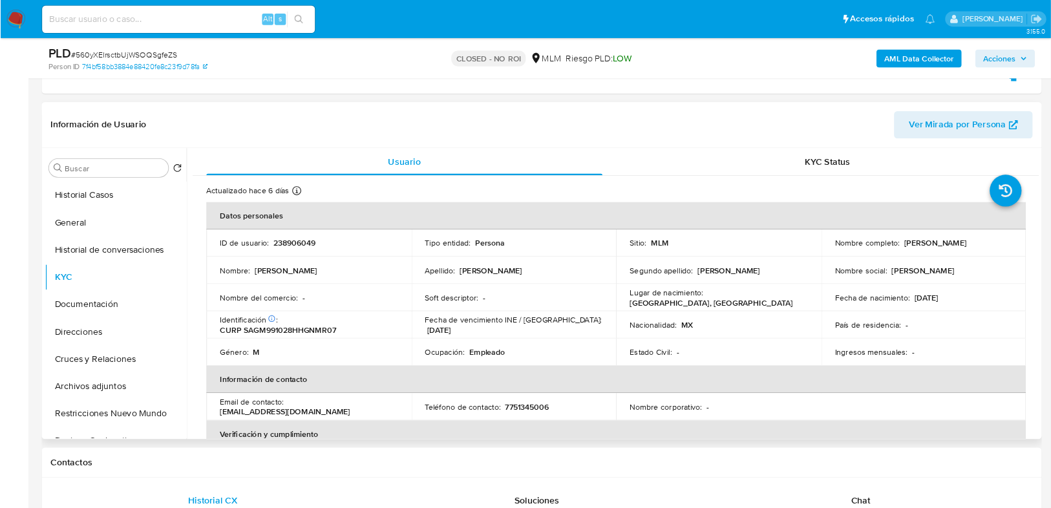
scroll to position [194, 0]
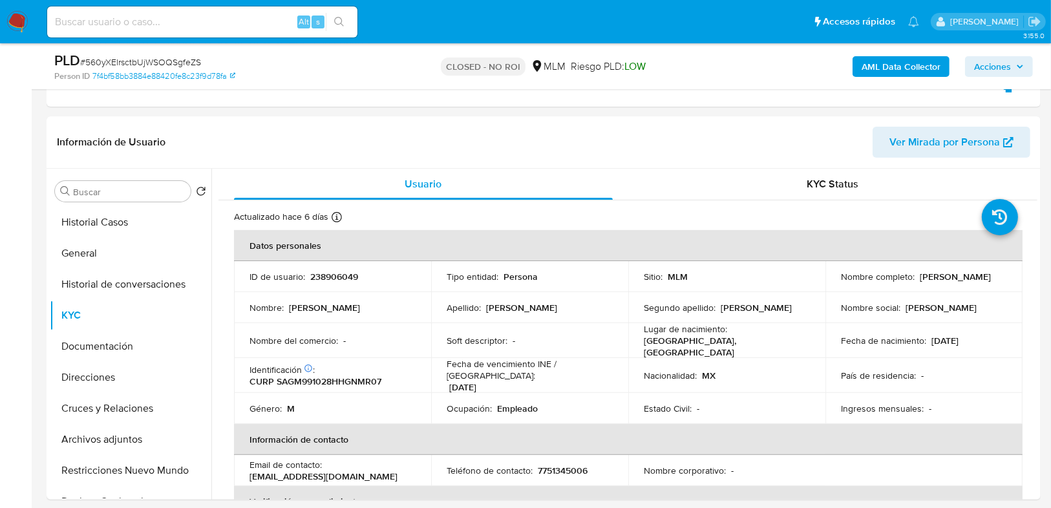
click at [20, 20] on img at bounding box center [17, 22] width 22 height 22
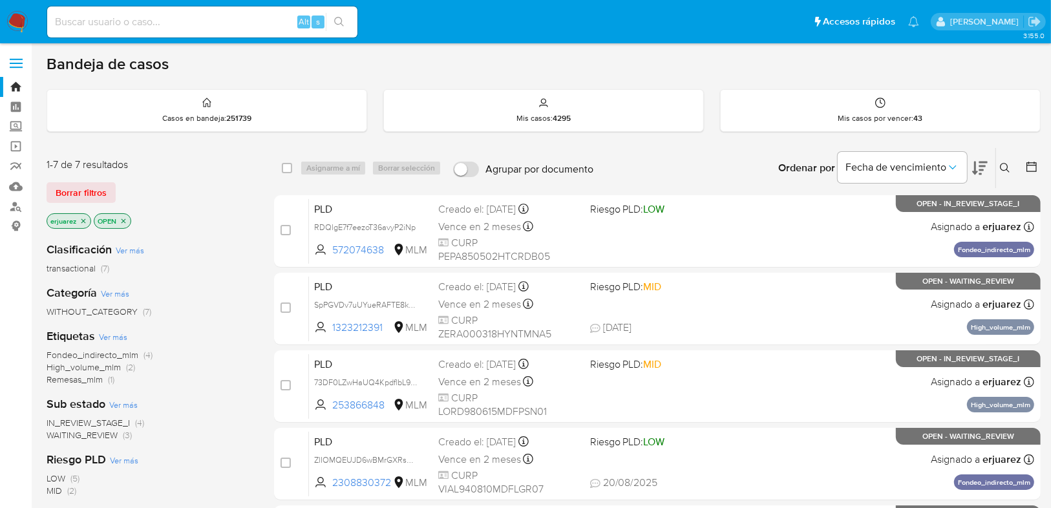
drag, startPoint x: 1002, startPoint y: 164, endPoint x: 992, endPoint y: 168, distance: 11.0
click at [1002, 164] on icon at bounding box center [1005, 168] width 10 height 10
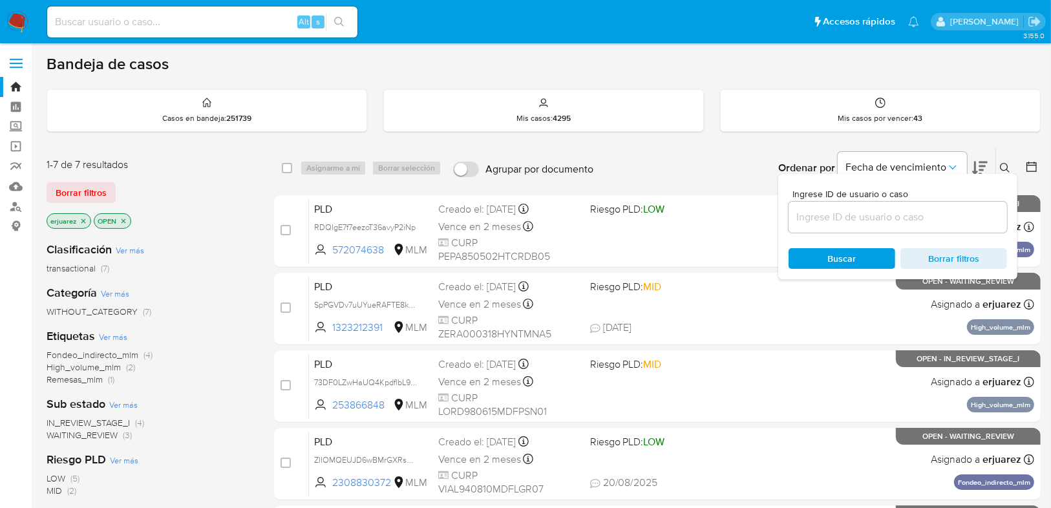
click at [847, 220] on input at bounding box center [898, 217] width 218 height 17
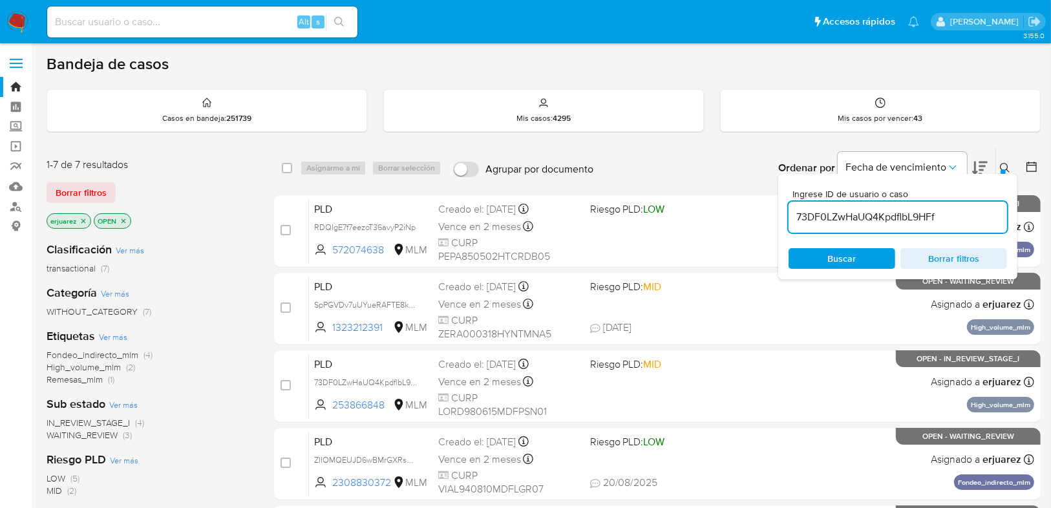
type input "73DF0LZwHaUQ4KpdflbL9HFf"
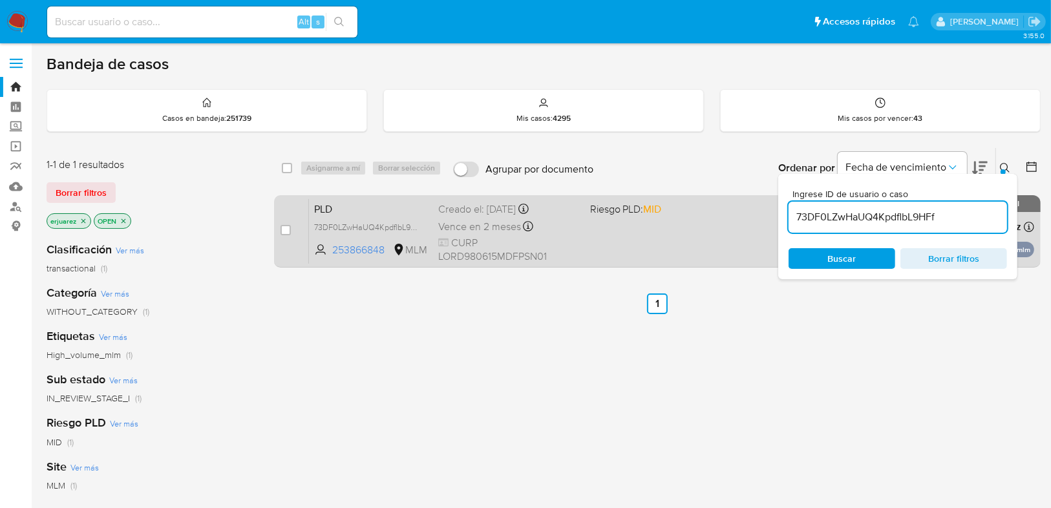
click at [691, 234] on div "PLD 73DF0LZwHaUQ4KpdflbL9HFf 253866848 MLM Riesgo PLD: MID Creado el: [DATE] Cr…" at bounding box center [671, 230] width 725 height 65
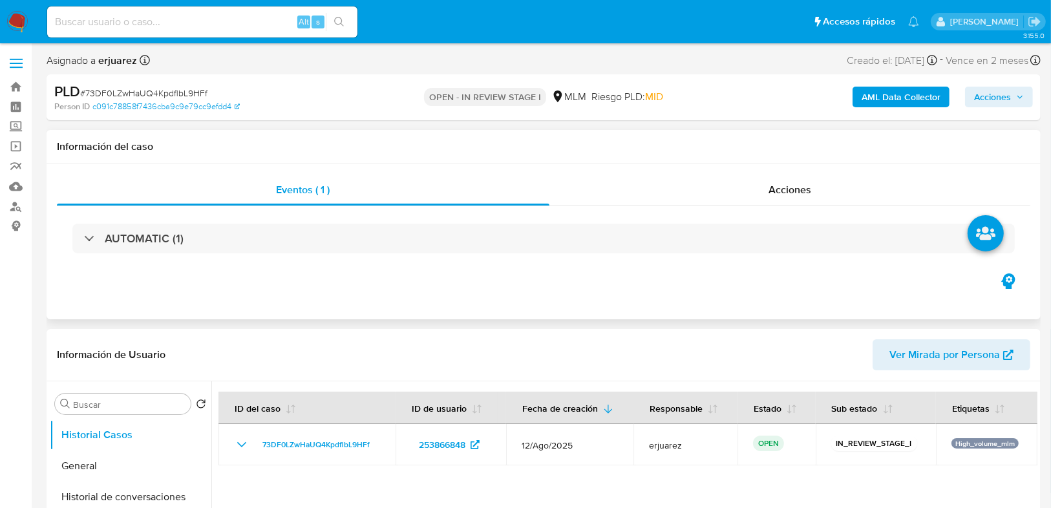
scroll to position [103, 0]
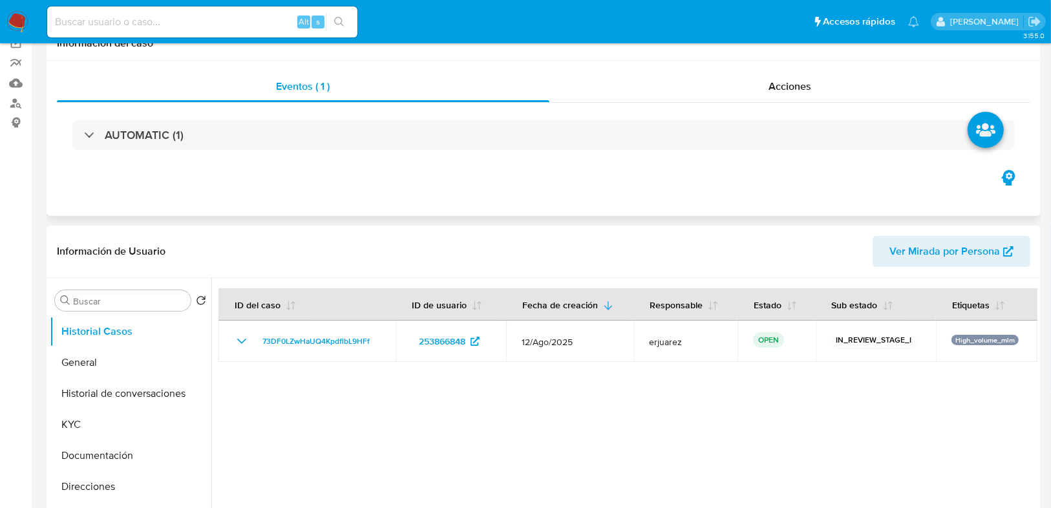
select select "10"
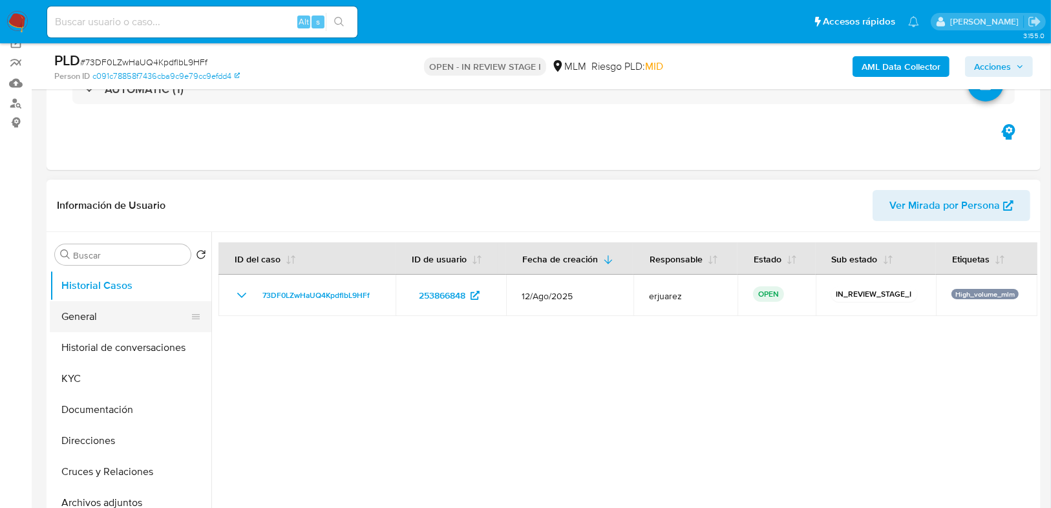
click at [98, 312] on button "General" at bounding box center [125, 316] width 151 height 31
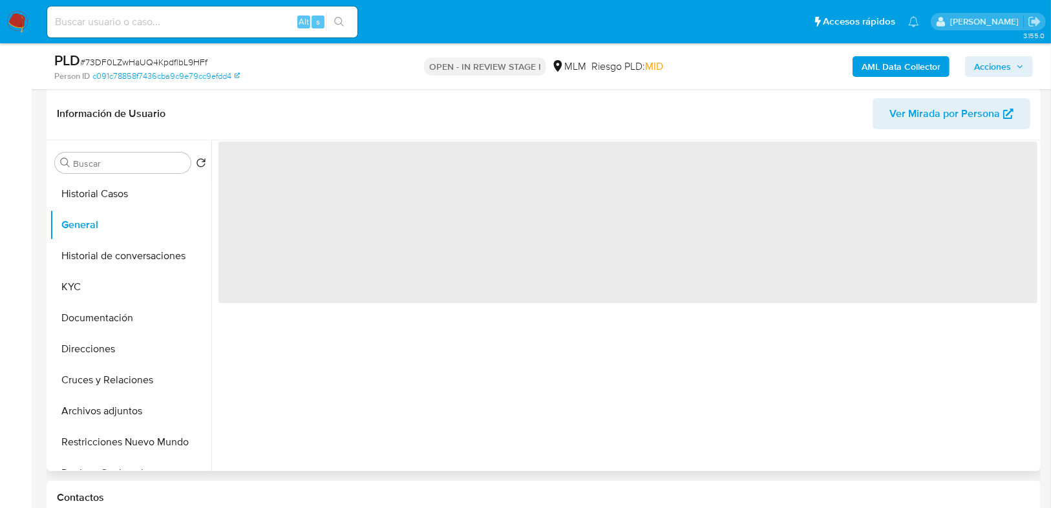
scroll to position [207, 0]
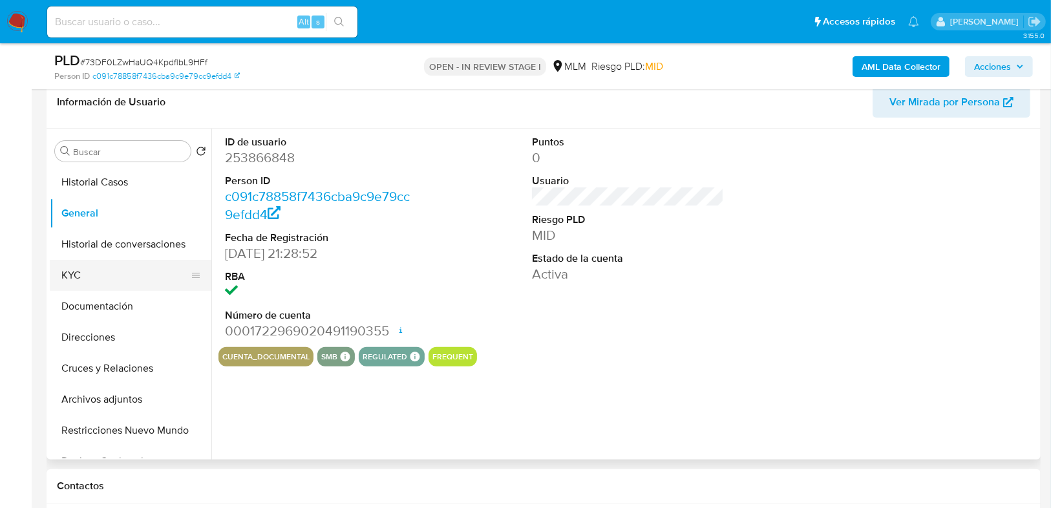
drag, startPoint x: 93, startPoint y: 277, endPoint x: 196, endPoint y: 284, distance: 103.7
click at [94, 279] on button "KYC" at bounding box center [125, 275] width 151 height 31
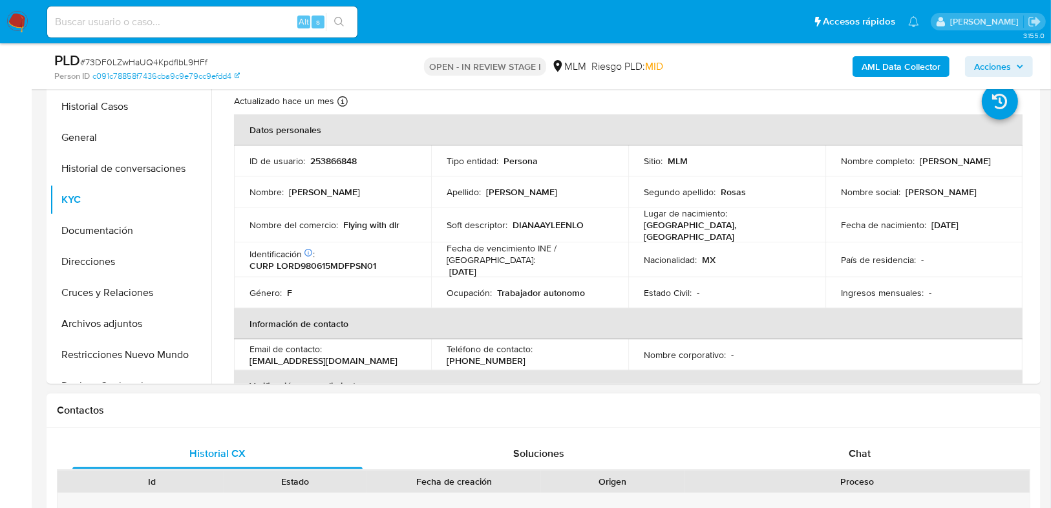
scroll to position [310, 0]
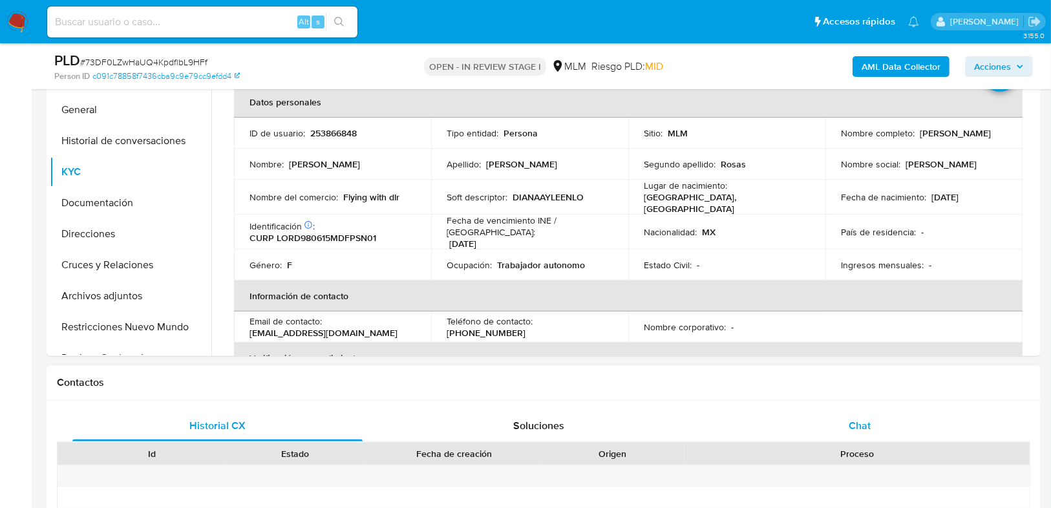
click at [867, 429] on span "Chat" at bounding box center [860, 425] width 22 height 15
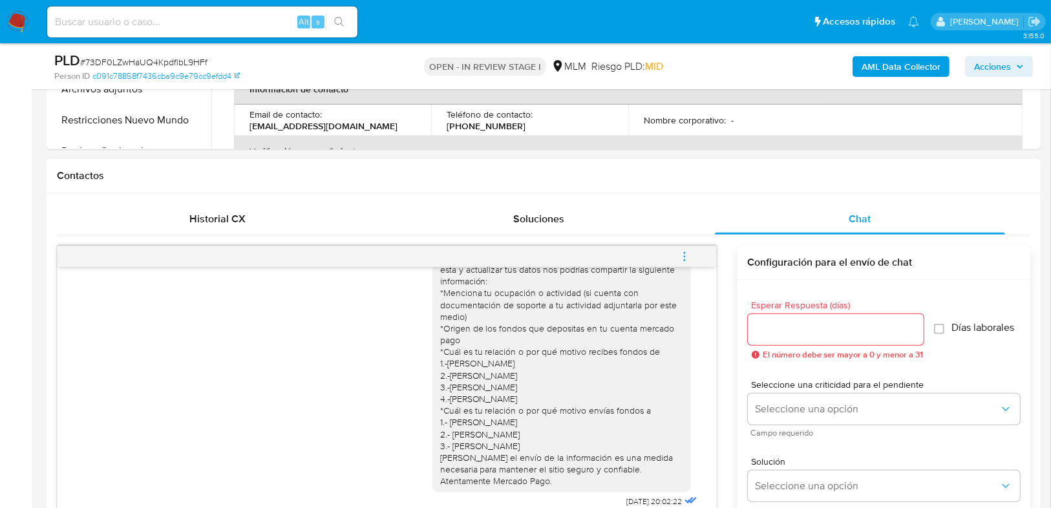
scroll to position [0, 0]
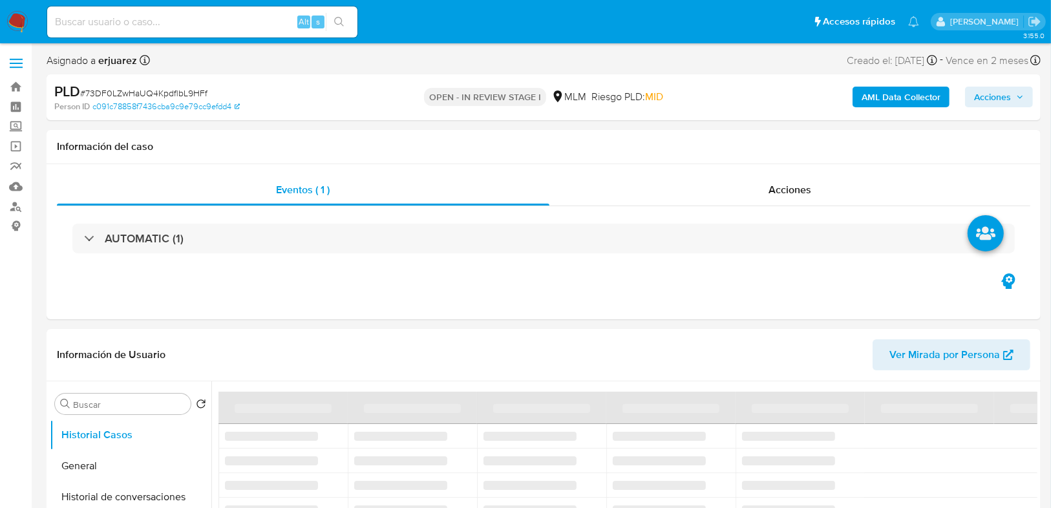
select select "10"
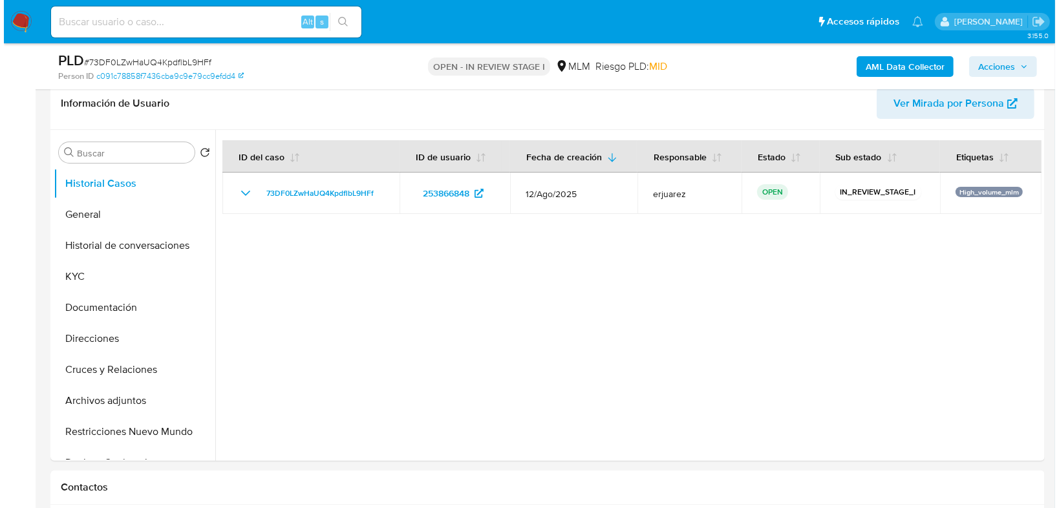
scroll to position [207, 0]
click at [137, 396] on button "Archivos adjuntos" at bounding box center [125, 399] width 151 height 31
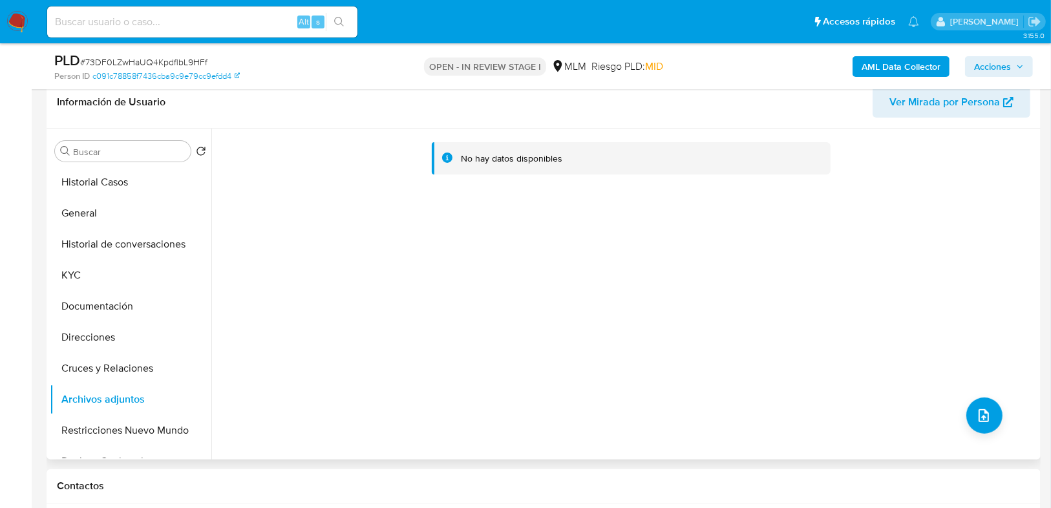
click at [970, 396] on div "No hay datos disponibles" at bounding box center [624, 294] width 826 height 331
click at [976, 409] on icon "upload-file" at bounding box center [984, 416] width 16 height 16
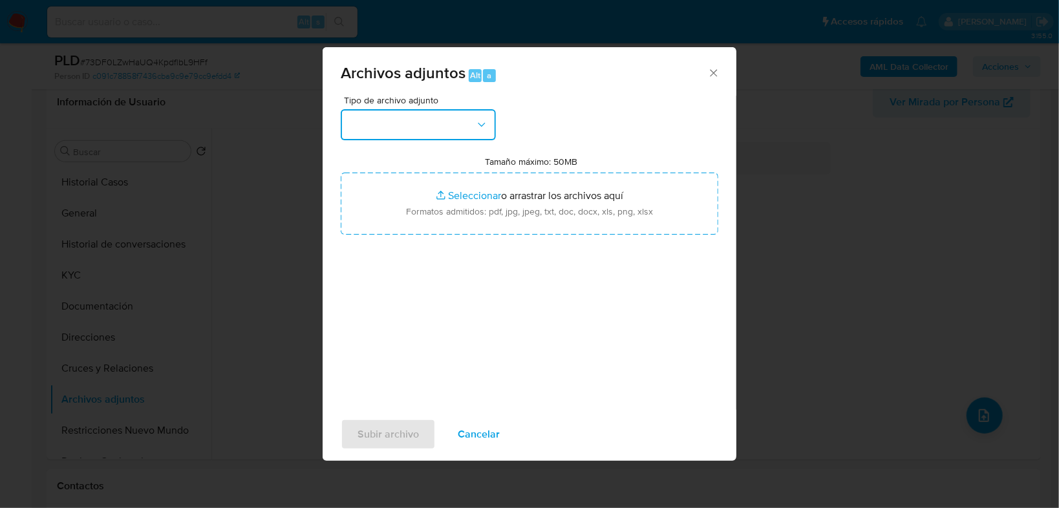
click at [385, 137] on button "button" at bounding box center [418, 124] width 155 height 31
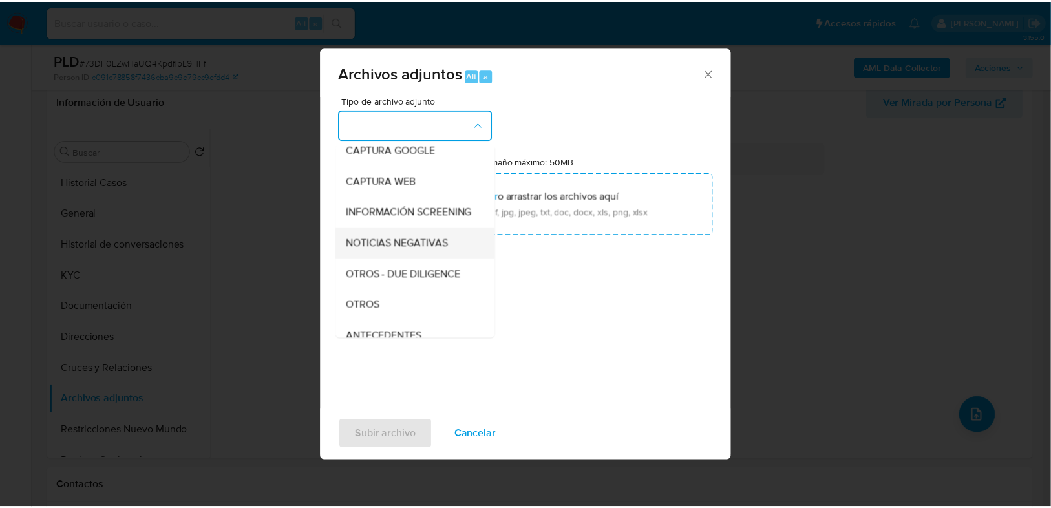
scroll to position [155, 0]
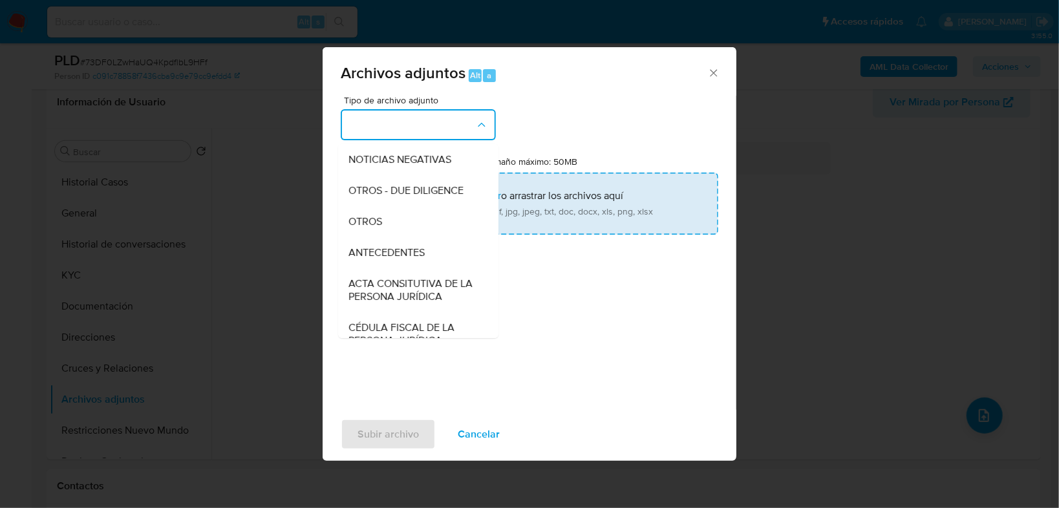
click at [387, 231] on div "OTROS" at bounding box center [414, 221] width 132 height 31
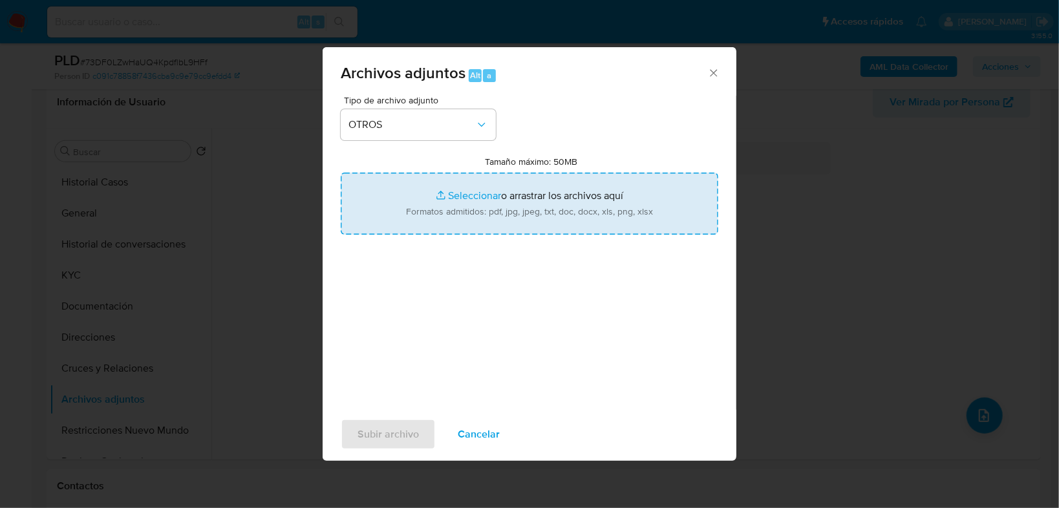
click at [473, 188] on input "Tamaño máximo: 50MB Seleccionar archivos" at bounding box center [529, 204] width 377 height 62
type input "C:\fakepath\253866848_Diana Ayleen Lopez Rosas_Ago25.xlsx"
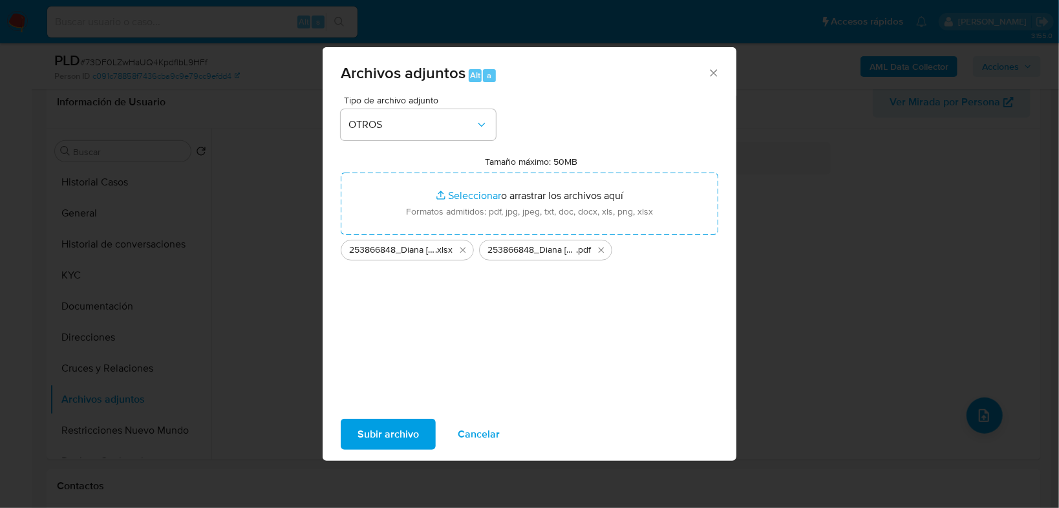
click at [383, 439] on span "Subir archivo" at bounding box center [387, 434] width 61 height 28
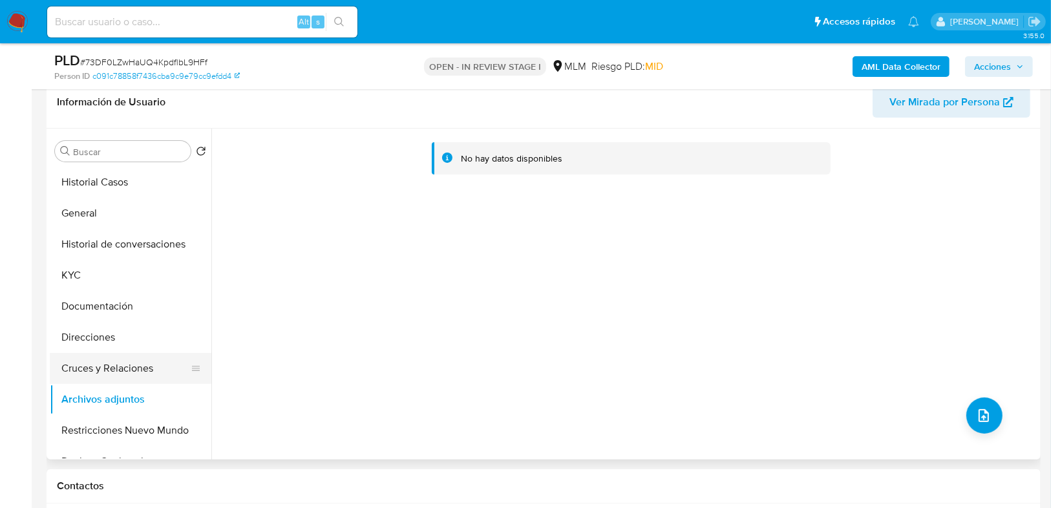
click at [129, 363] on button "Cruces y Relaciones" at bounding box center [125, 368] width 151 height 31
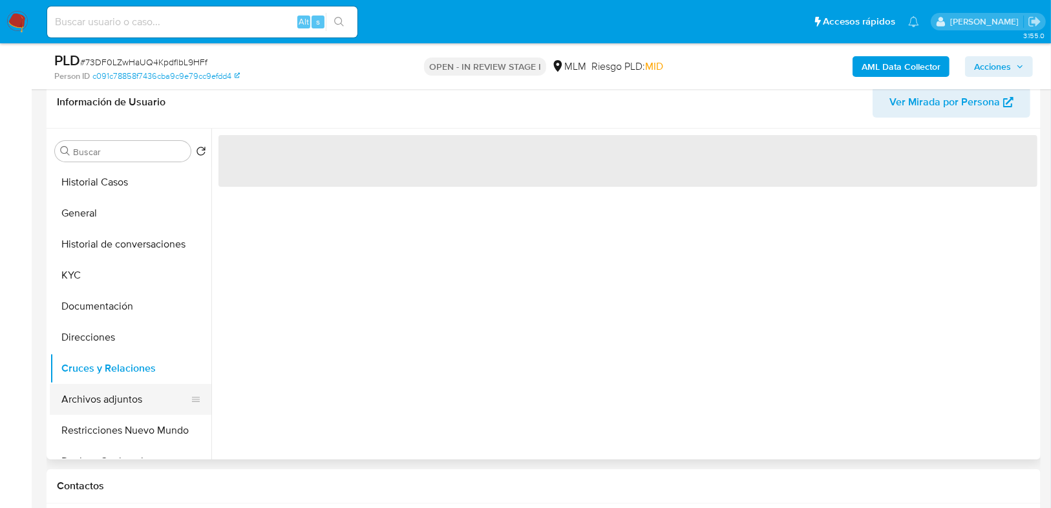
click at [119, 394] on button "Archivos adjuntos" at bounding box center [125, 399] width 151 height 31
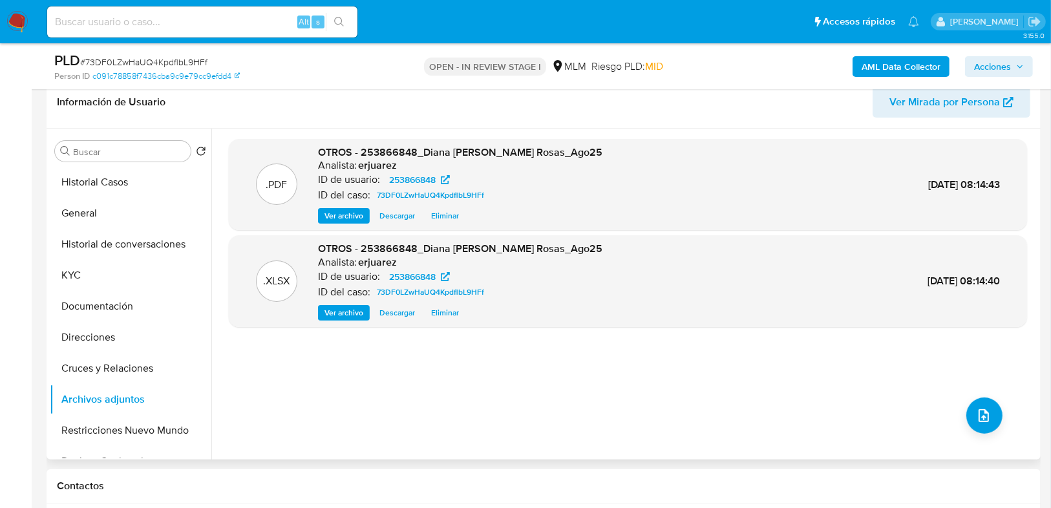
click at [336, 214] on span "Ver archivo" at bounding box center [343, 215] width 39 height 13
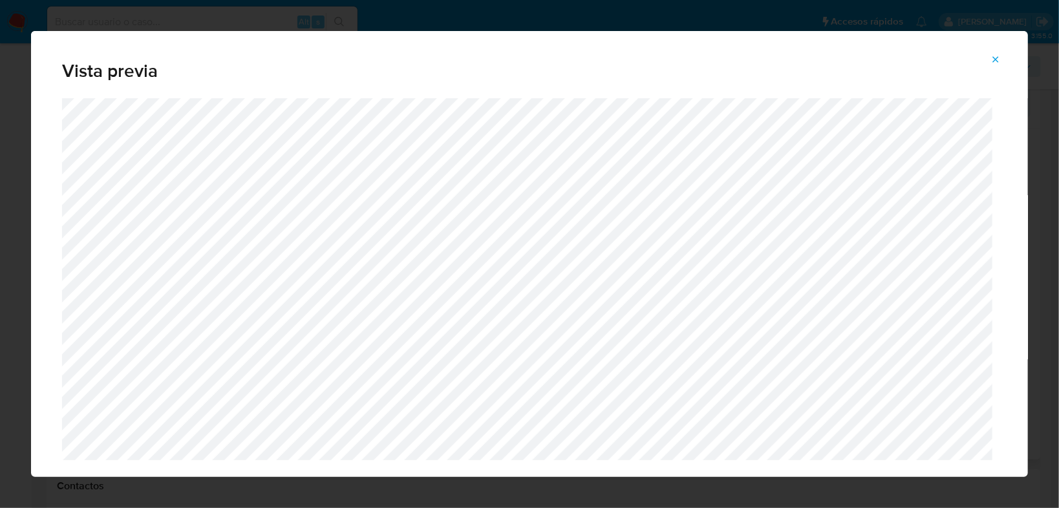
click at [992, 56] on icon "Attachment preview" at bounding box center [995, 59] width 10 height 10
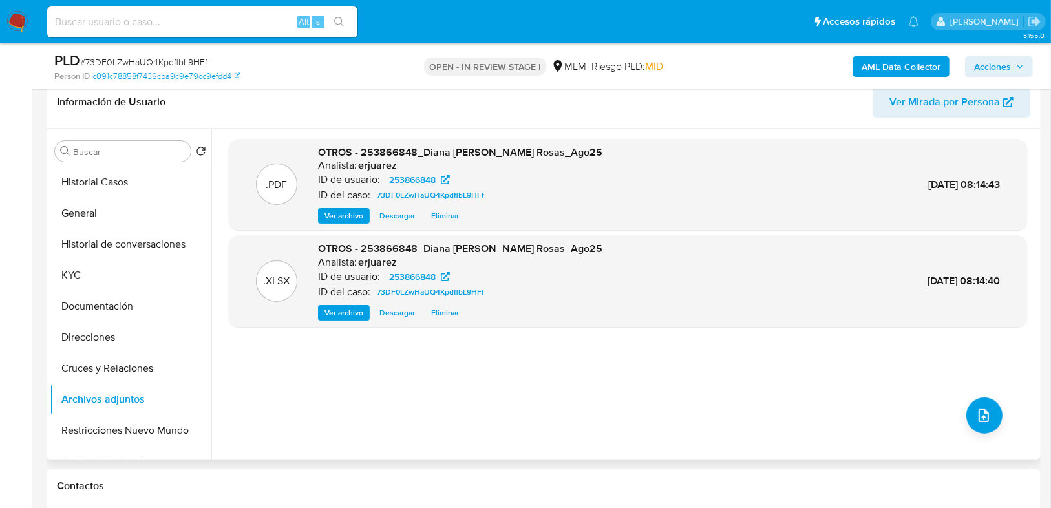
click at [993, 67] on span "Acciones" at bounding box center [992, 66] width 37 height 21
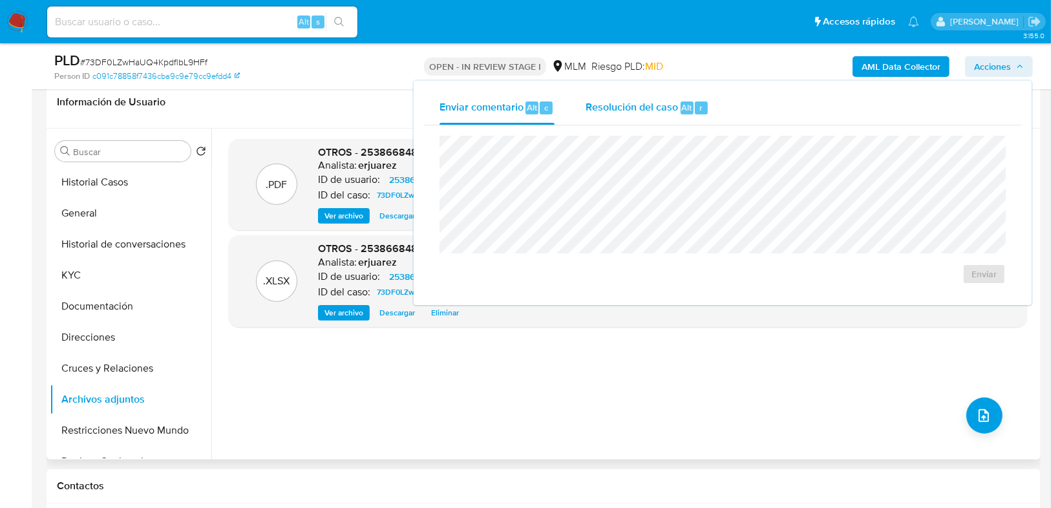
click at [662, 110] on span "Resolución del caso" at bounding box center [632, 107] width 92 height 15
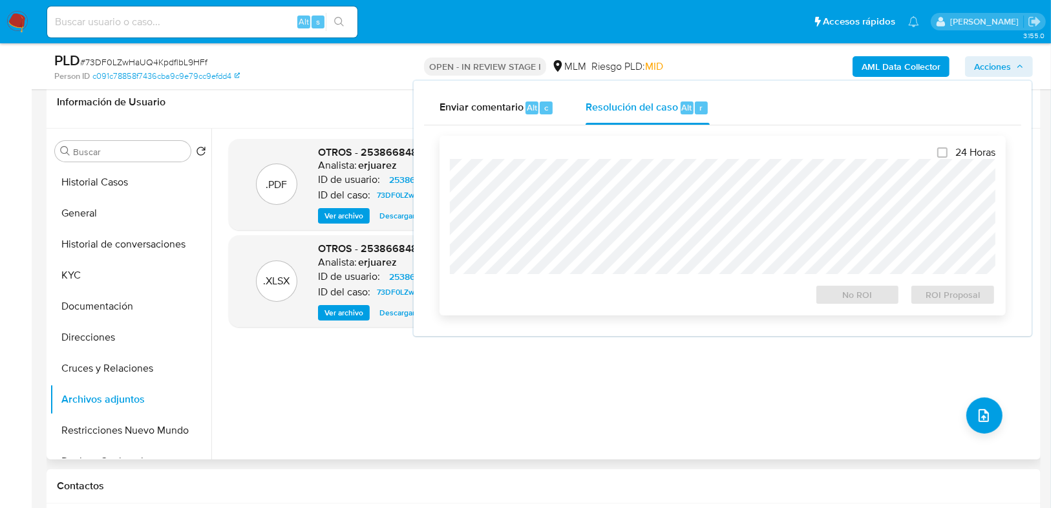
click at [597, 163] on div at bounding box center [723, 216] width 546 height 115
drag, startPoint x: 119, startPoint y: 185, endPoint x: 141, endPoint y: 188, distance: 22.2
click at [120, 184] on button "Historial Casos" at bounding box center [125, 182] width 151 height 31
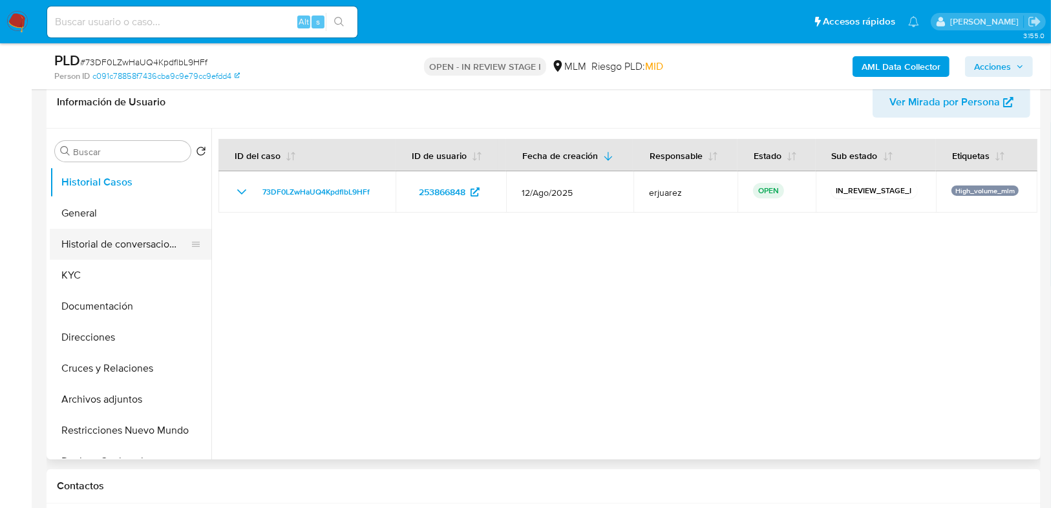
click at [142, 241] on button "Historial de conversaciones" at bounding box center [125, 244] width 151 height 31
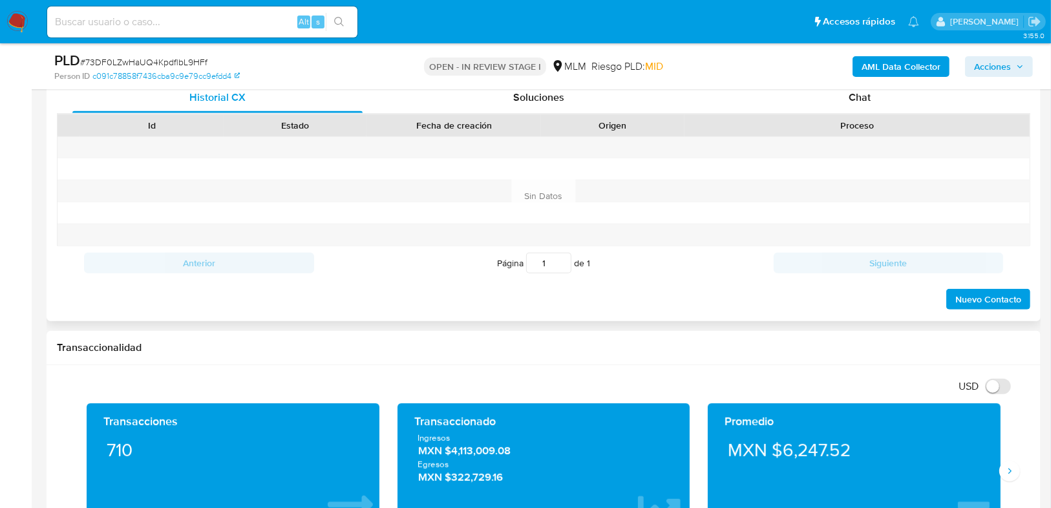
scroll to position [569, 0]
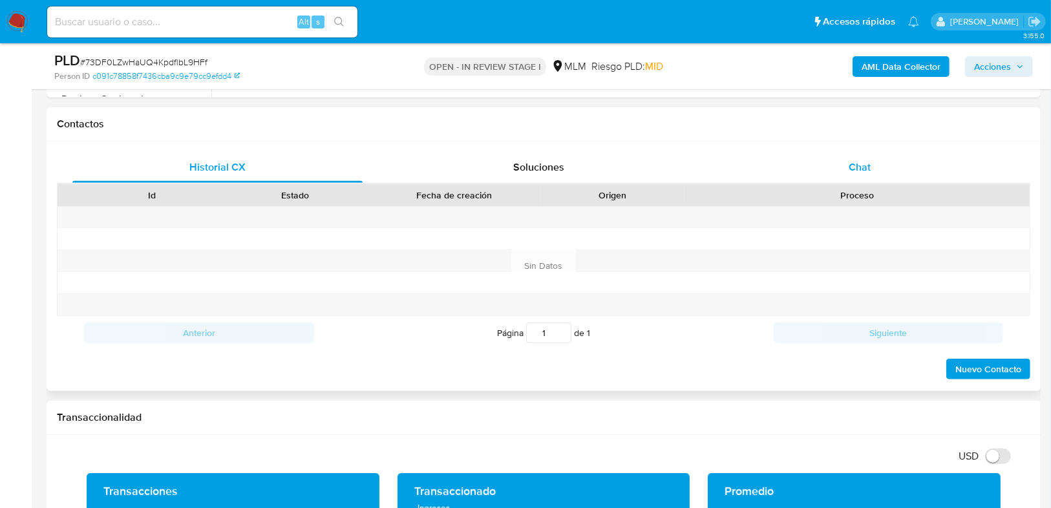
click at [862, 173] on span "Chat" at bounding box center [860, 167] width 22 height 15
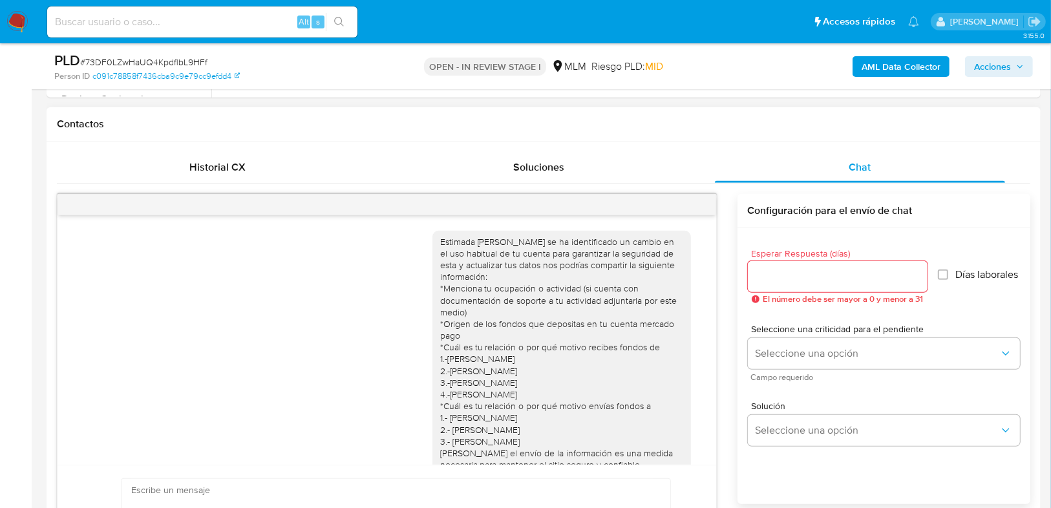
scroll to position [47, 0]
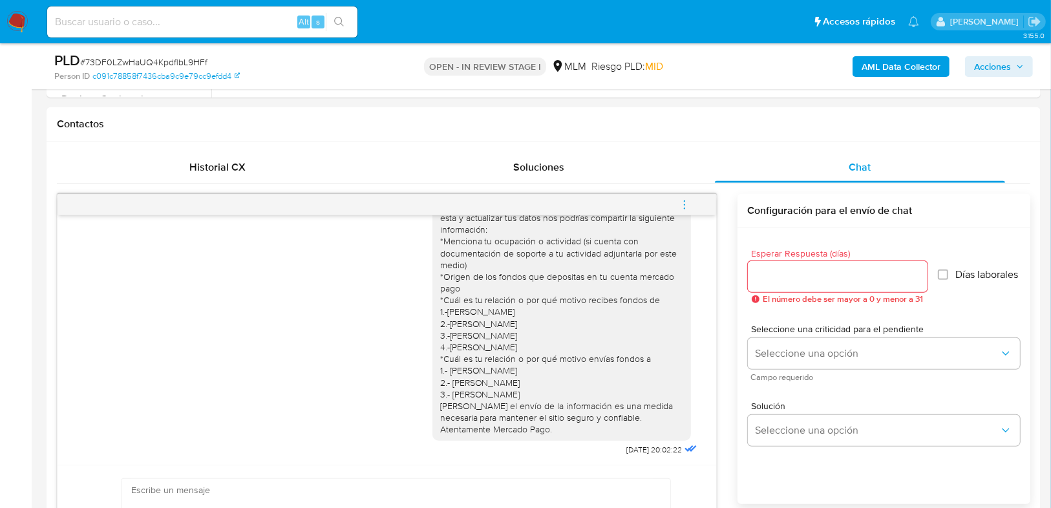
click at [681, 200] on icon "menu-action" at bounding box center [685, 205] width 12 height 12
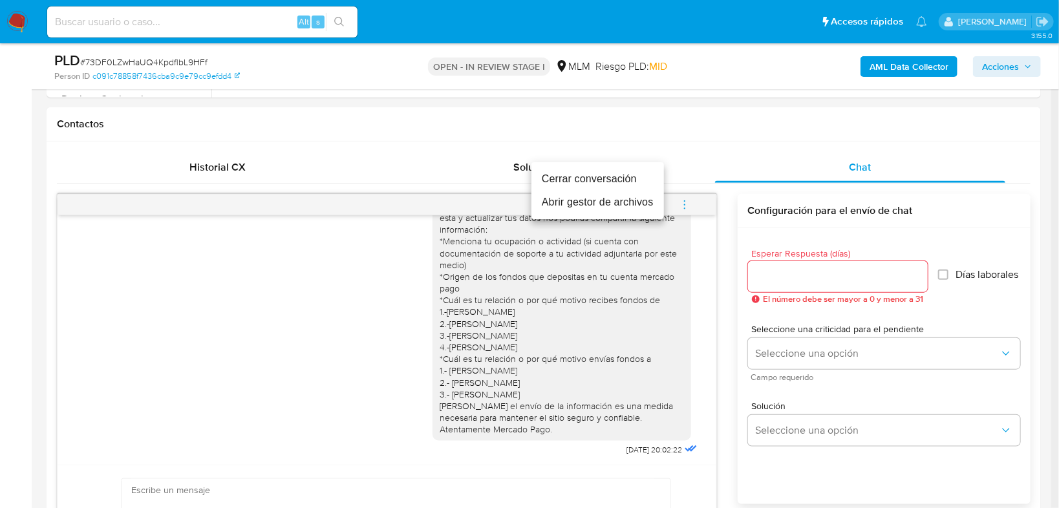
click at [613, 182] on li "Cerrar conversación" at bounding box center [597, 178] width 133 height 23
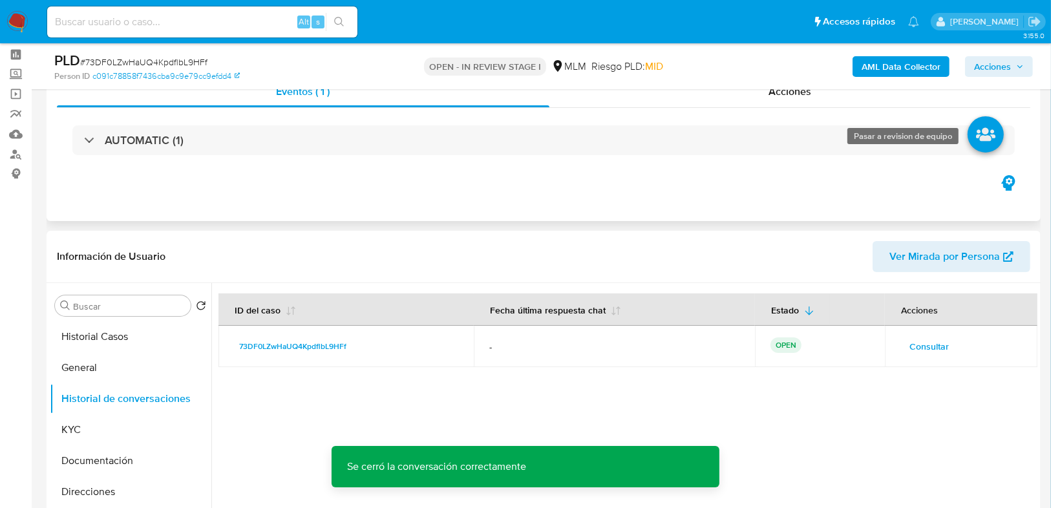
scroll to position [52, 0]
click at [990, 59] on span "Acciones" at bounding box center [992, 66] width 37 height 21
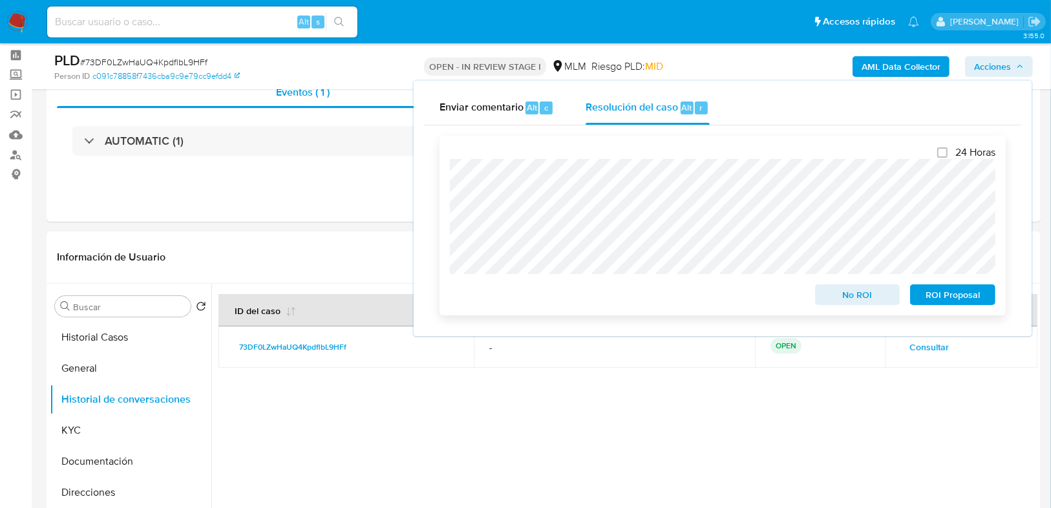
click at [840, 297] on span "No ROI" at bounding box center [857, 295] width 67 height 18
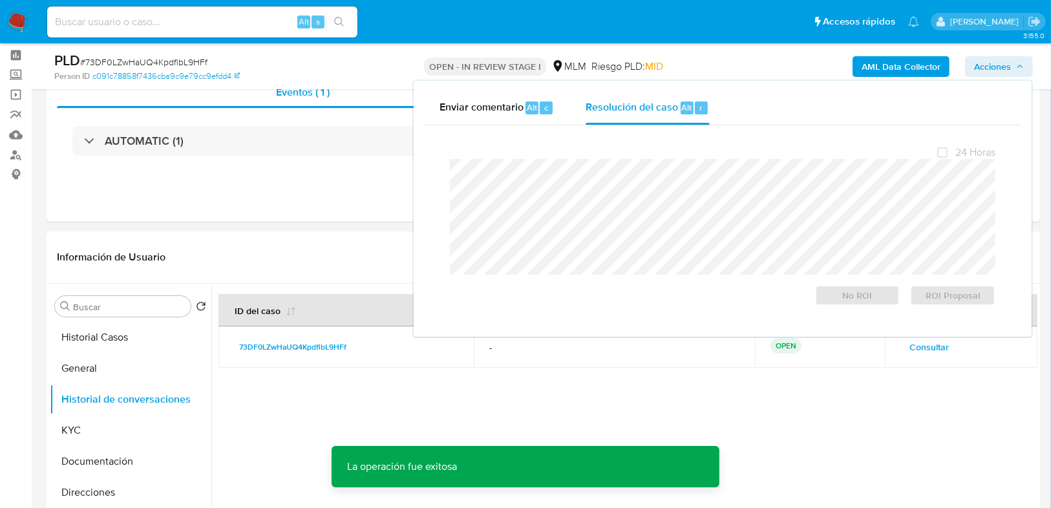
click at [345, 402] on div at bounding box center [624, 449] width 826 height 331
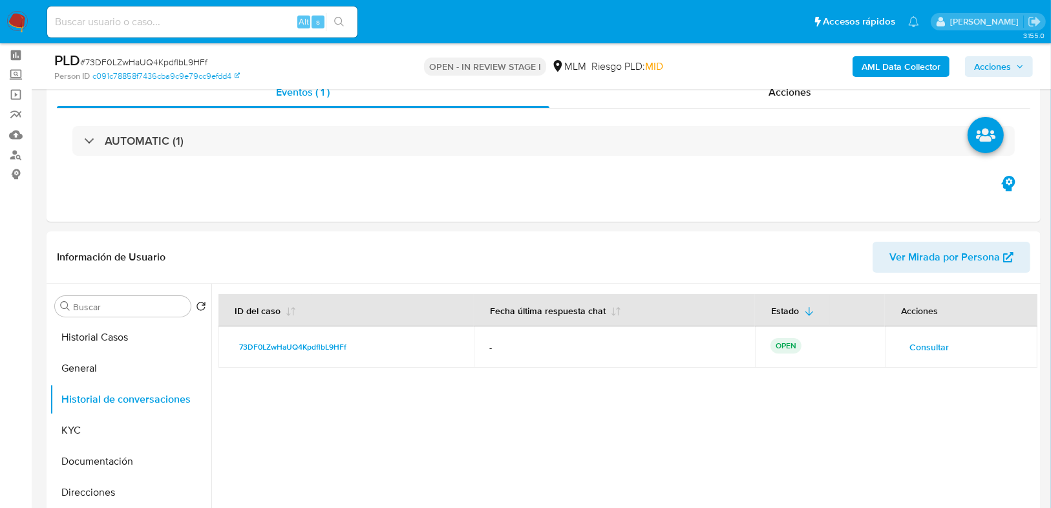
click at [776, 88] on div "PLD # 73DF0LZwHaUQ4KpdflbL9HFf Person ID c091c78858f7436cba9c9e79cc9efdd4 OPEN …" at bounding box center [544, 66] width 994 height 46
click at [778, 101] on div "Acciones" at bounding box center [790, 92] width 482 height 31
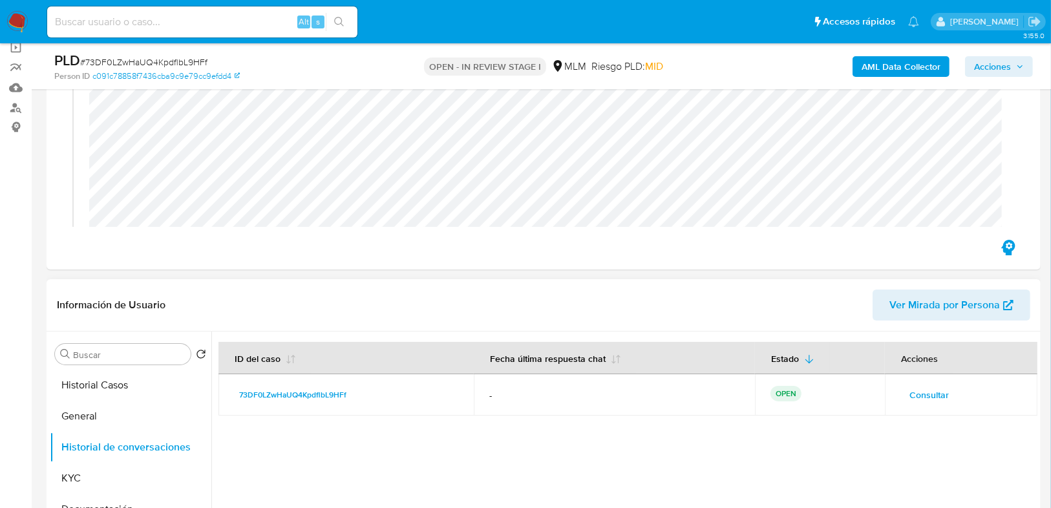
scroll to position [362, 0]
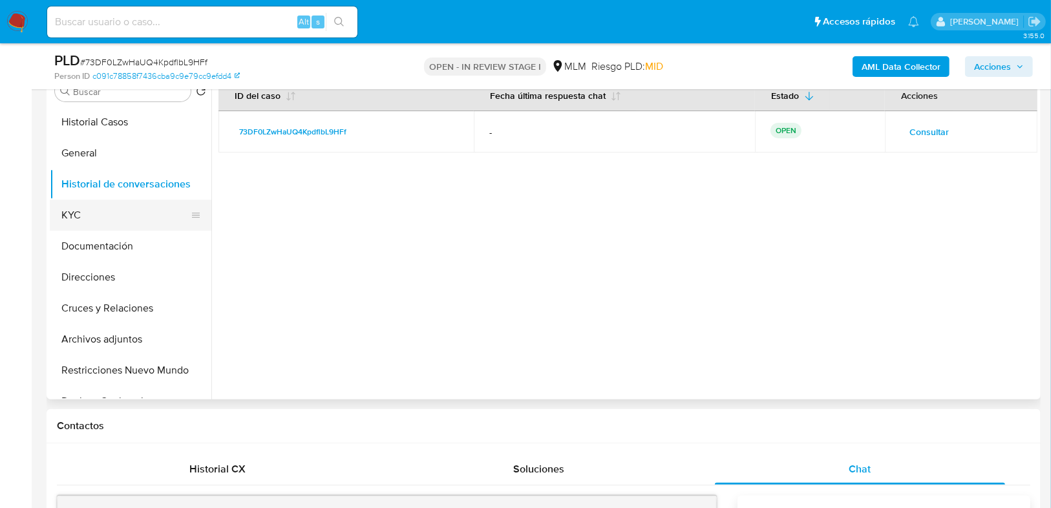
click at [83, 214] on button "KYC" at bounding box center [125, 215] width 151 height 31
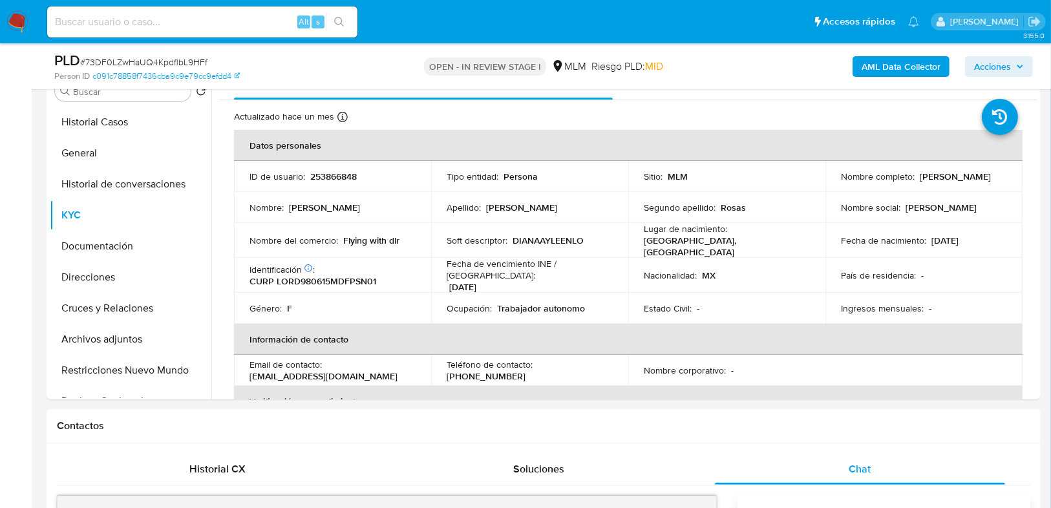
click at [21, 14] on img at bounding box center [17, 22] width 22 height 22
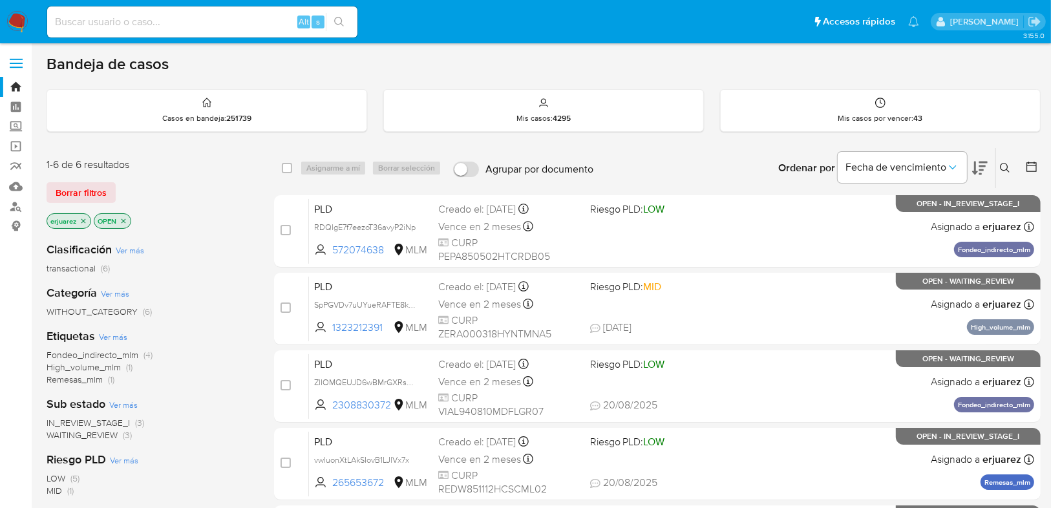
click at [85, 220] on icon "close-filter" at bounding box center [84, 221] width 8 height 8
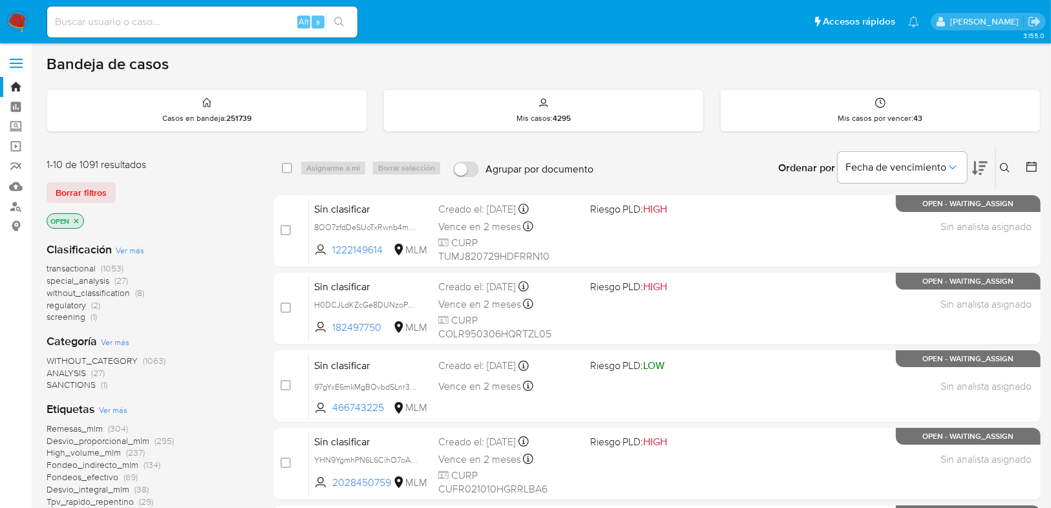
click at [997, 166] on button at bounding box center [1006, 168] width 21 height 16
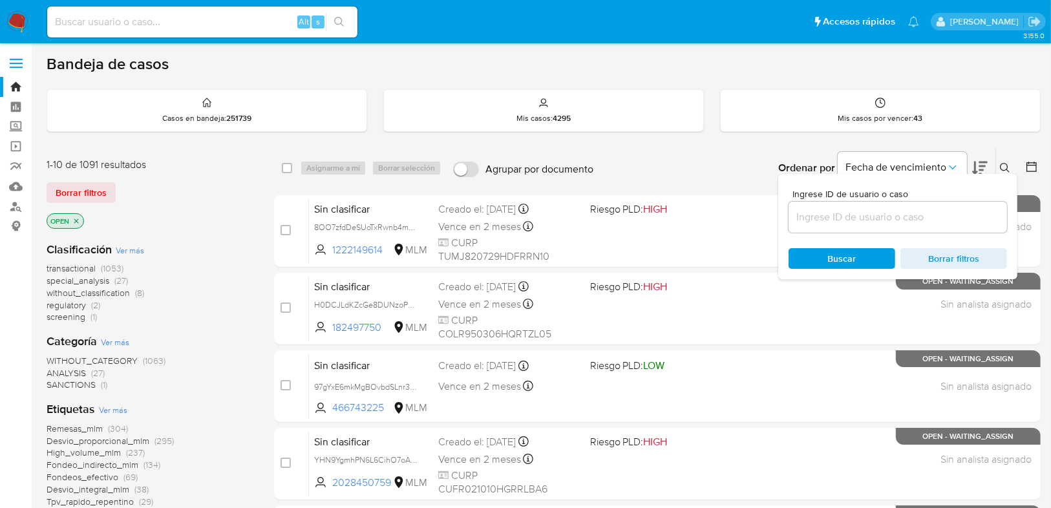
click at [817, 218] on input at bounding box center [898, 217] width 218 height 17
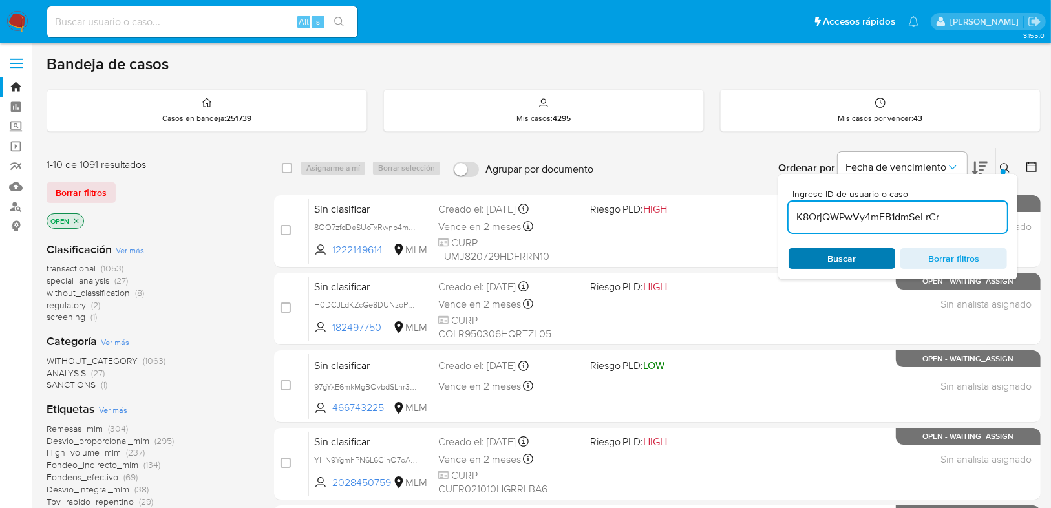
type input "K8OrjQWPwVy4mFB1dmSeLrCr"
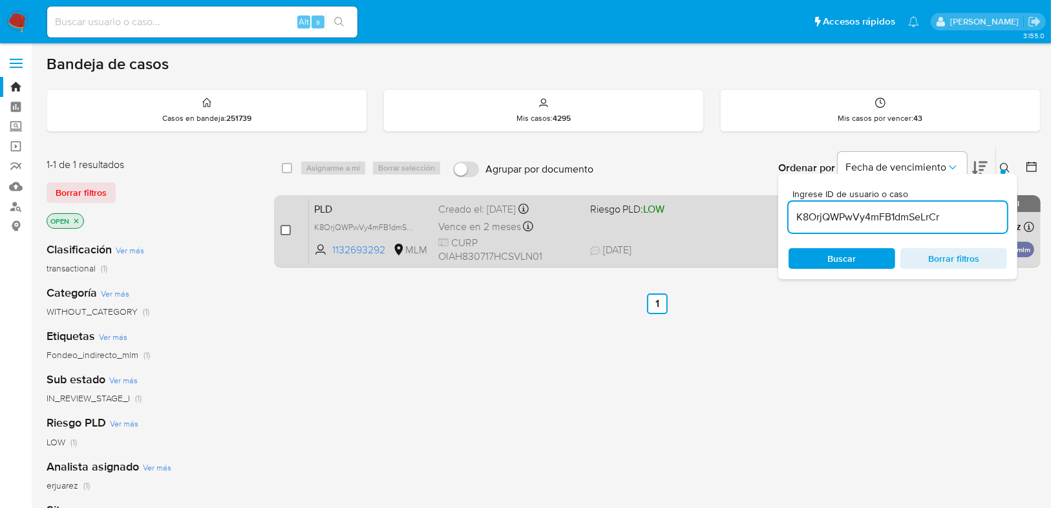
click at [284, 233] on input "checkbox" at bounding box center [286, 230] width 10 height 10
checkbox input "true"
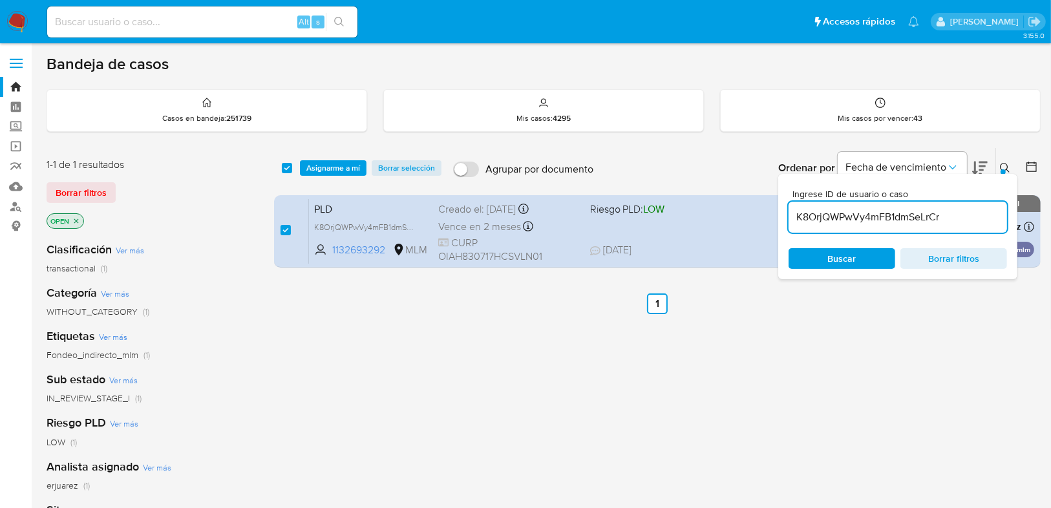
drag, startPoint x: 331, startPoint y: 173, endPoint x: 604, endPoint y: 304, distance: 302.7
click at [521, 361] on div "select-all-cases-checkbox Asignarme a mí Borrar selección Agrupar por documento…" at bounding box center [657, 440] width 767 height 586
click at [1007, 165] on icon at bounding box center [1005, 168] width 10 height 10
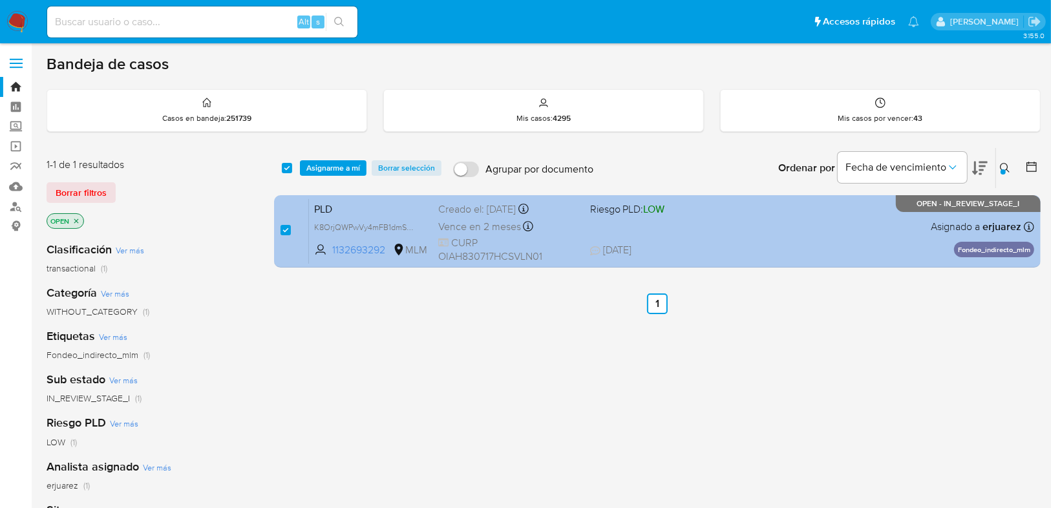
click at [665, 226] on div "PLD K8OrjQWPwVy4mFB1dmSeLrCr 1132693292 MLM Riesgo PLD: LOW Creado el: 12/08/20…" at bounding box center [671, 230] width 725 height 65
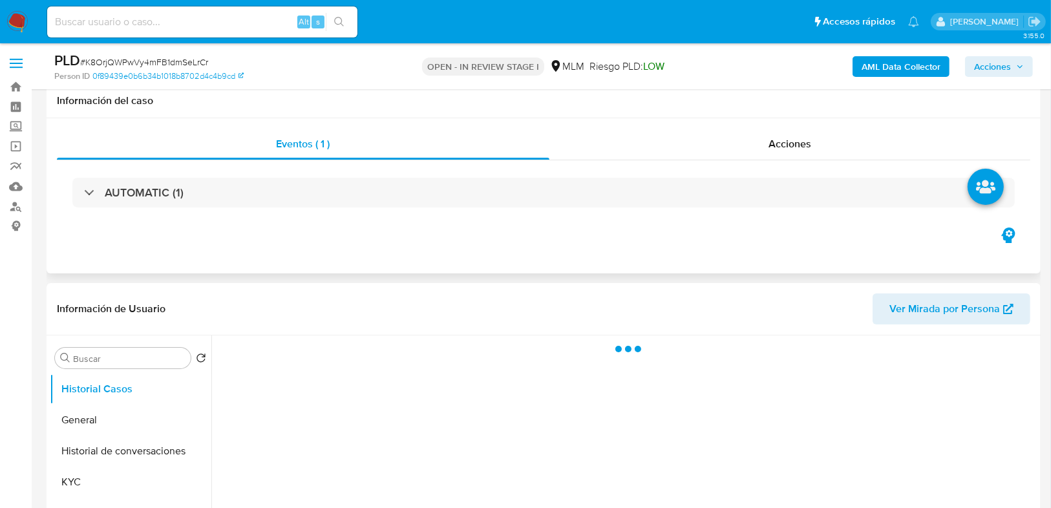
scroll to position [207, 0]
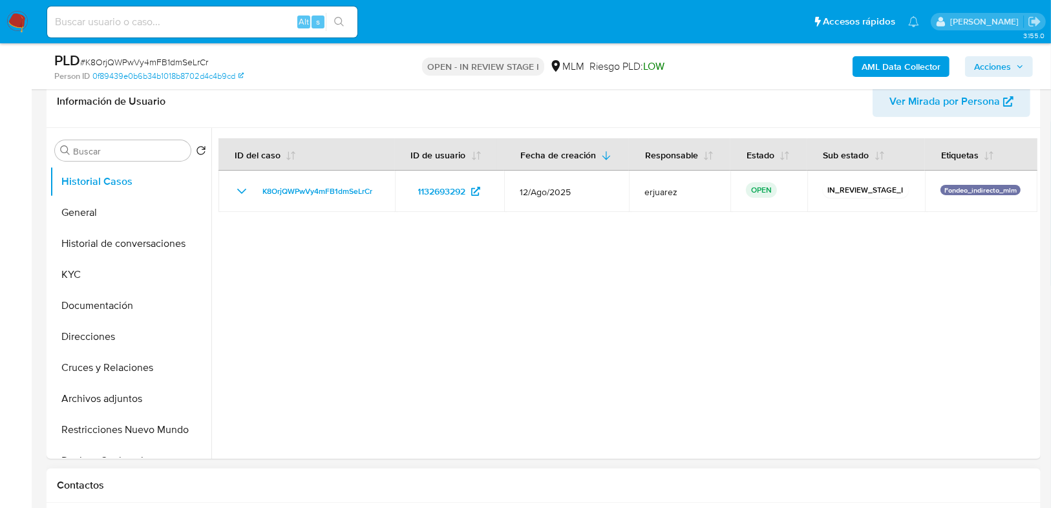
select select "10"
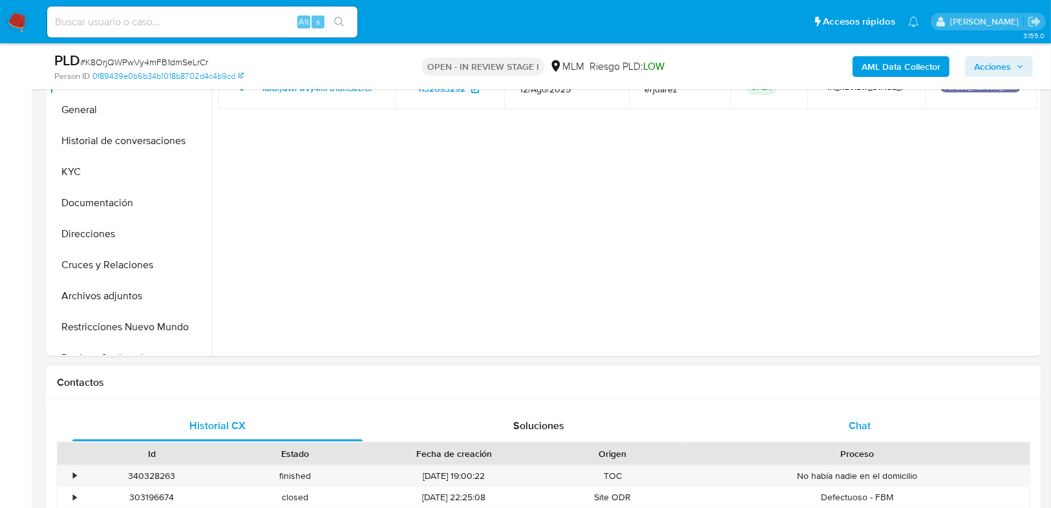
drag, startPoint x: 876, startPoint y: 428, endPoint x: 858, endPoint y: 410, distance: 25.1
click at [876, 428] on div "Chat" at bounding box center [860, 425] width 290 height 31
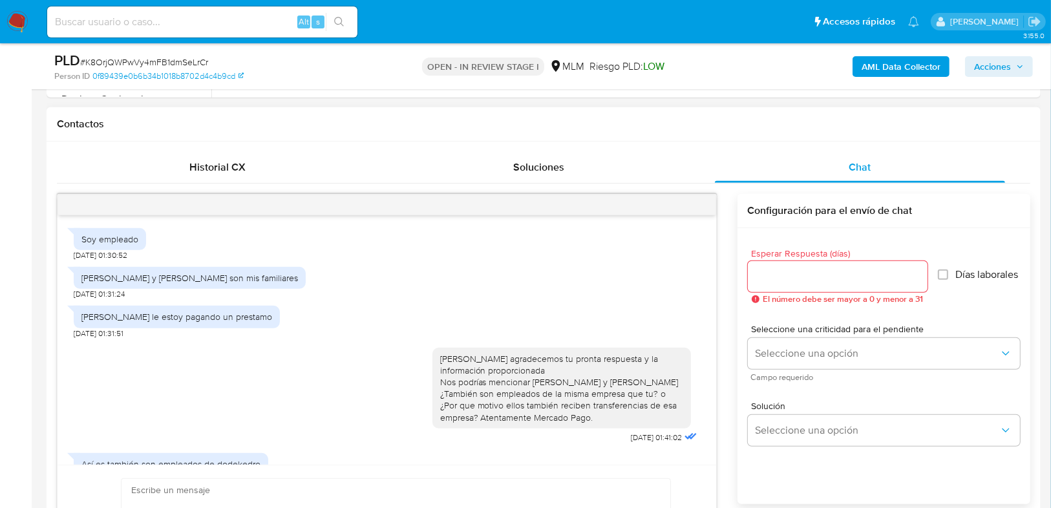
scroll to position [313, 0]
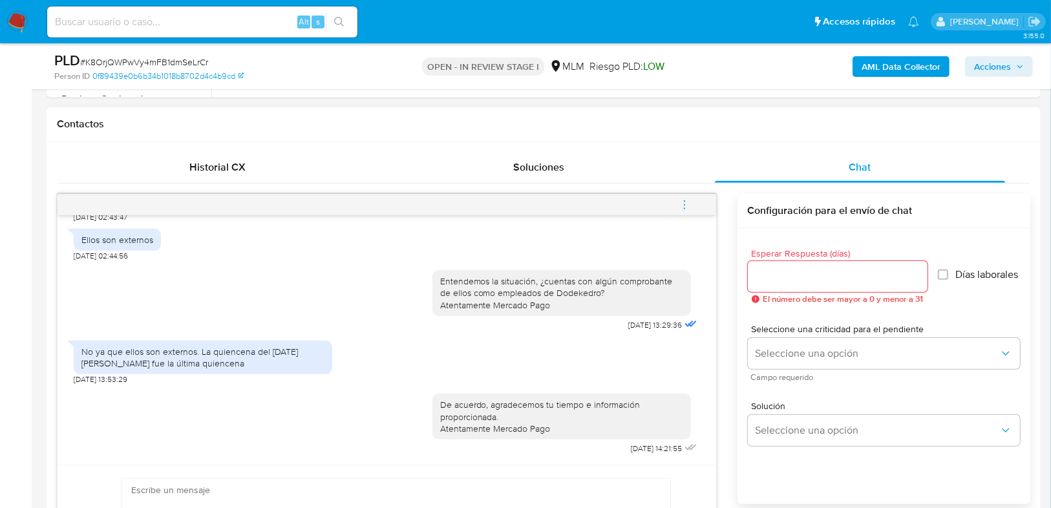
click at [685, 204] on icon "menu-action" at bounding box center [683, 204] width 1 height 1
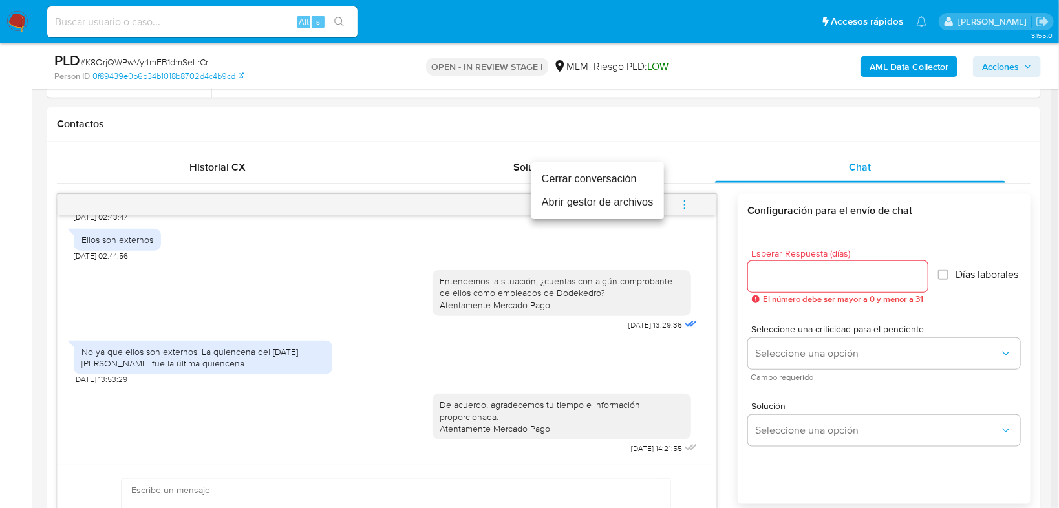
click at [571, 178] on li "Cerrar conversación" at bounding box center [597, 178] width 133 height 23
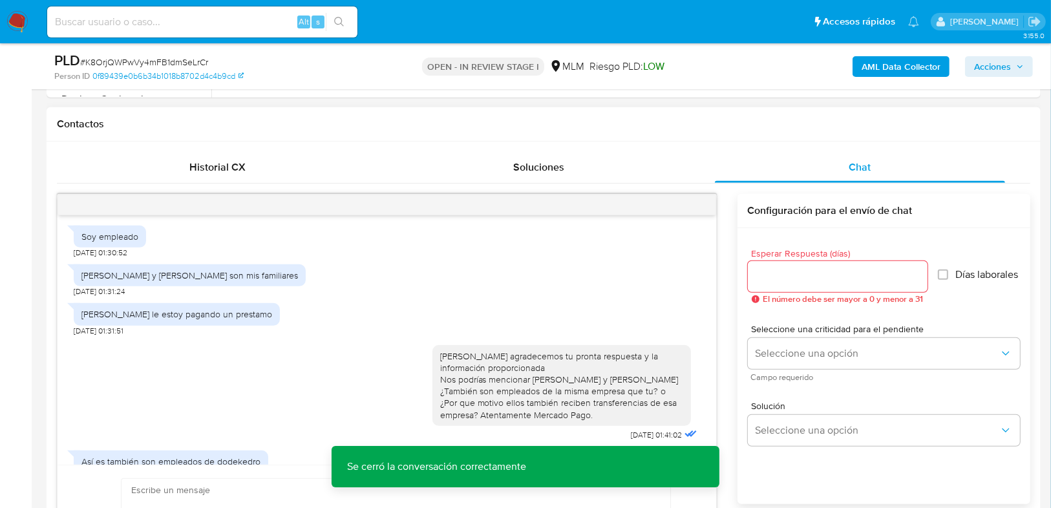
scroll to position [0, 0]
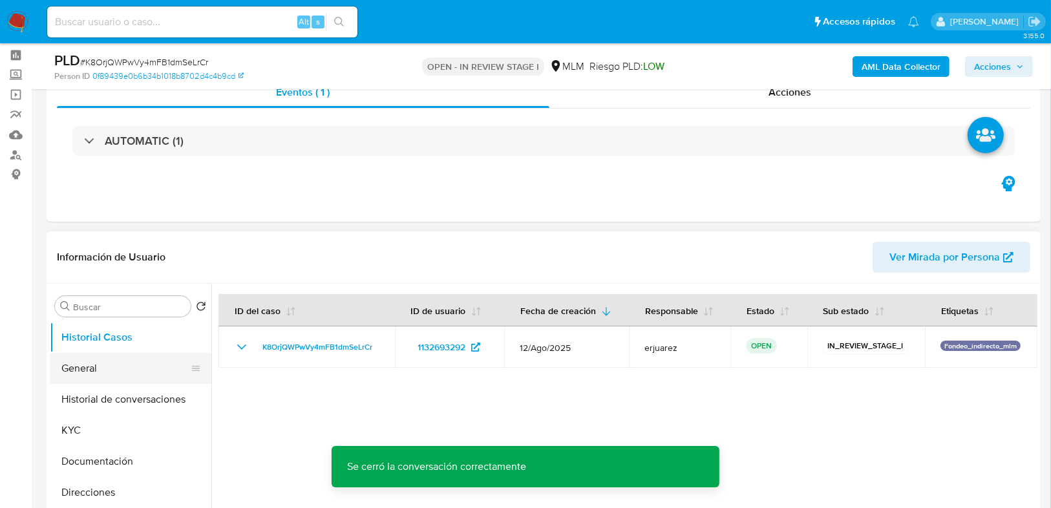
drag, startPoint x: 89, startPoint y: 362, endPoint x: 114, endPoint y: 363, distance: 24.6
click at [89, 364] on button "General" at bounding box center [125, 368] width 151 height 31
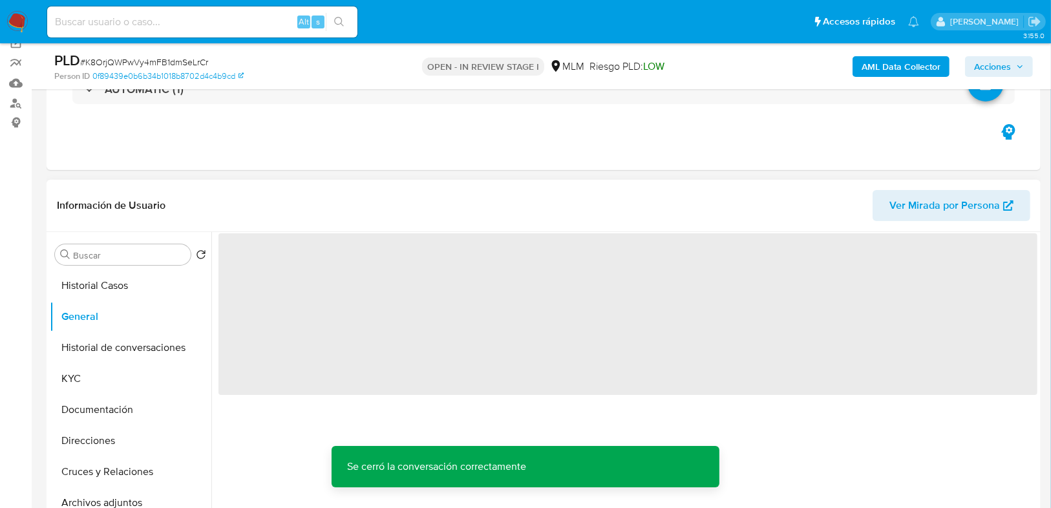
scroll to position [155, 0]
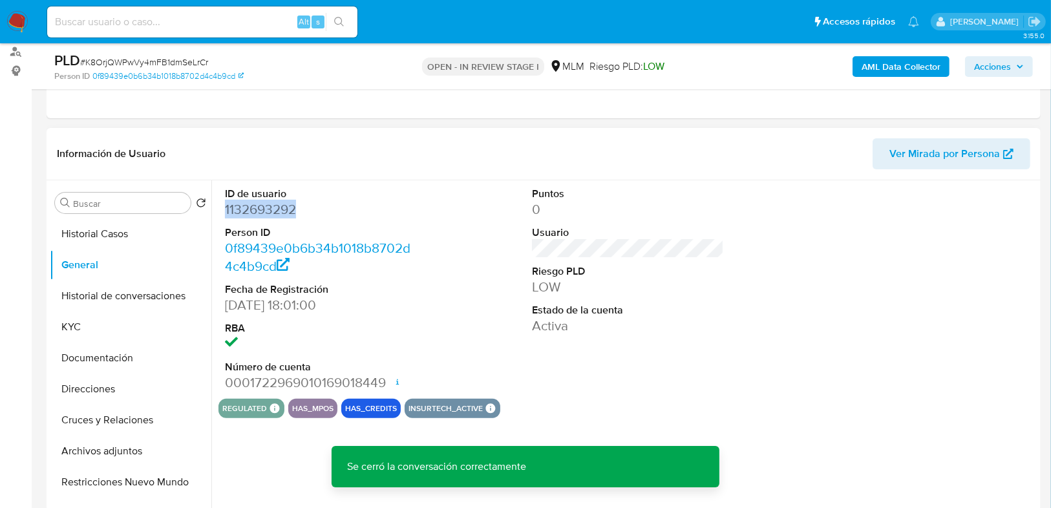
drag, startPoint x: 300, startPoint y: 213, endPoint x: 217, endPoint y: 213, distance: 83.4
click at [217, 213] on div "ID de usuario 1132693292 Person ID 0f89439e0b6b34b1018b8702d4c4b9cd Fecha de Re…" at bounding box center [624, 345] width 826 height 331
copy dd "1132693292"
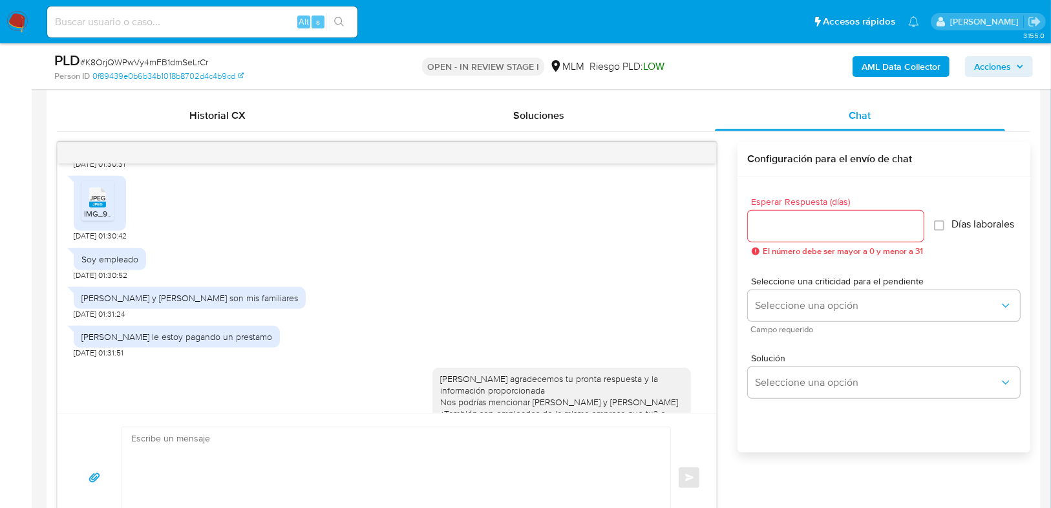
scroll to position [207, 0]
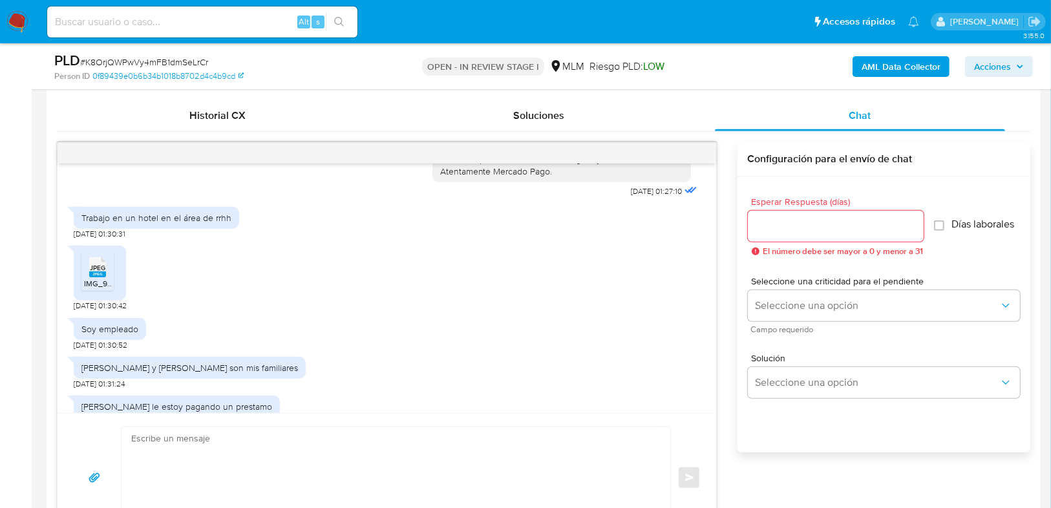
click at [95, 272] on span "JPEG" at bounding box center [98, 268] width 16 height 8
